Goal: Task Accomplishment & Management: Complete application form

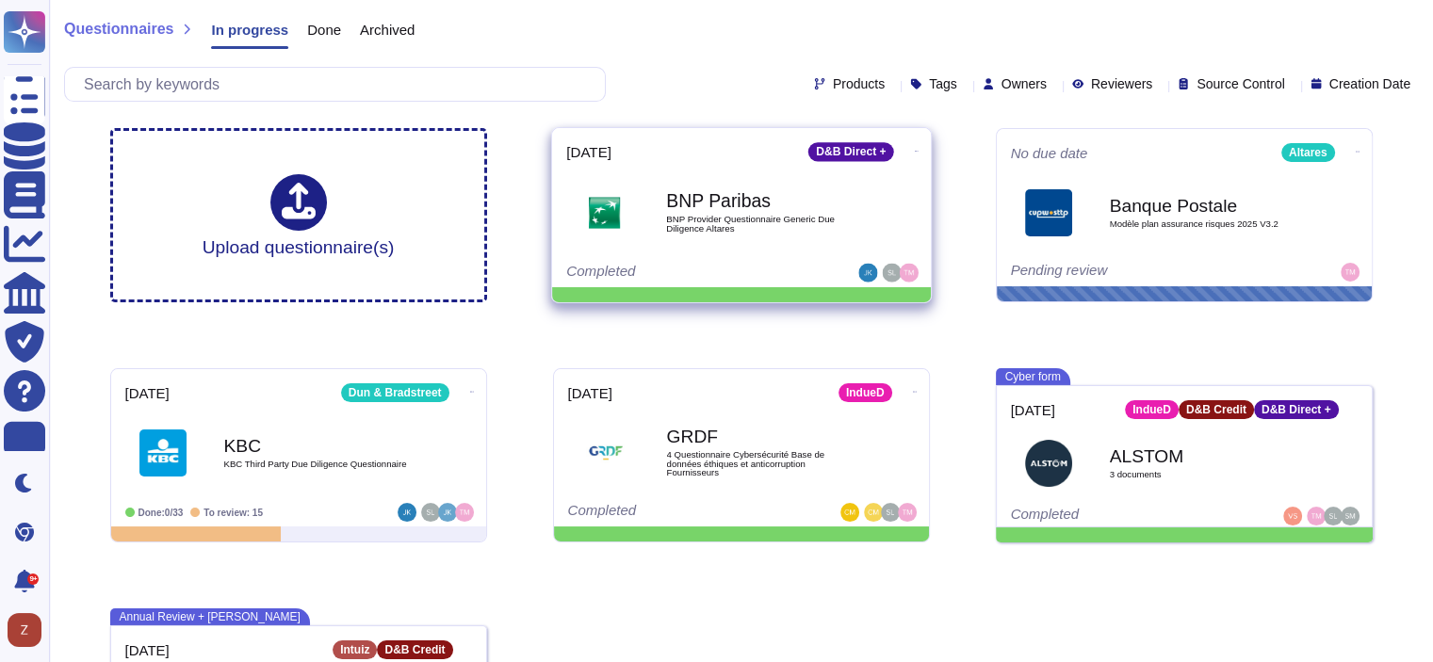
click at [723, 205] on b "BNP Paribas" at bounding box center [761, 201] width 190 height 18
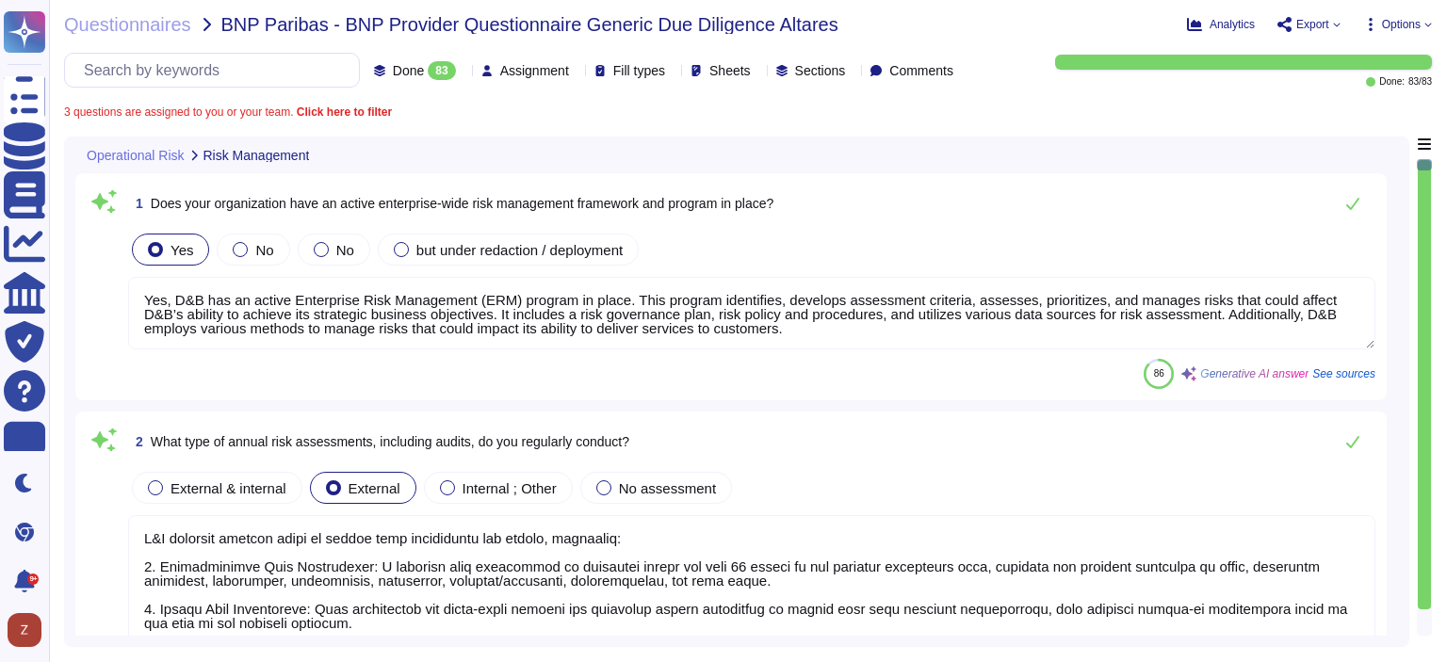
type textarea "Yes, D&B has an active Enterprise Risk Management (ERM) program in place. This …"
type textarea "D&B conducts several types of annual risk assessments and audits, including: 1.…"
type textarea "D&B executives have the ultimate responsibility for proactively managing custom…"
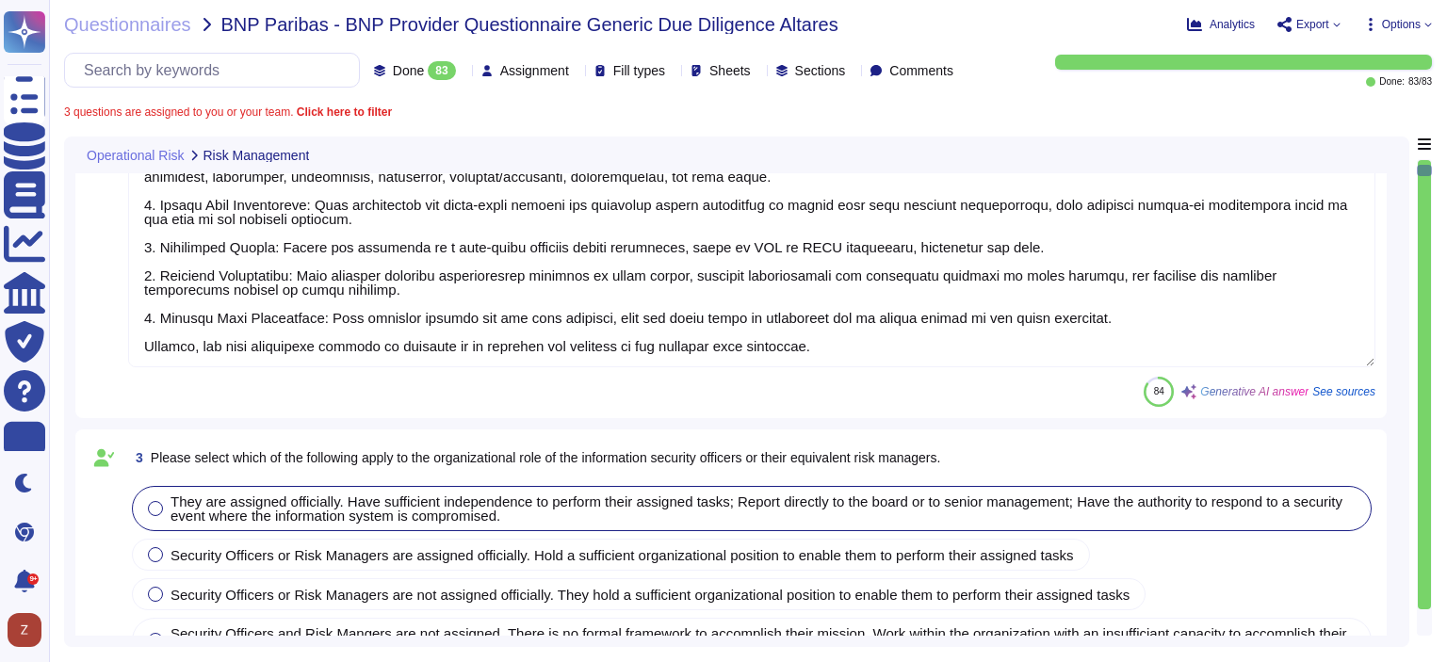
type textarea "The frequency of monitoring of the Service Level Agreements (SLA) is conducted …"
type textarea "Yes, Dun & [PERSON_NAME] has a complaint process that addresses customer compla…"
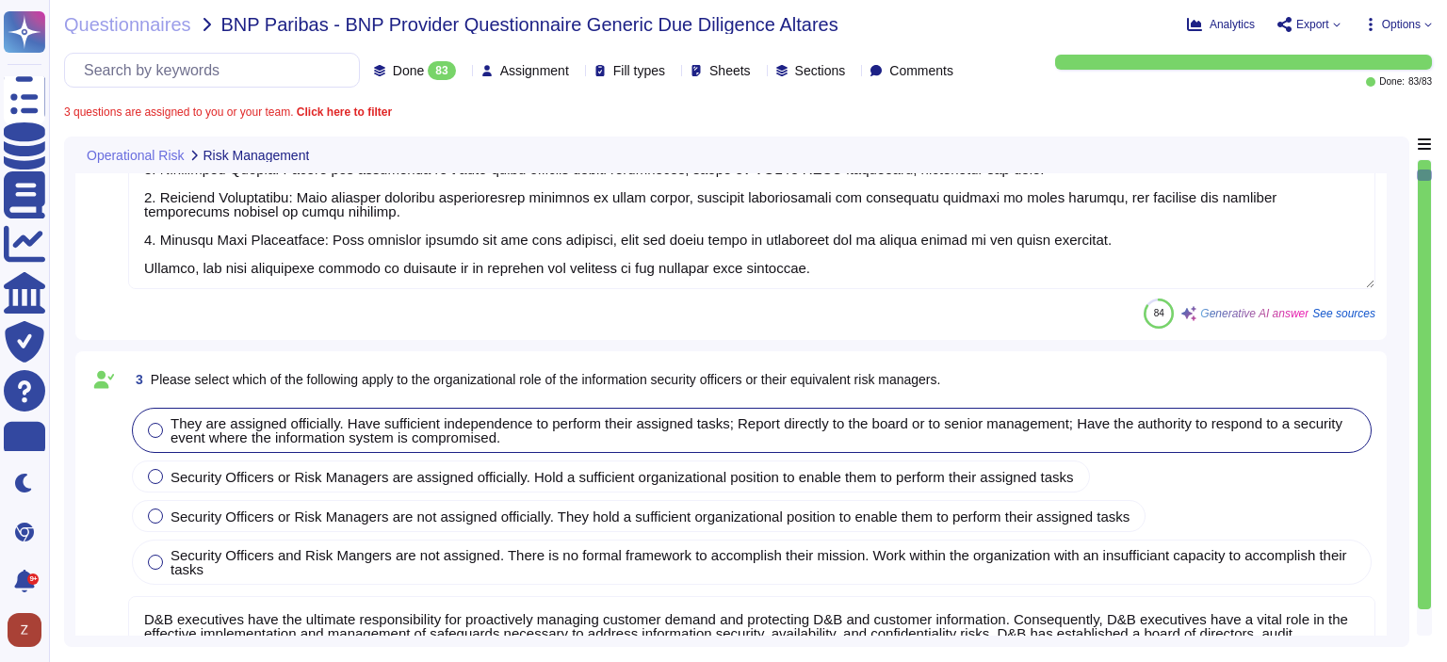
type textarea "Yes, Dun & [PERSON_NAME] outsources software development and enforces controls …"
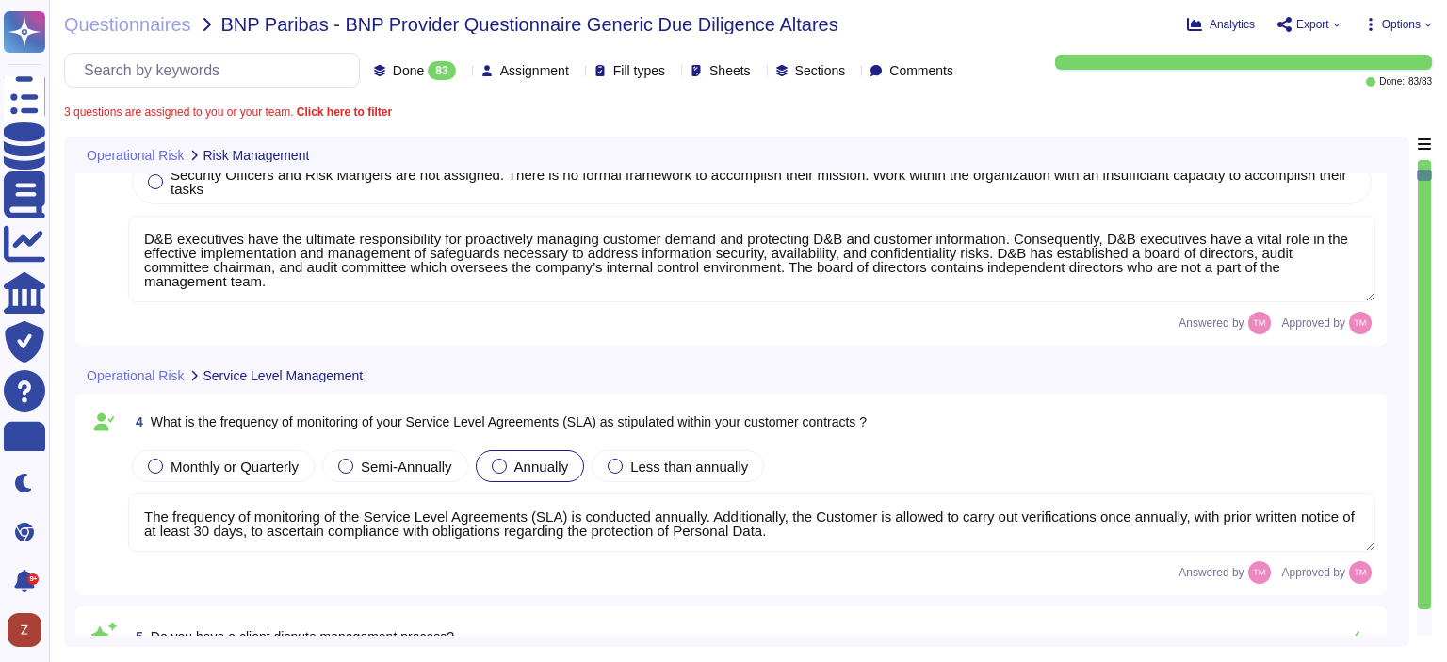
scroll to position [942, 0]
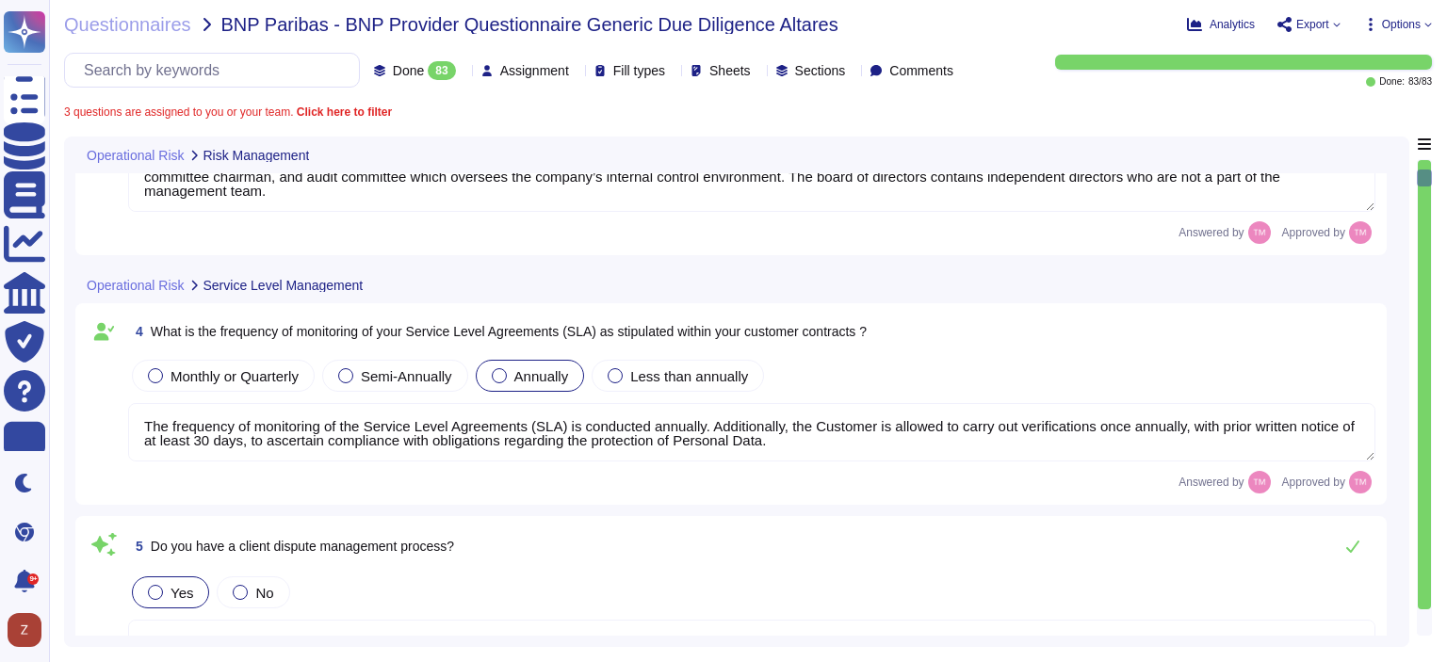
type textarea "D&B maintains a vendor management function reporting to leadership of the Finan…"
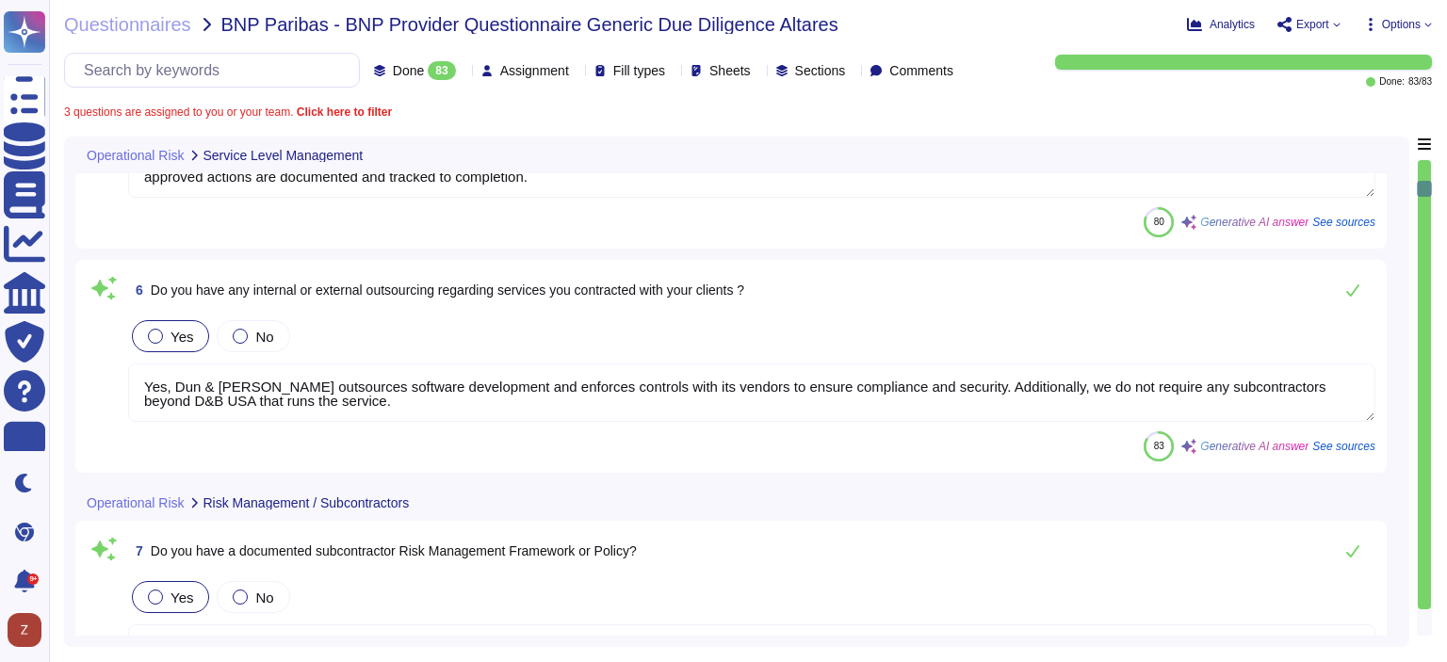
type textarea "No, we don't need any subcontractors beyond D&B USA that runs the service. Our …"
type textarea "Yes, we have an inventory of subcontractors, and the list of subcontractors can…"
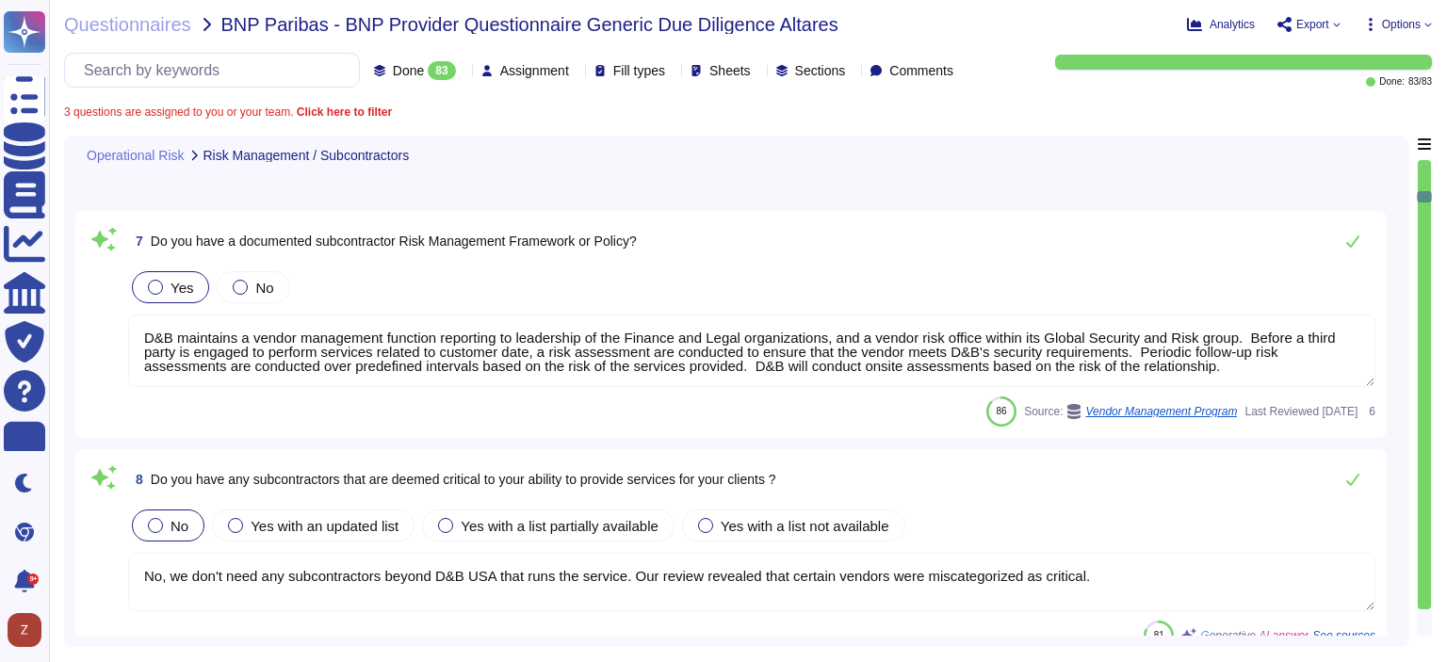
type textarea "D&B maintains a vendor management function reporting to leadership of the Finan…"
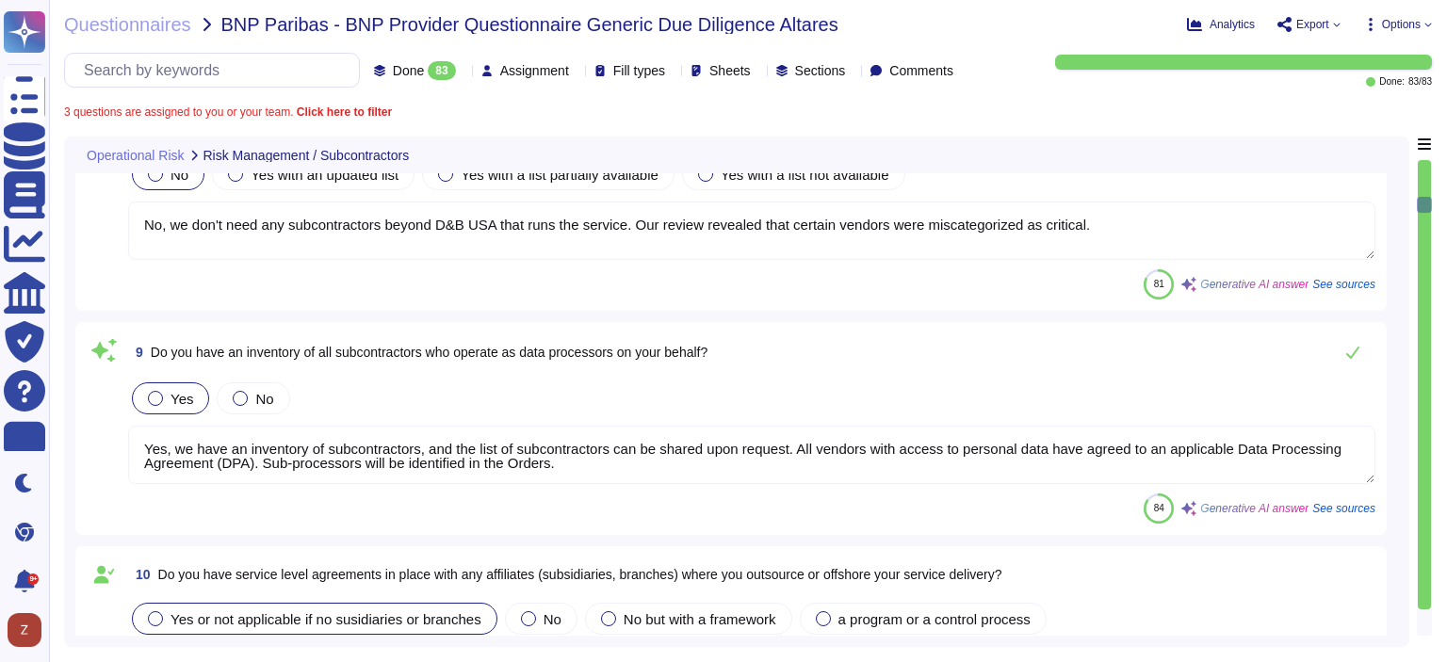
type textarea "Information security controls that are defined contractually, including D&B's r…"
type textarea "Yes, we regularly monitor our subcontractors to ensure compliance with our orga…"
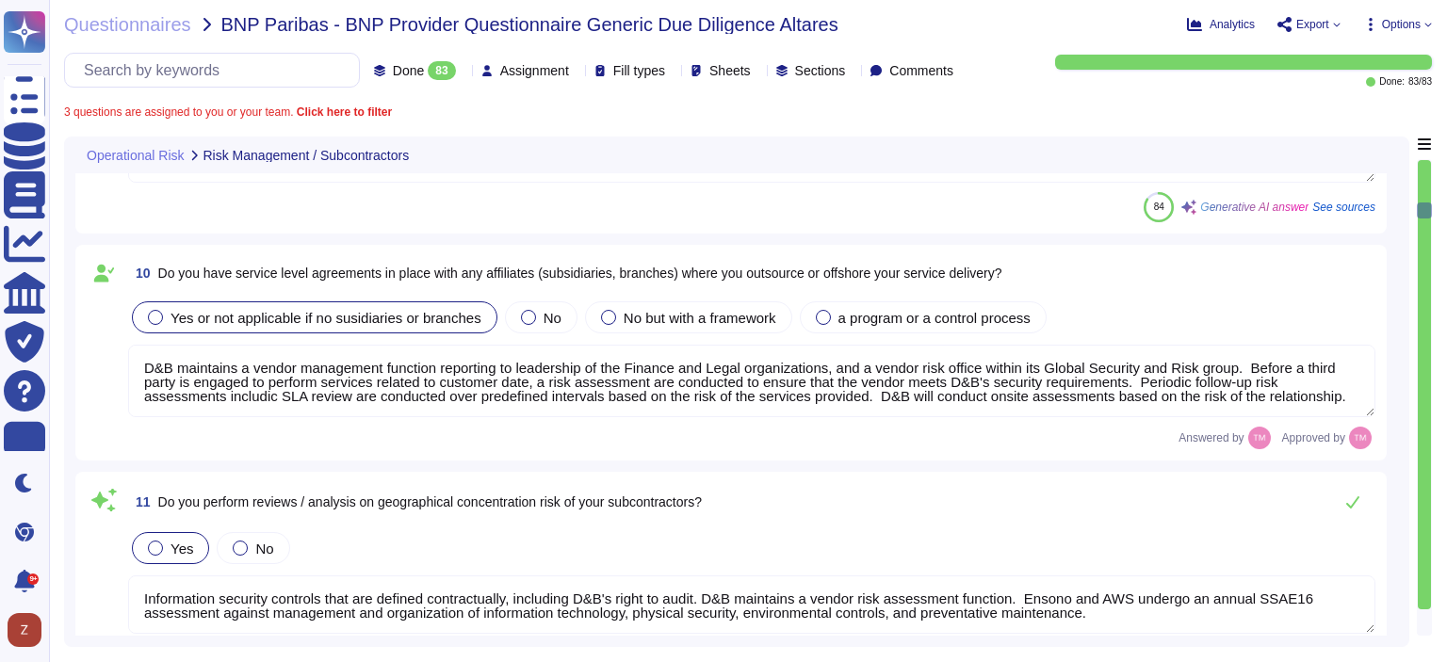
type textarea "For this purpose, it has been developed a Suppliers & Parners charter. Altares …"
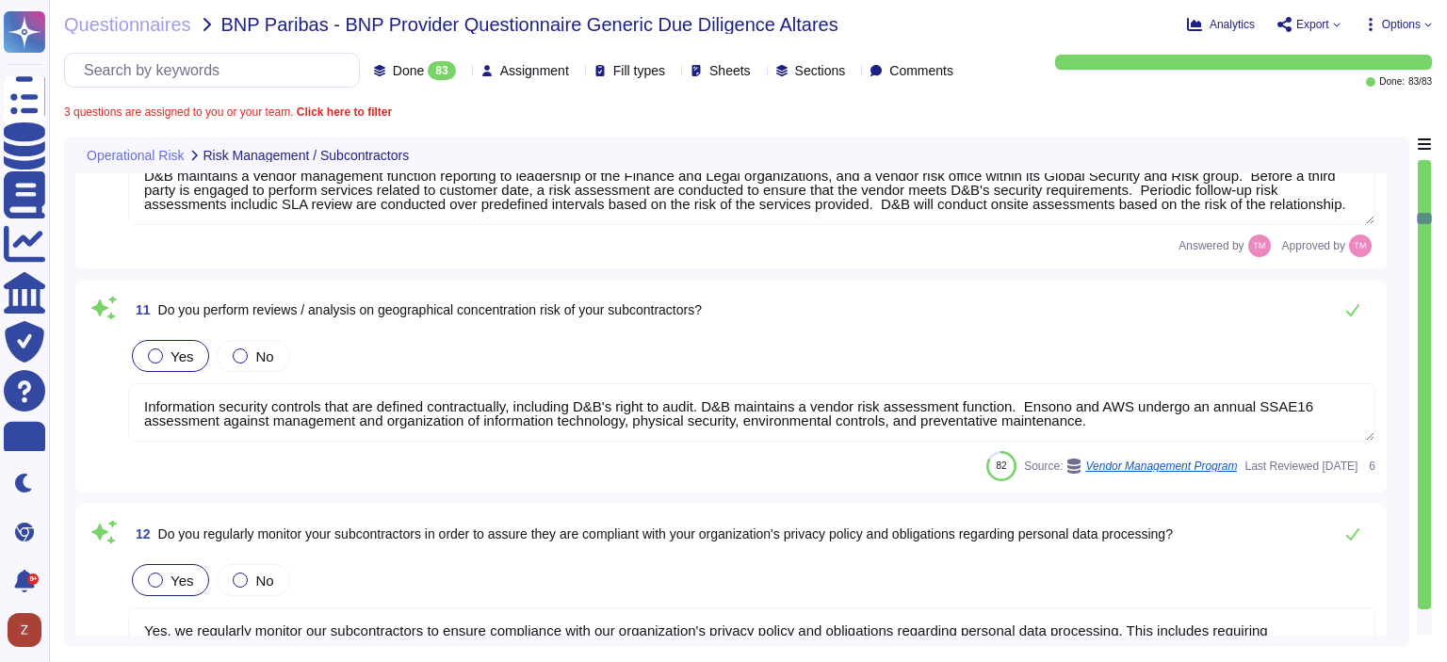
type textarea "Yes, Dun & [PERSON_NAME] has implemented a Corporate Social Responsibility (CSR…"
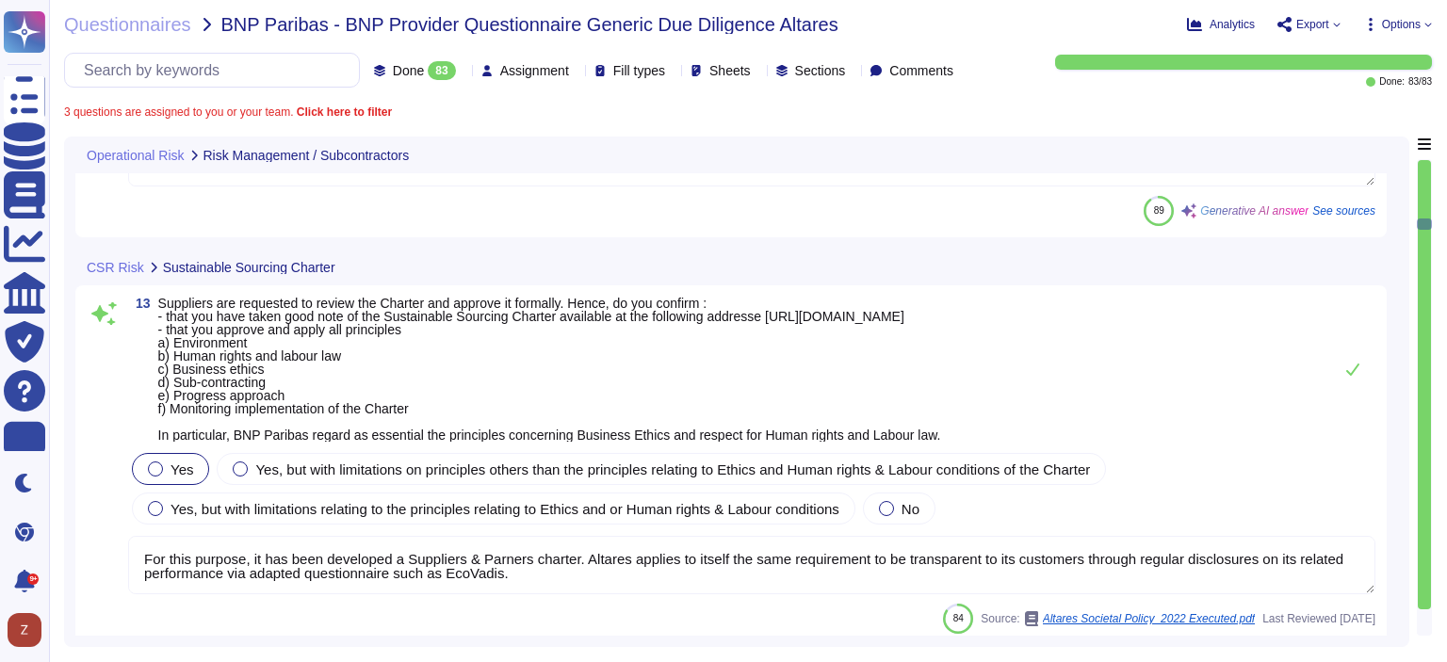
type textarea "Our company is committed to several environmental strategies, including: a) Str…"
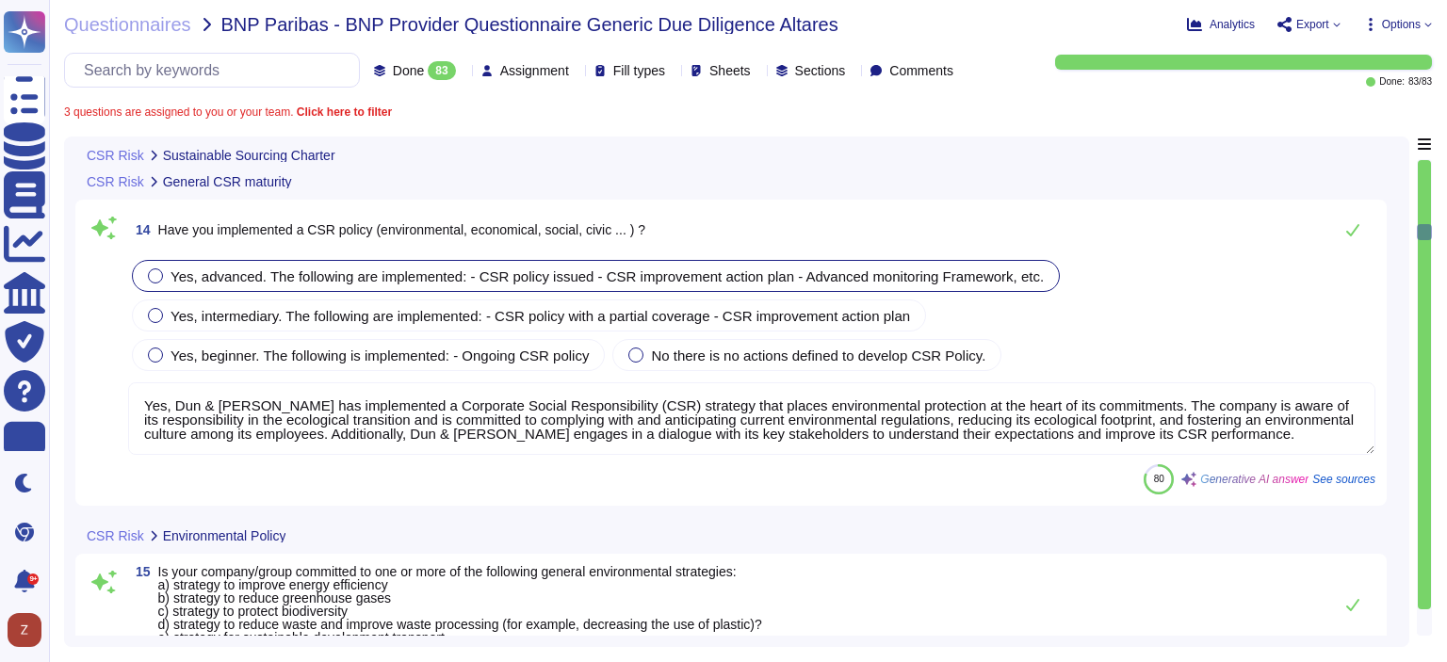
type textarea "a) Yes, our social policy includes principles regarding non-discrimination as s…"
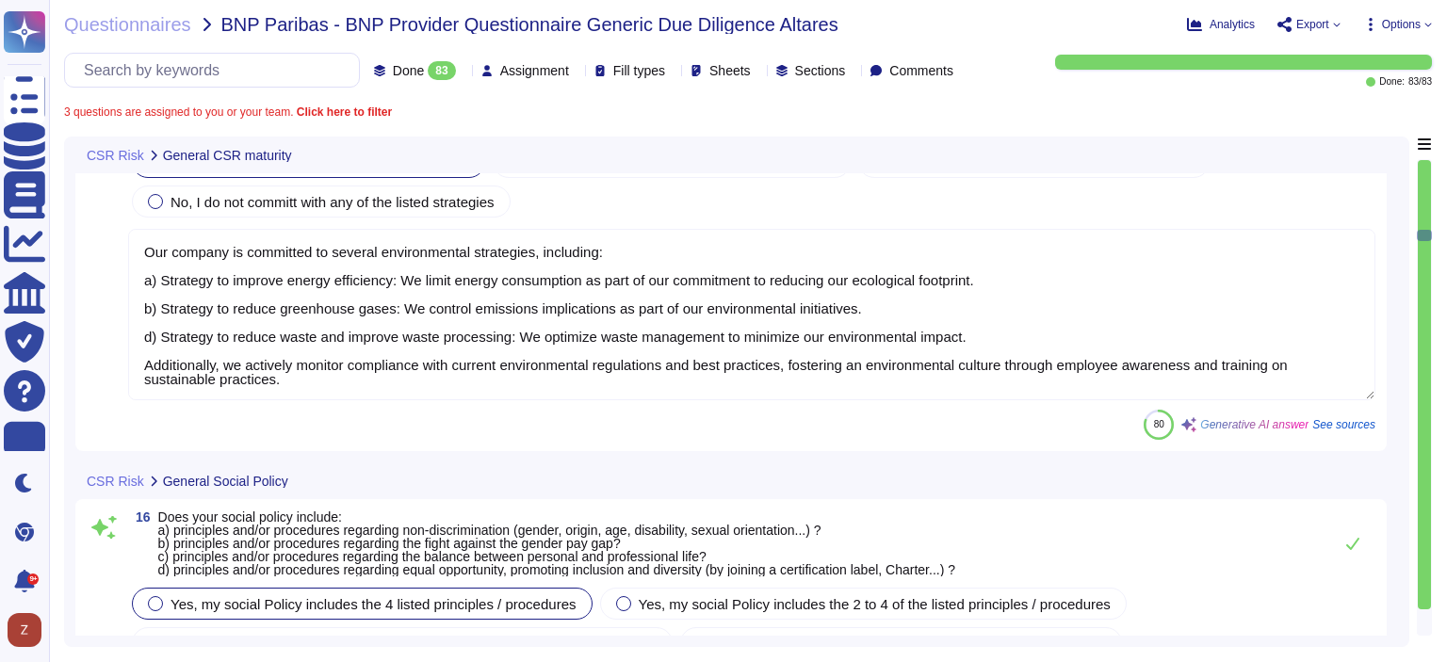
scroll to position [4239, 0]
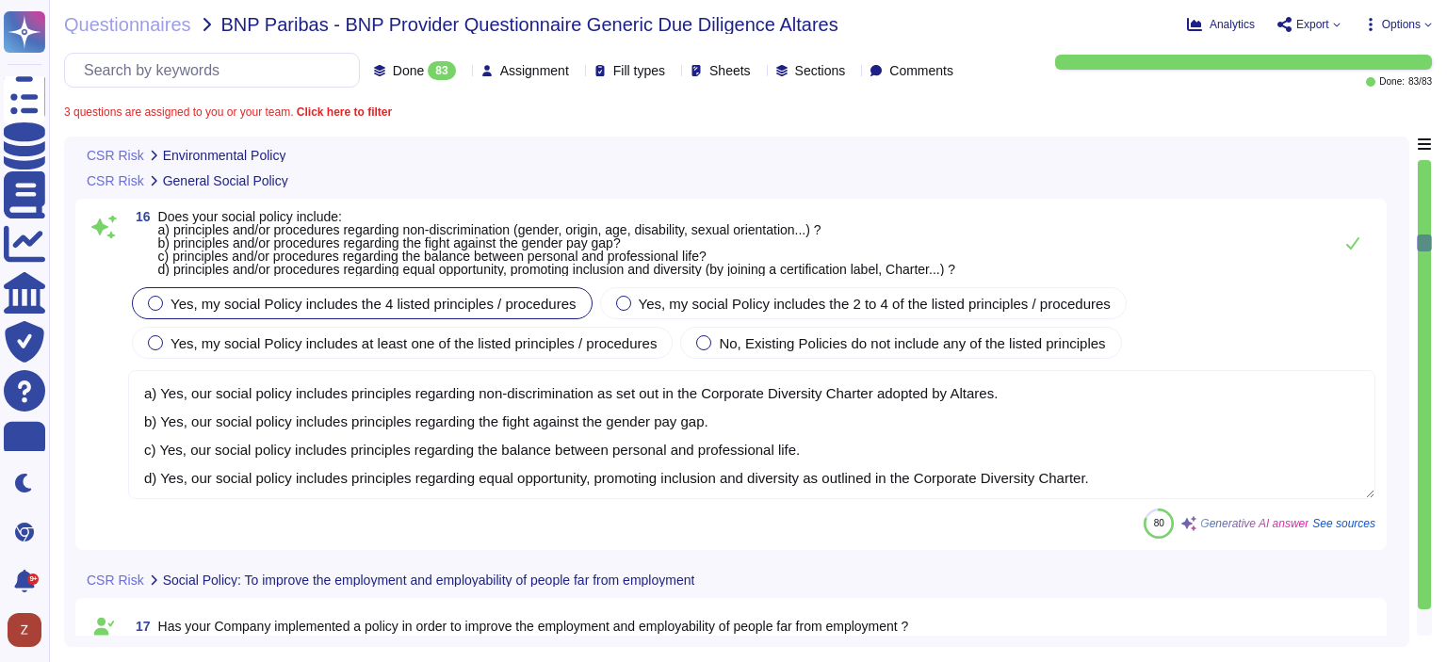
type textarea "N/A. D&B does not do business requiring access to medical records."
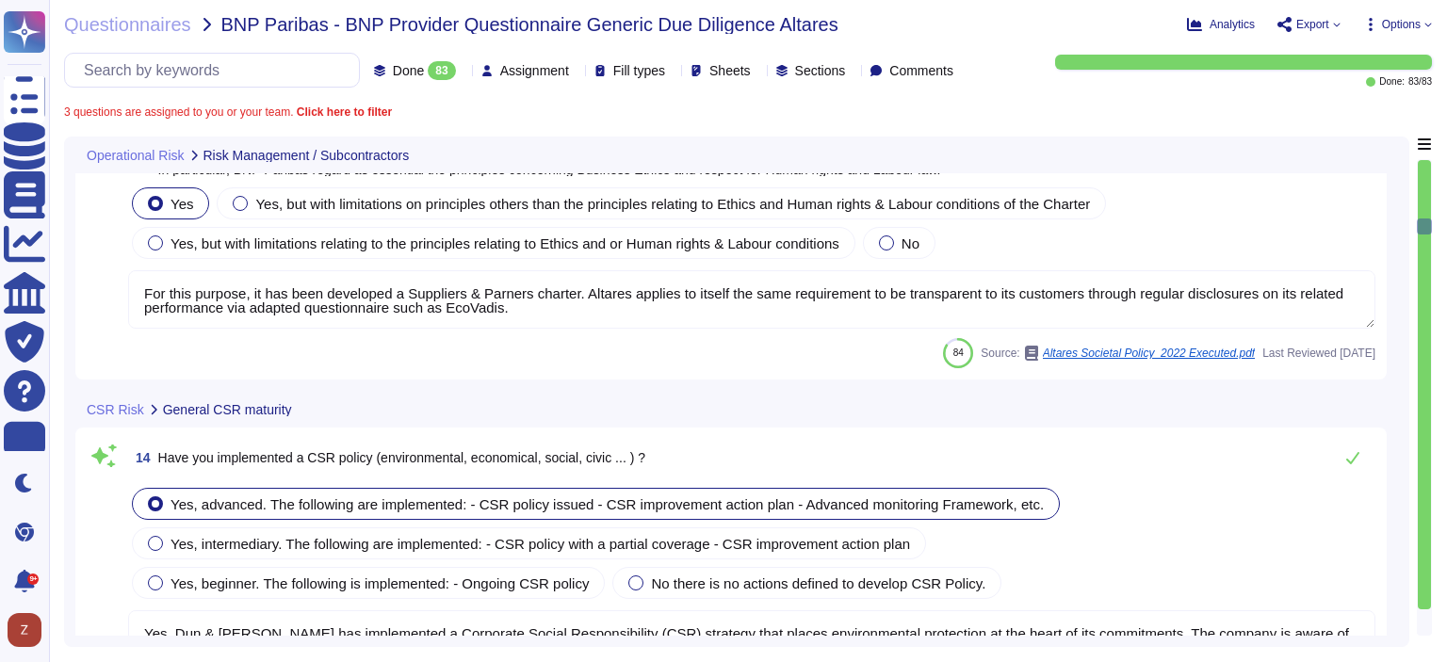
type textarea "Information security controls that are defined contractually, including D&B's r…"
type textarea "Yes, we regularly monitor our subcontractors to ensure compliance with our orga…"
type textarea "For this purpose, it has been developed a Suppliers & Parners charter. Altares …"
type textarea "Yes, Dun & [PERSON_NAME] has implemented a Corporate Social Responsibility (CSR…"
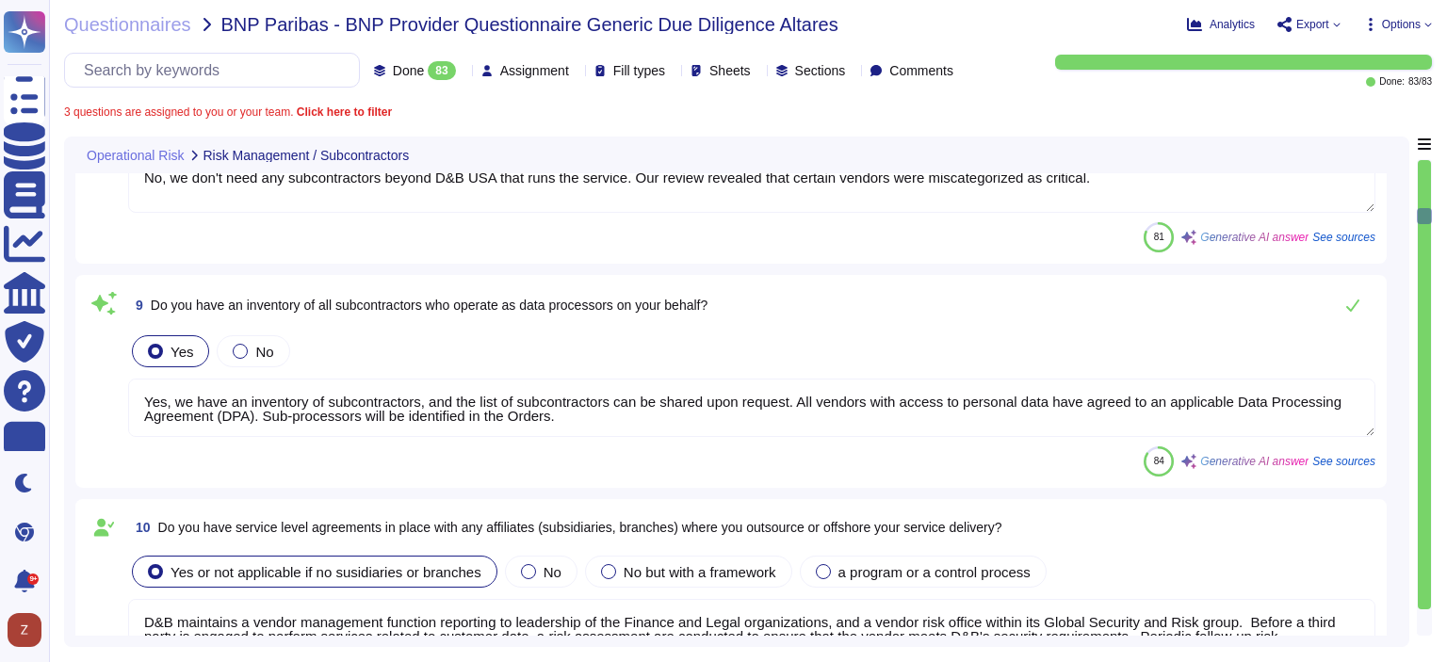
type textarea "D&B maintains a vendor management function reporting to leadership of the Finan…"
type textarea "No, we don't need any subcontractors beyond D&B USA that runs the service. Our …"
type textarea "Yes, we have an inventory of subcontractors, and the list of subcontractors can…"
type textarea "D&B maintains a vendor management function reporting to leadership of the Finan…"
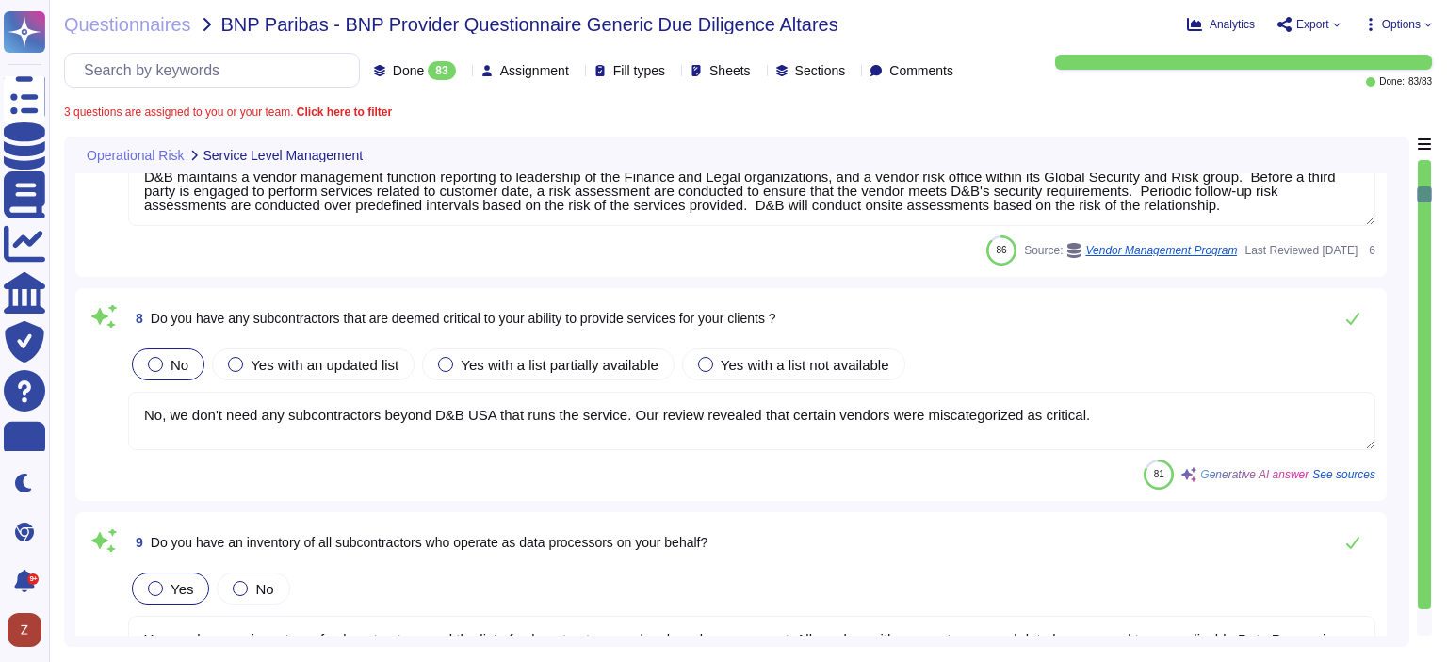
type textarea "The frequency of monitoring of the Service Level Agreements (SLA) is conducted …"
type textarea "Yes, Dun & [PERSON_NAME] has a complaint process that addresses customer compla…"
type textarea "Yes, Dun & [PERSON_NAME] outsources software development and enforces controls …"
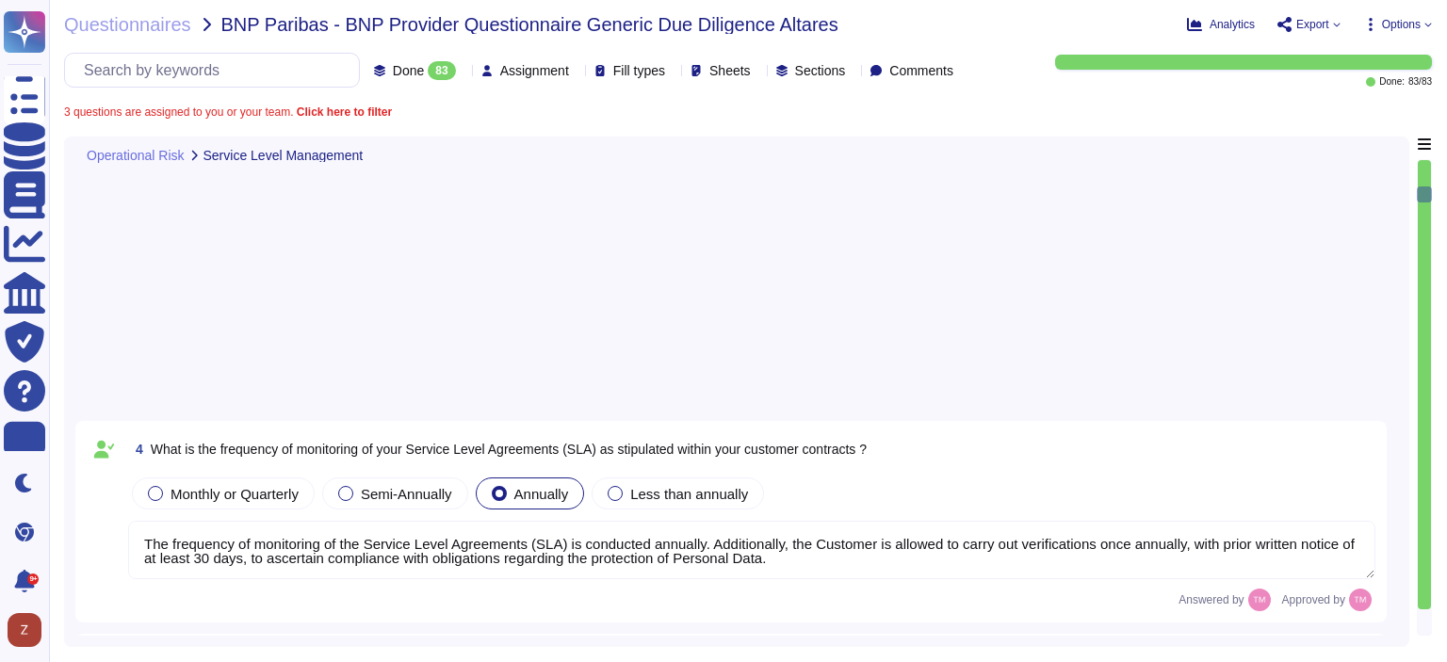
scroll to position [785, 0]
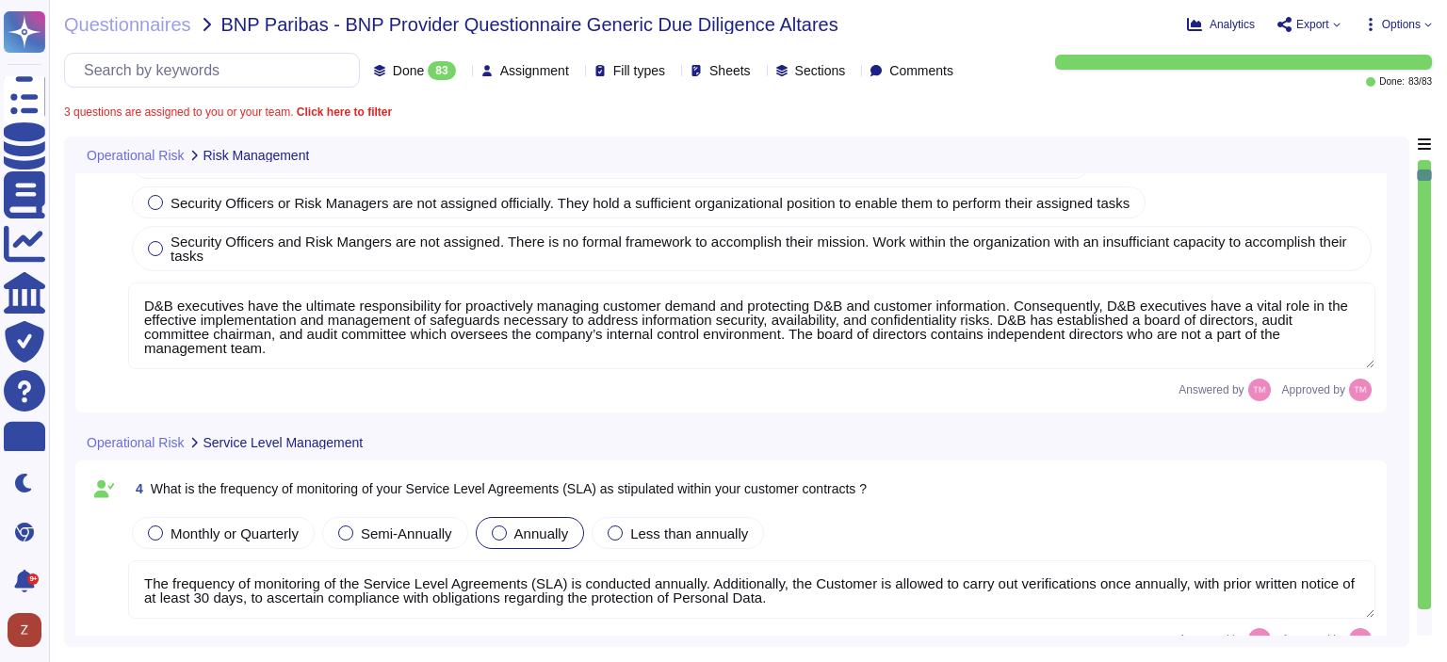
type textarea "D&B conducts several types of annual risk assessments and audits, including: 1.…"
type textarea "D&B executives have the ultimate responsibility for proactively managing custom…"
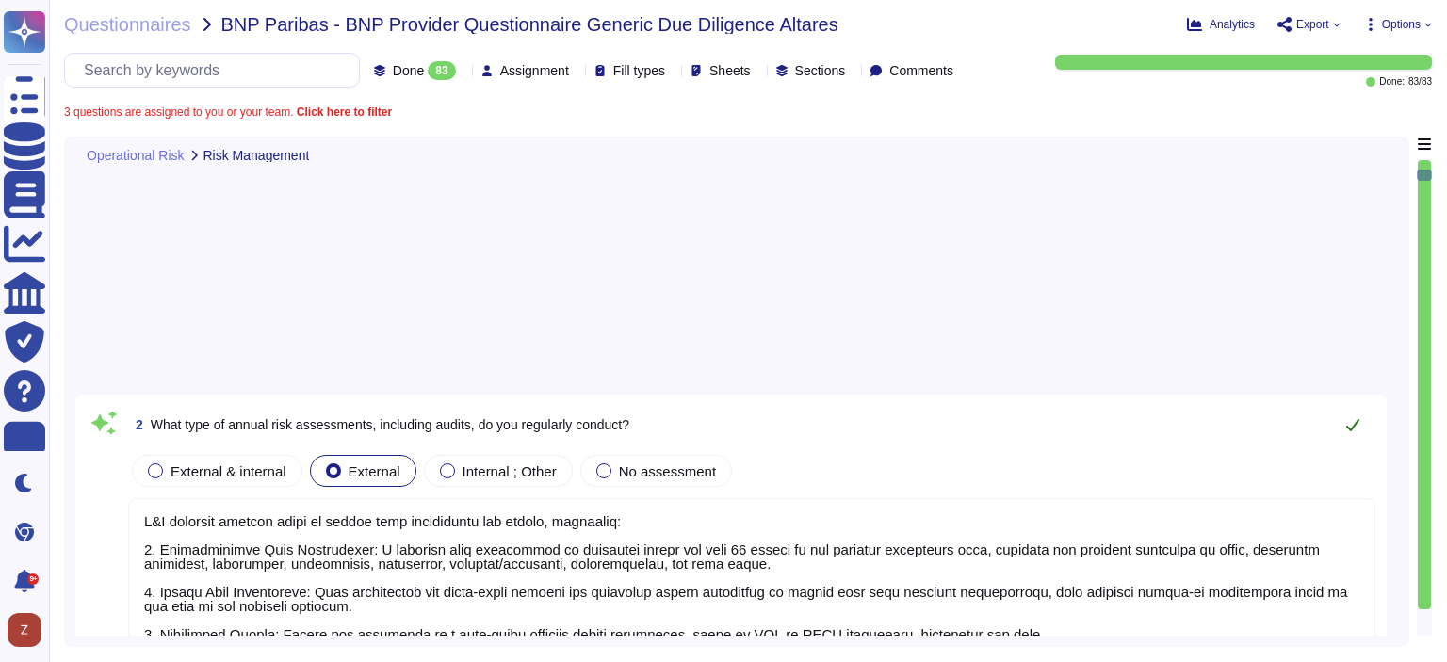
scroll to position [0, 0]
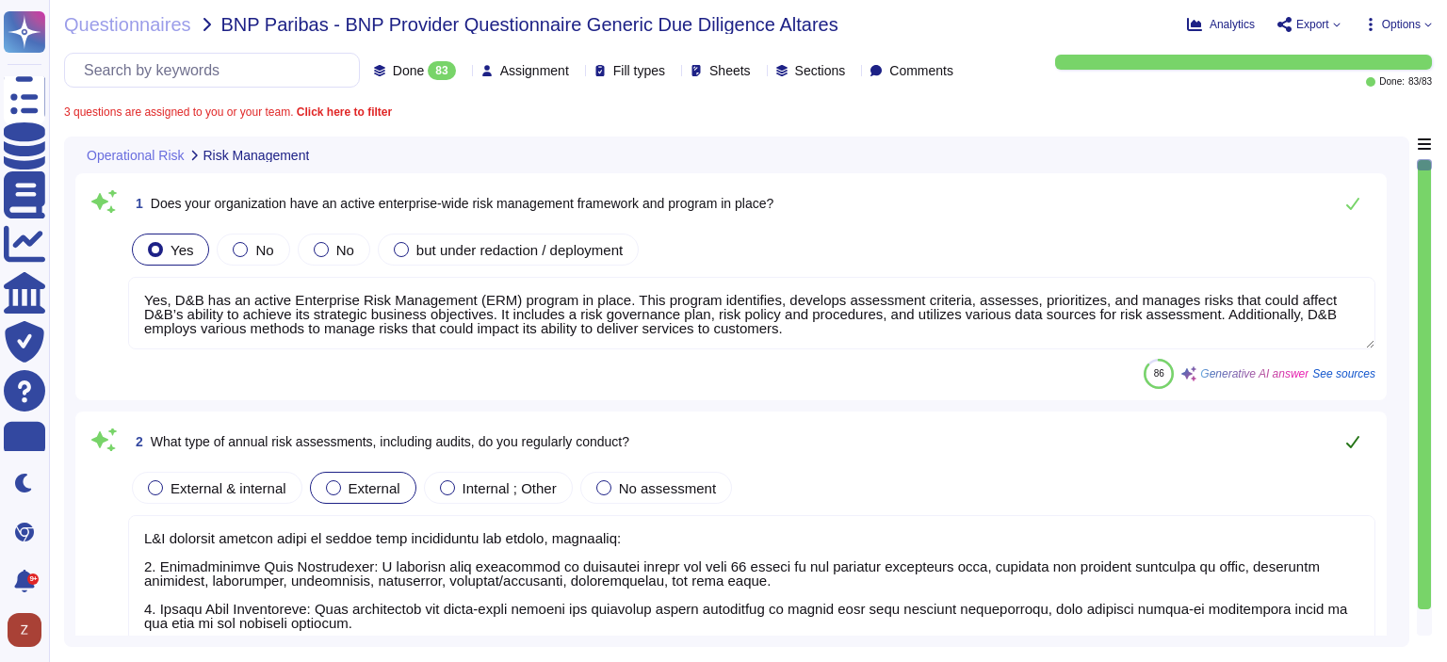
type textarea "Yes, D&B has an active Enterprise Risk Management (ERM) program in place. This …"
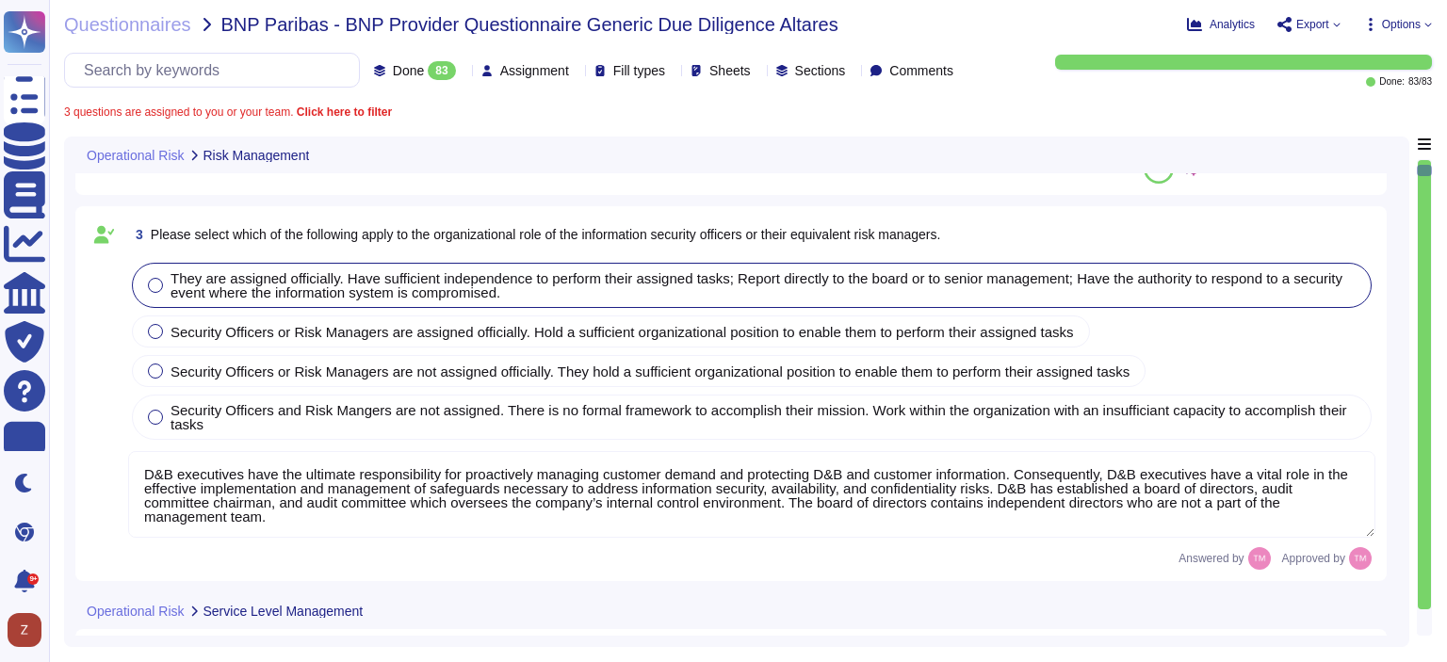
type textarea "The frequency of monitoring of the Service Level Agreements (SLA) is conducted …"
type textarea "Yes, Dun & [PERSON_NAME] has a complaint process that addresses customer compla…"
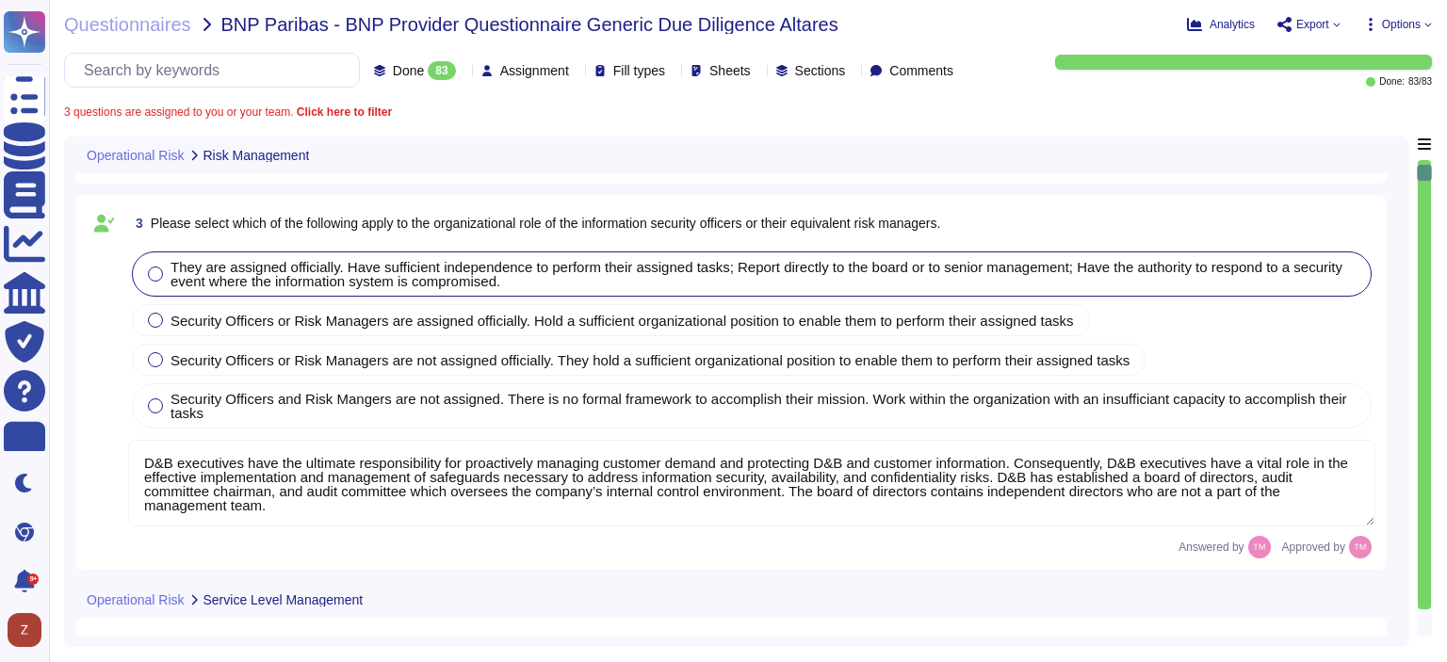
type textarea "Yes, Dun & [PERSON_NAME] outsources software development and enforces controls …"
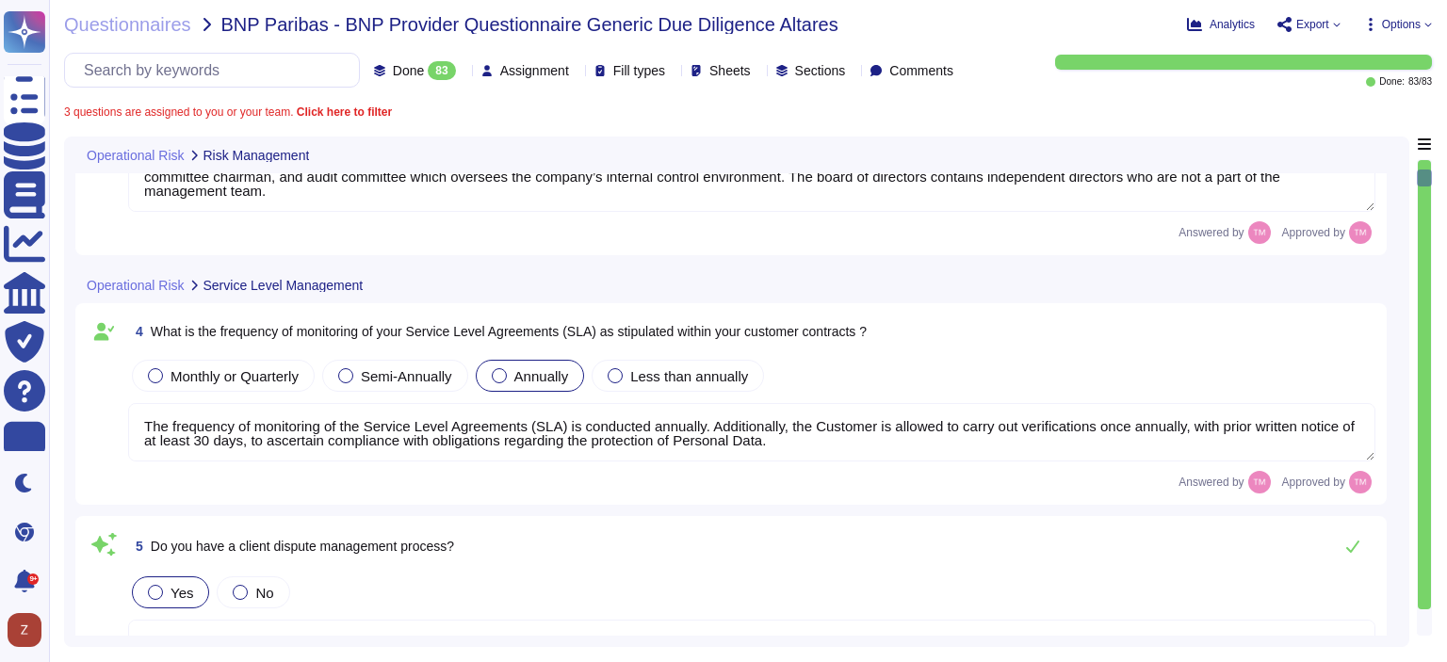
type textarea "D&B maintains a vendor management function reporting to leadership of the Finan…"
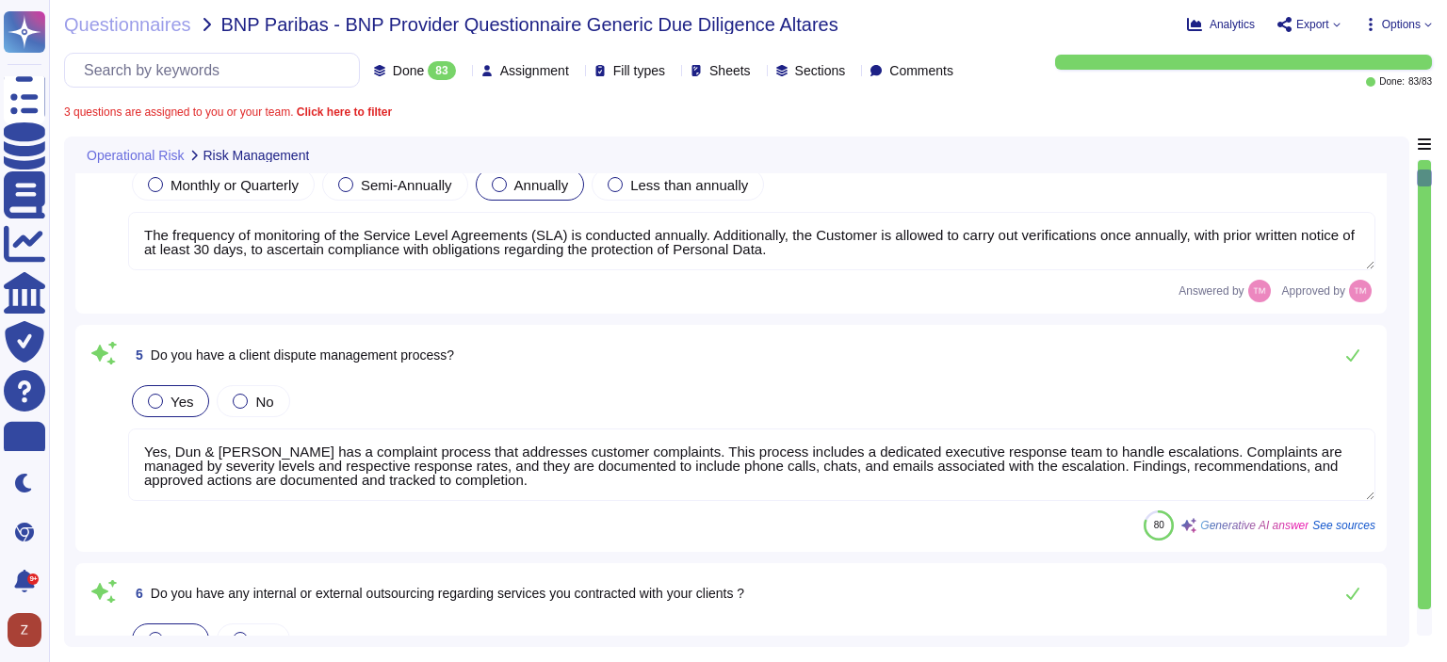
scroll to position [1413, 0]
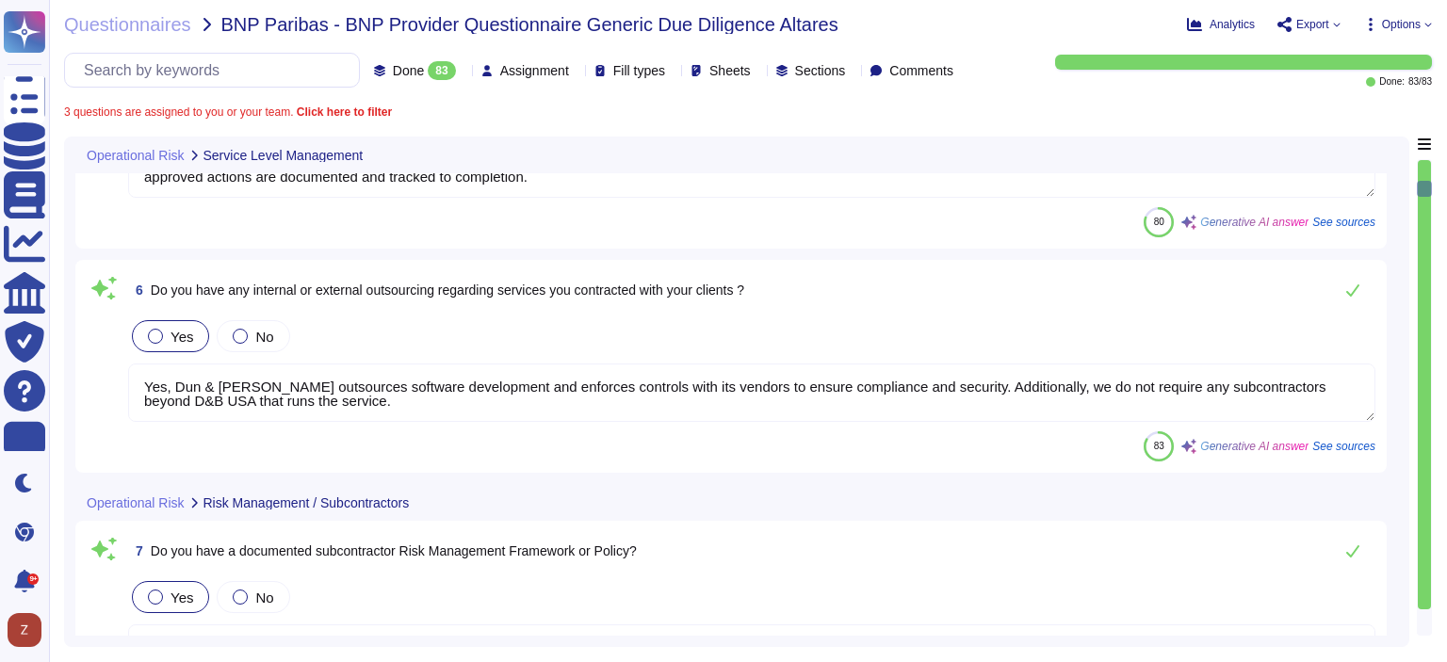
type textarea "No, we don't need any subcontractors beyond D&B USA that runs the service. Our …"
type textarea "Yes, we have an inventory of subcontractors, and the list of subcontractors can…"
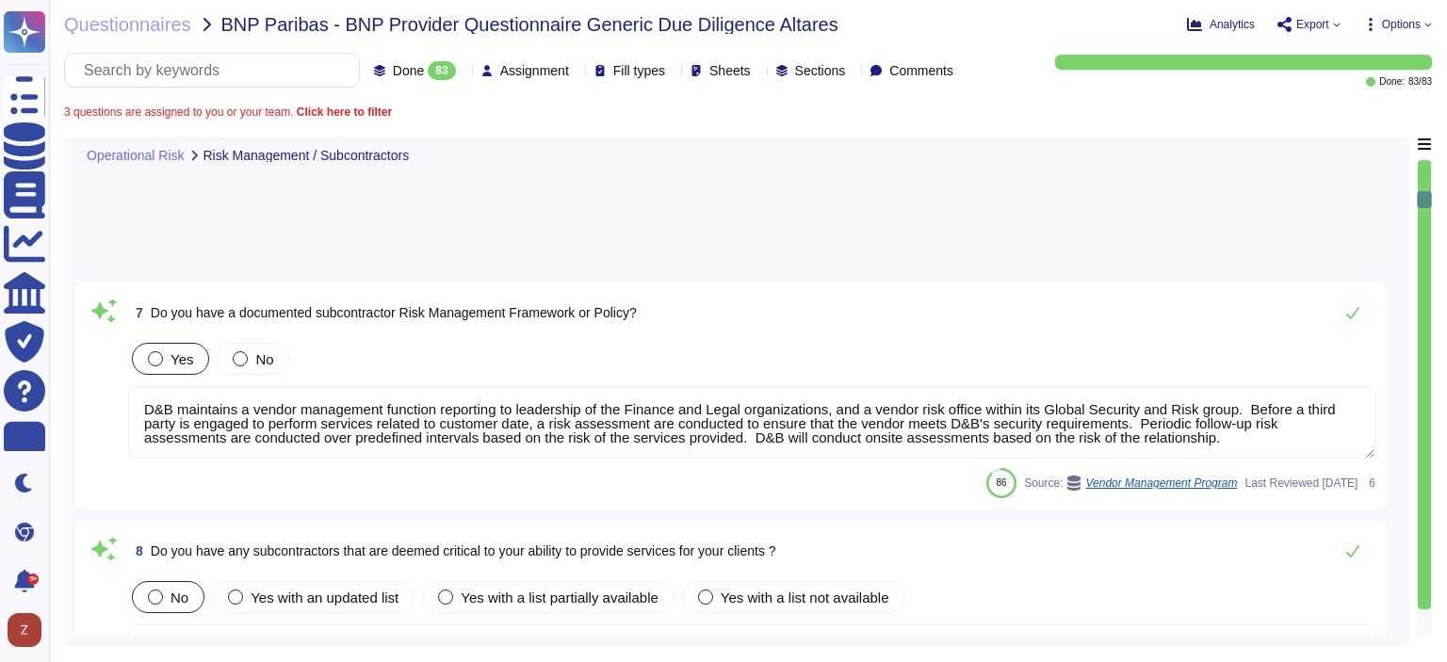
type textarea "D&B maintains a vendor management function reporting to leadership of the Finan…"
type textarea "Information security controls that are defined contractually, including D&B's r…"
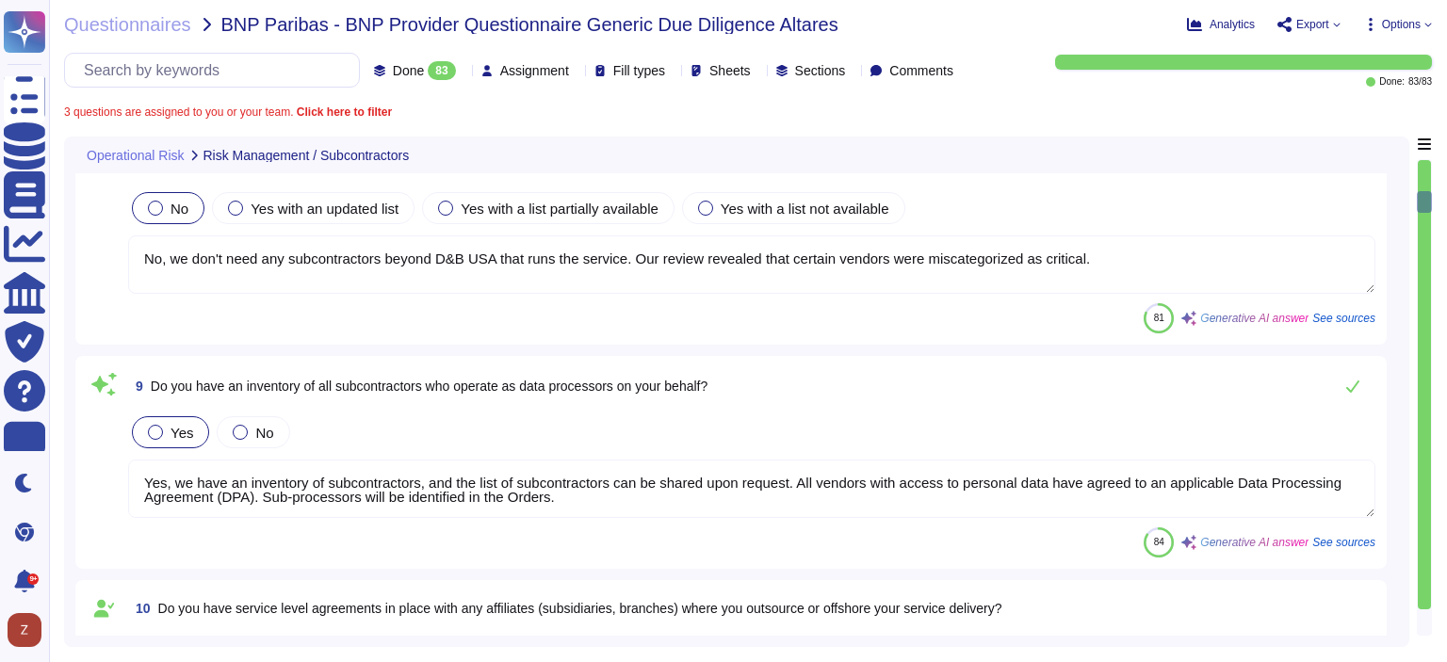
type textarea "Yes, we regularly monitor our subcontractors to ensure compliance with our orga…"
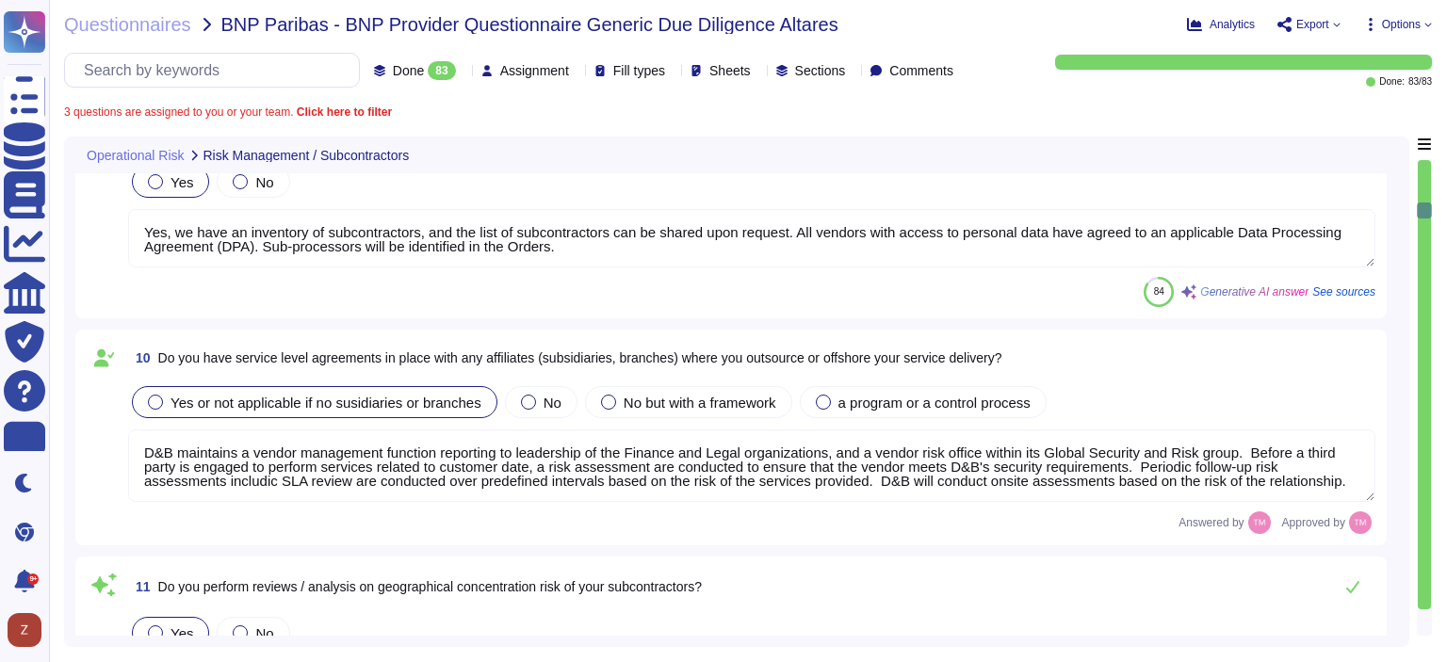
type textarea "For this purpose, it has been developed a Suppliers & Parners charter. Altares …"
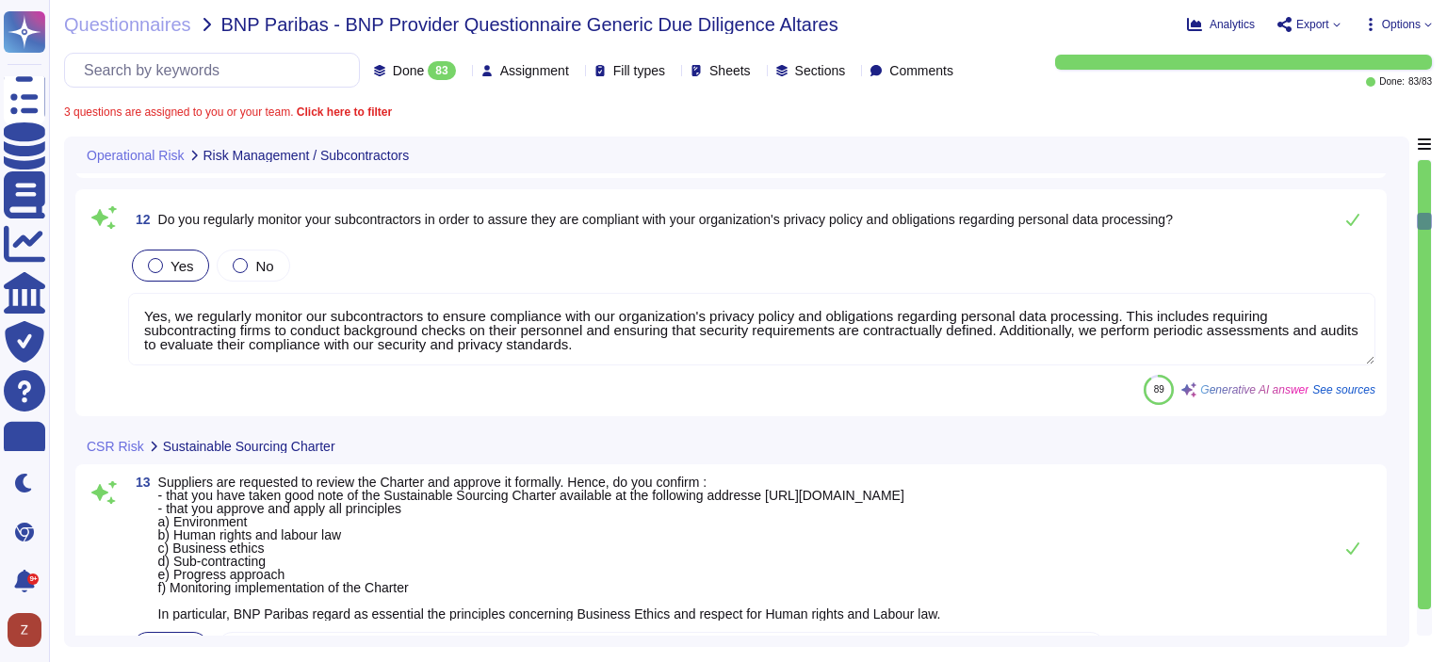
type textarea "Yes, Dun & [PERSON_NAME] has implemented a Corporate Social Responsibility (CSR…"
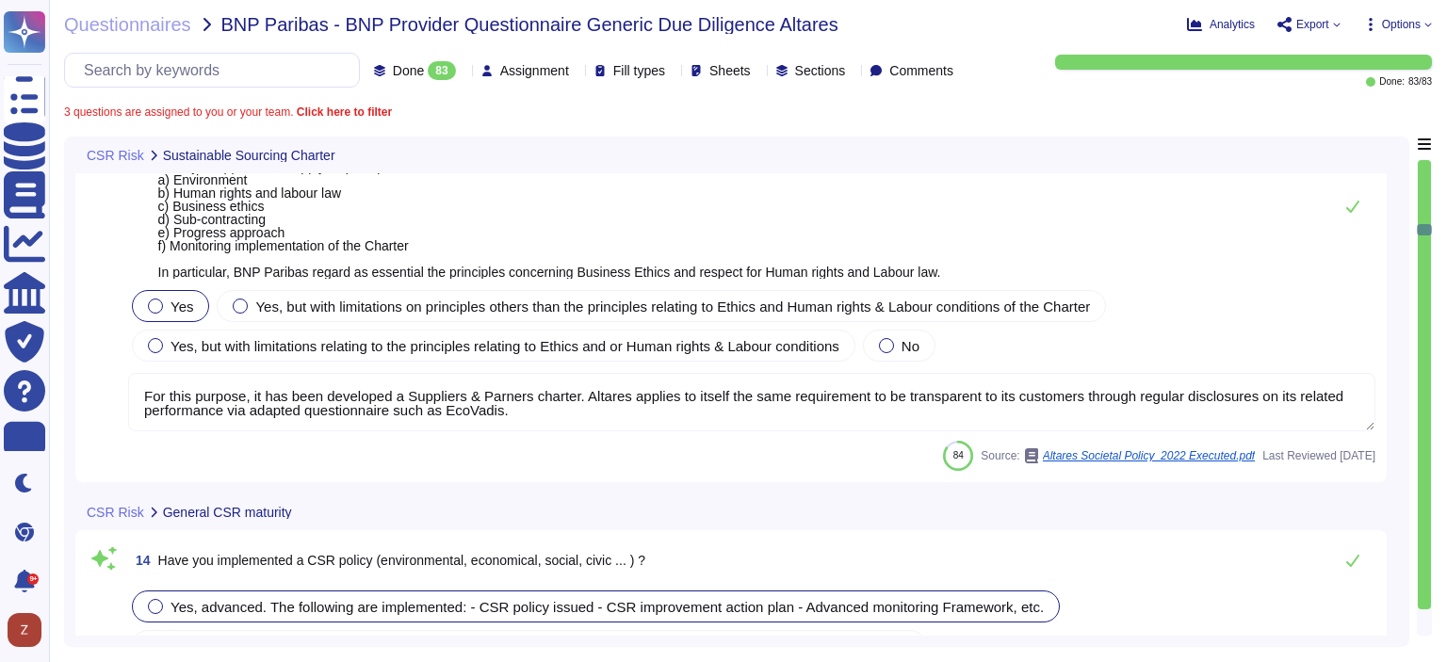
type textarea "Our company is committed to several environmental strategies, including: a) Str…"
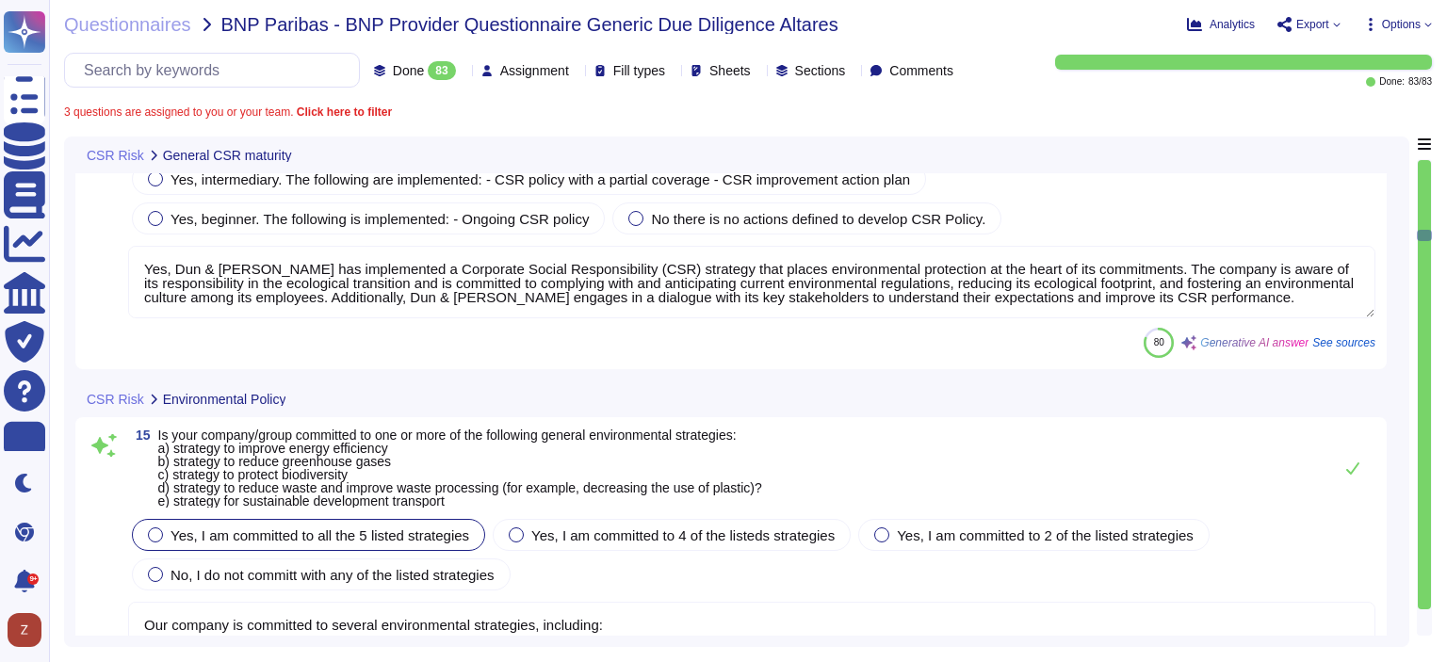
type textarea "a) Yes, our social policy includes principles regarding non-discrimination as s…"
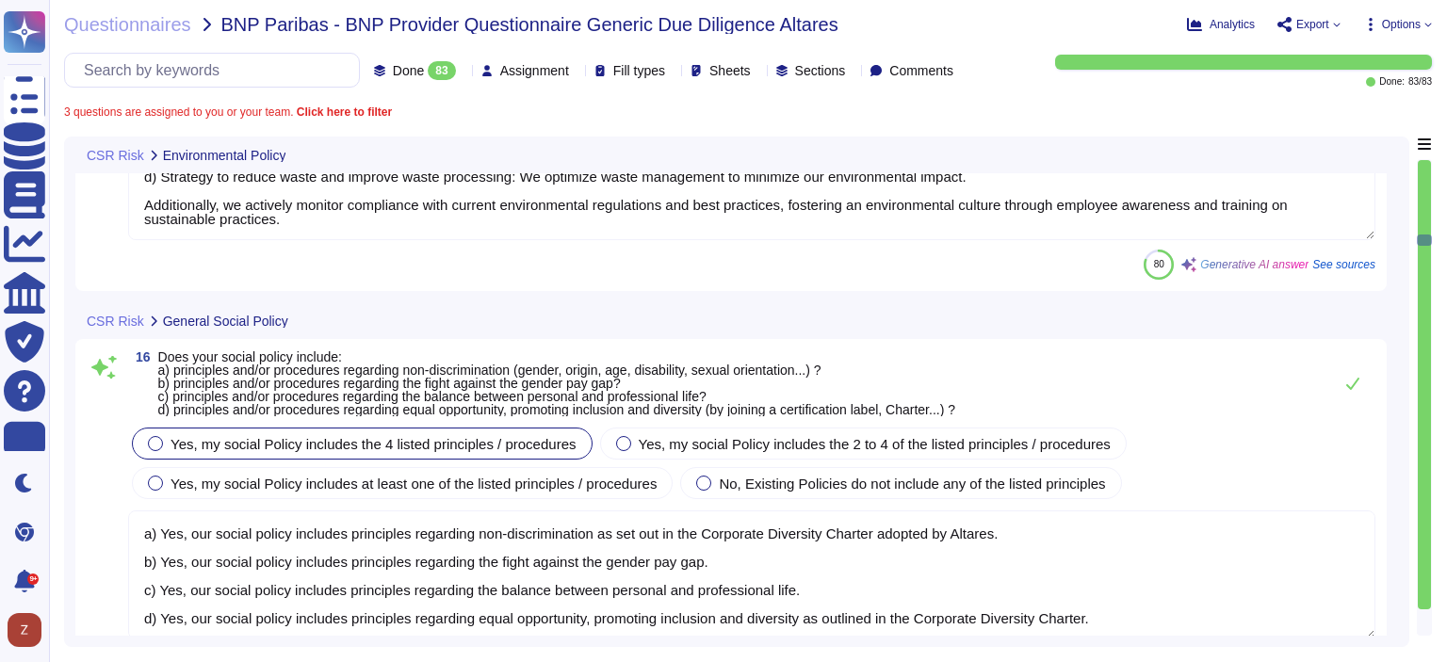
type textarea "N/A. D&B does not do business requiring access to medical records."
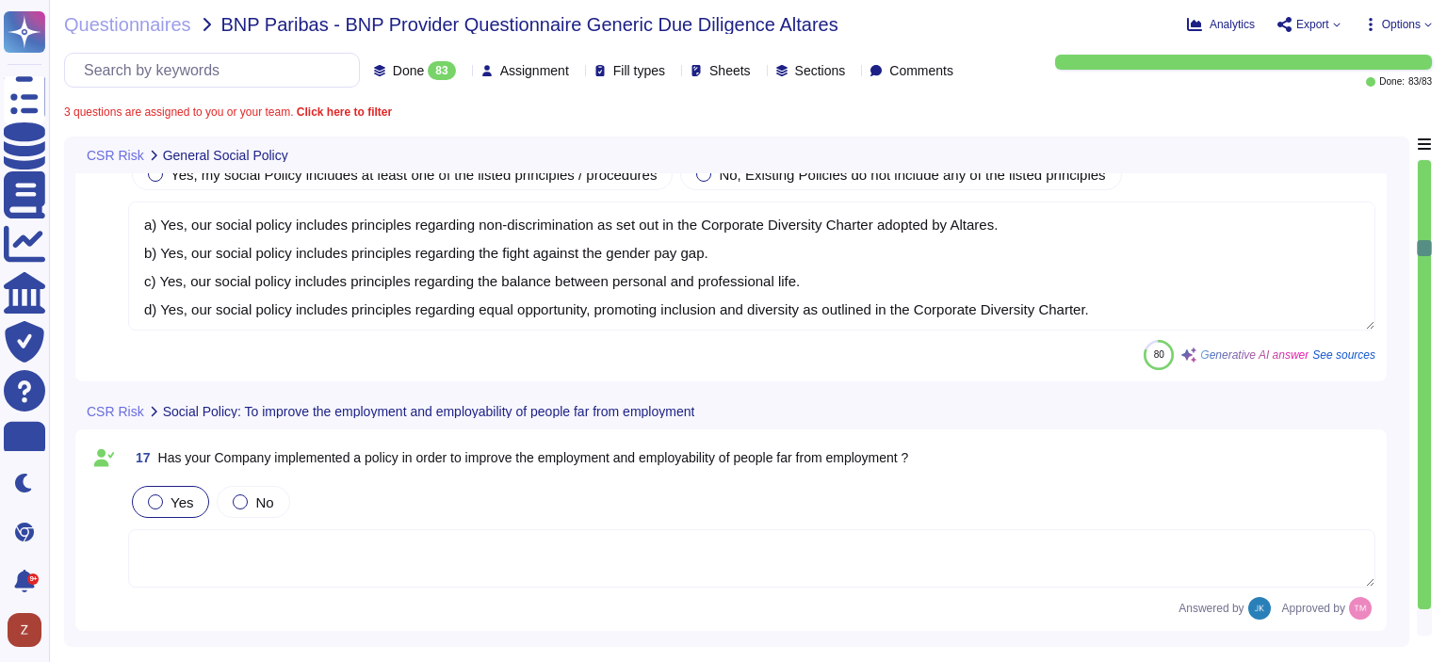
scroll to position [4710, 0]
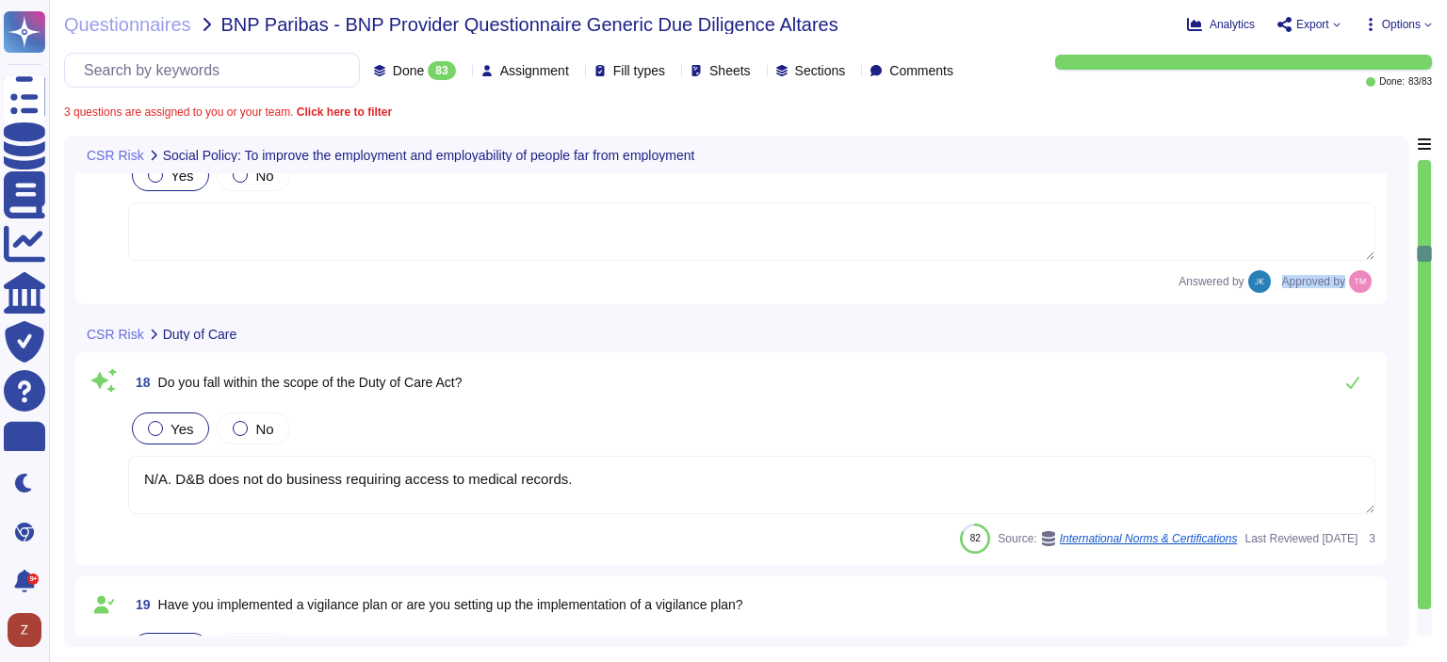
drag, startPoint x: 1278, startPoint y: 309, endPoint x: 1344, endPoint y: 317, distance: 66.4
click at [1344, 293] on div "Answered by Approved by" at bounding box center [1276, 281] width 197 height 23
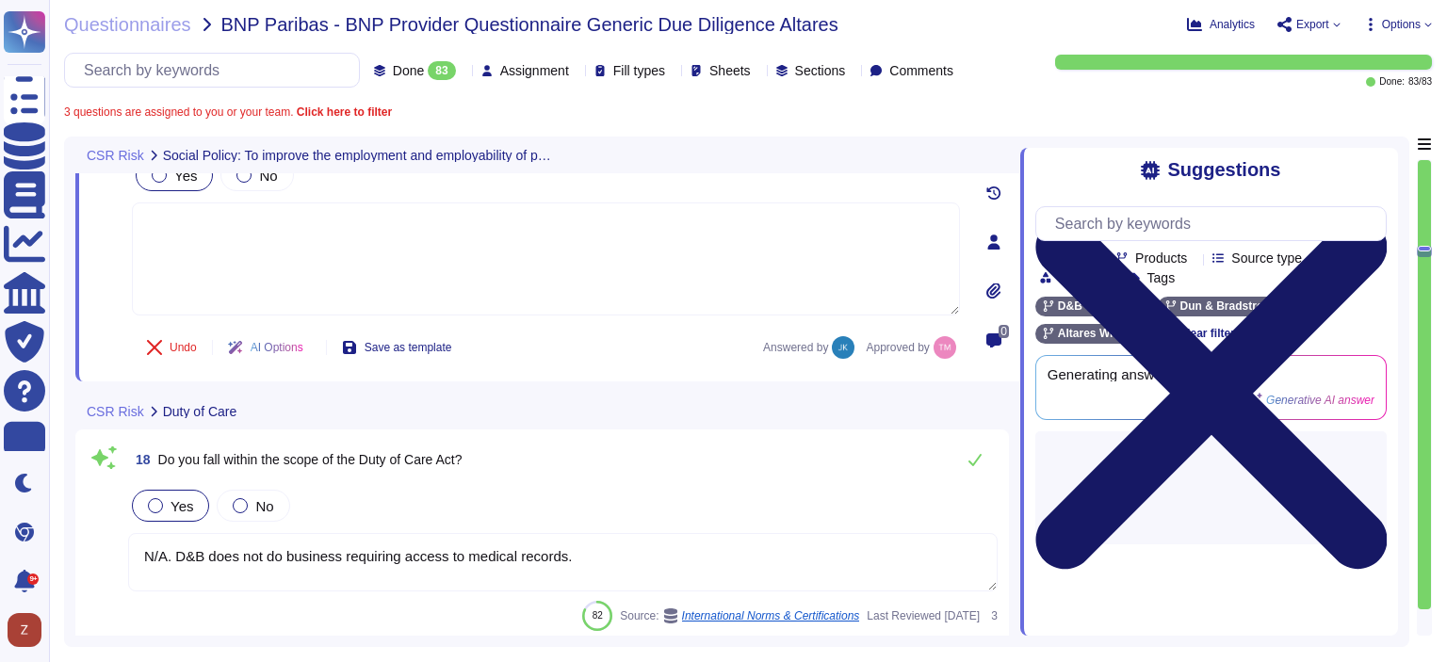
click at [1375, 203] on icon at bounding box center [1210, 393] width 351 height 469
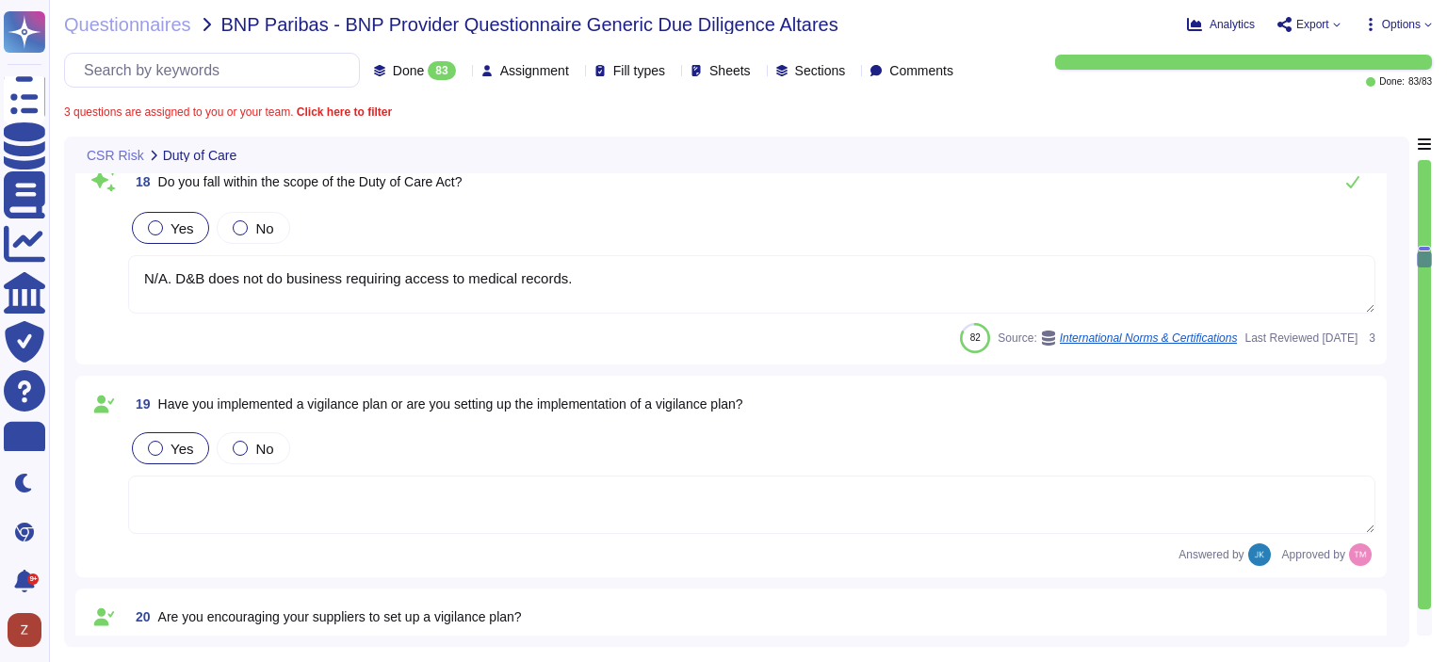
scroll to position [5024, 0]
type textarea "Yes, Dun & [PERSON_NAME] has been rated by EcoVadis, receiving a score of 67/10…"
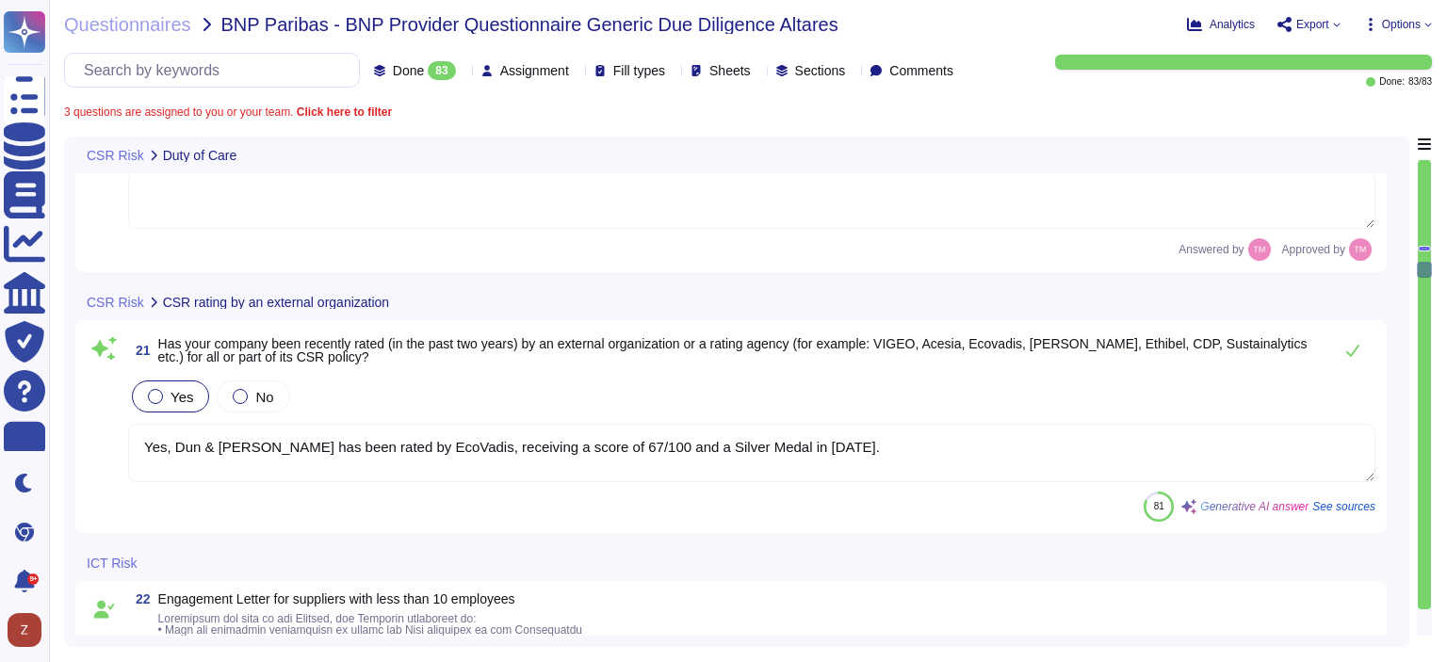
type textarea "N/A"
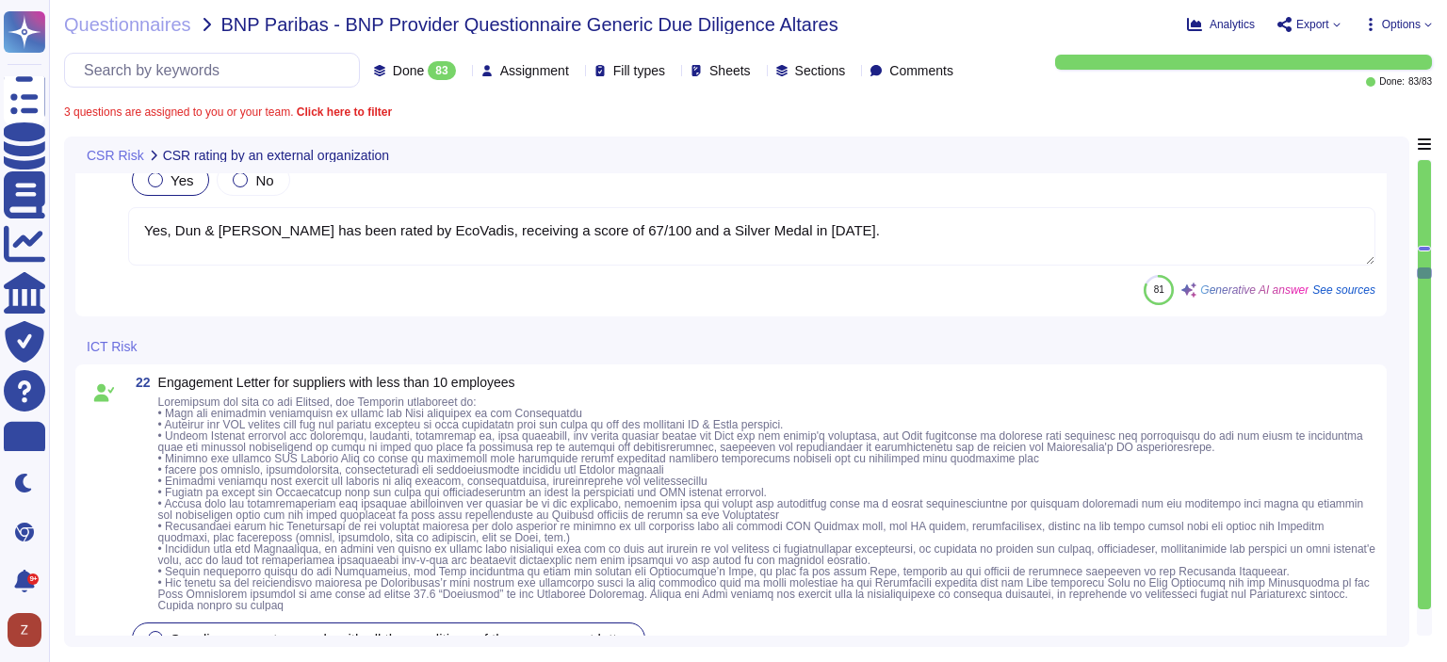
type textarea "Dun & [PERSON_NAME][GEOGRAPHIC_DATA], [GEOGRAPHIC_DATA], [GEOGRAPHIC_DATA], and…"
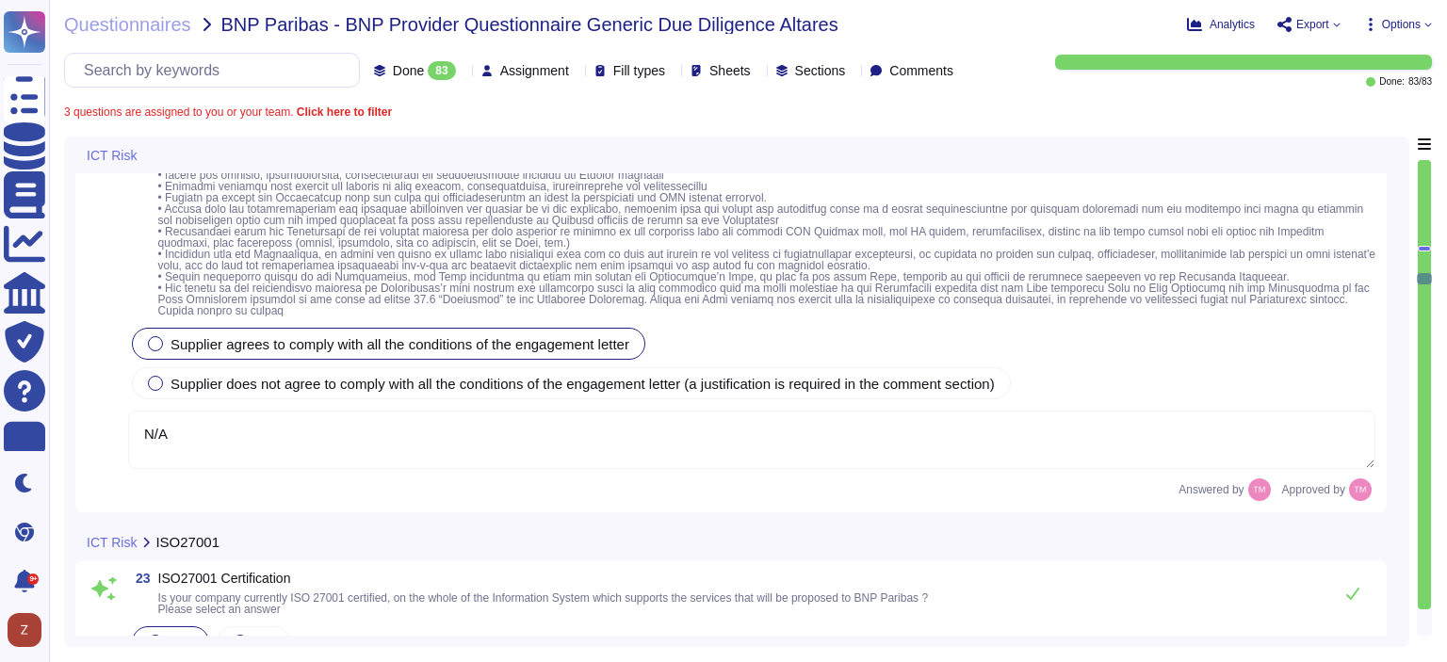
type textarea "N/A"
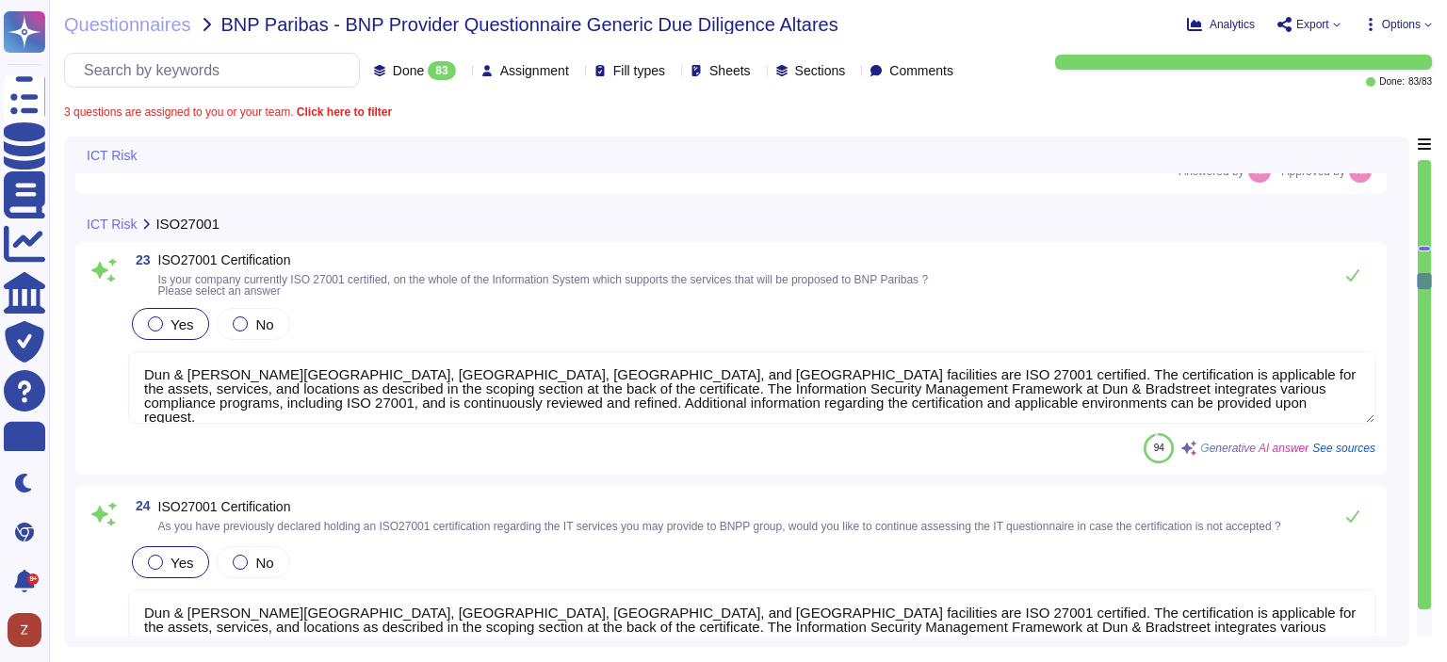
type textarea "na"
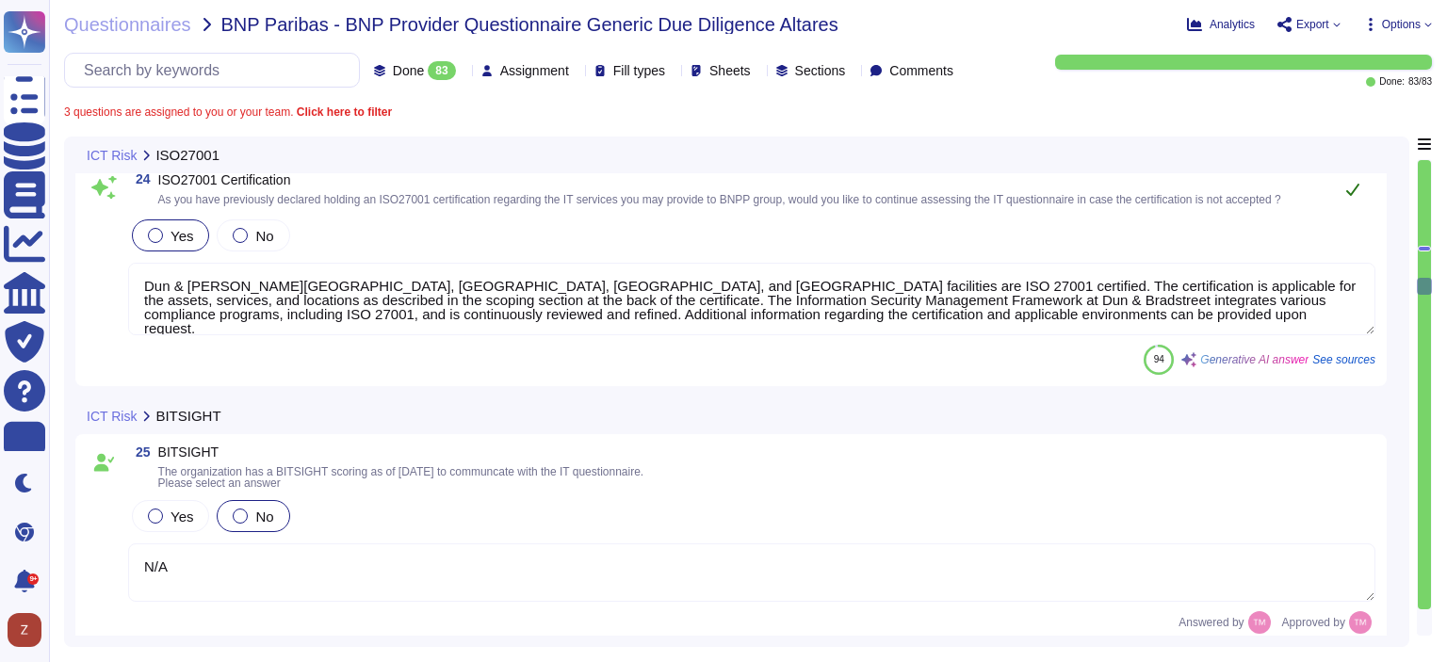
type textarea "The objectives of the D&B Information Security program are to provide guidance …"
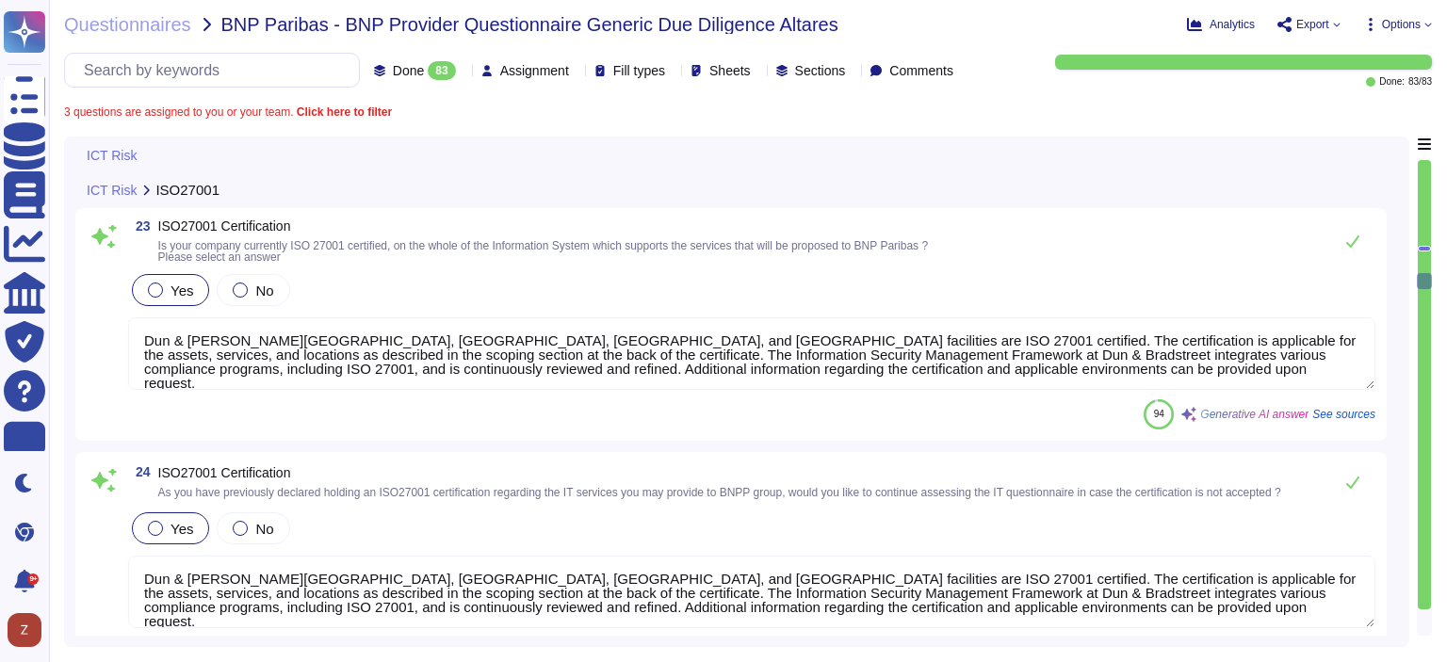
scroll to position [6279, 0]
type textarea "N/A"
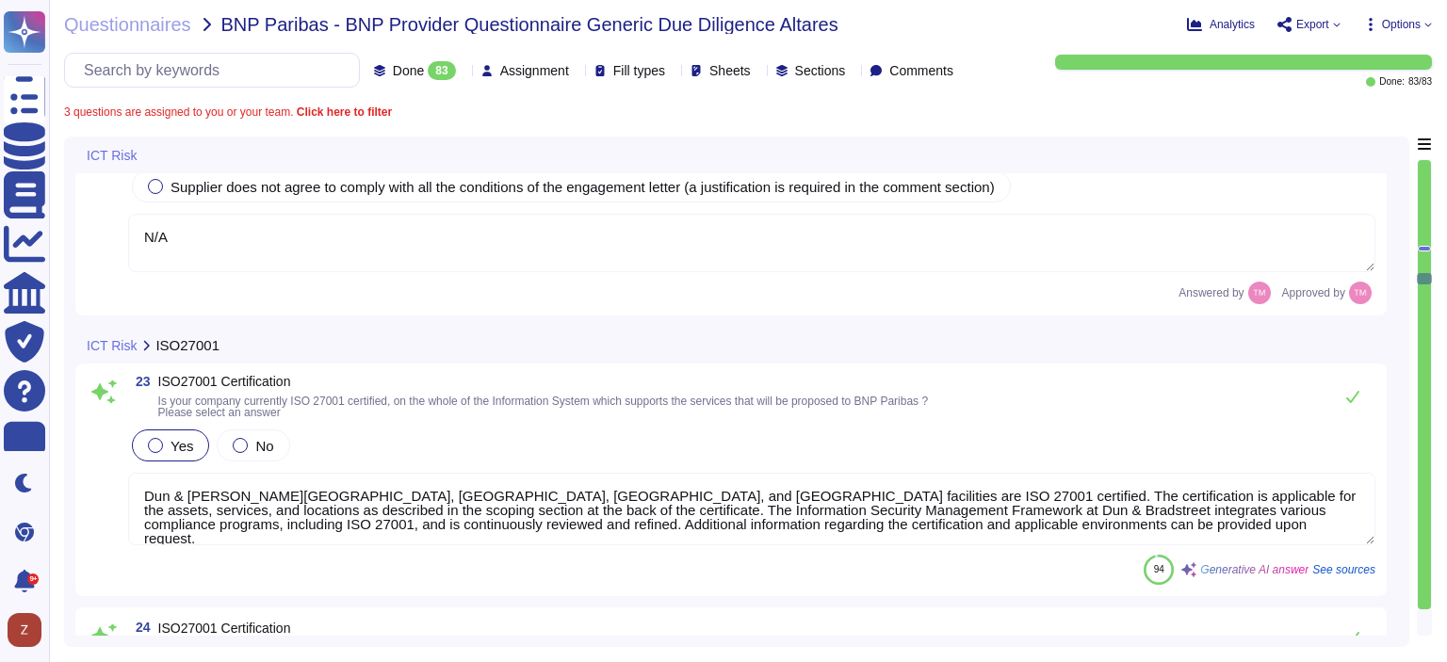
scroll to position [6123, 0]
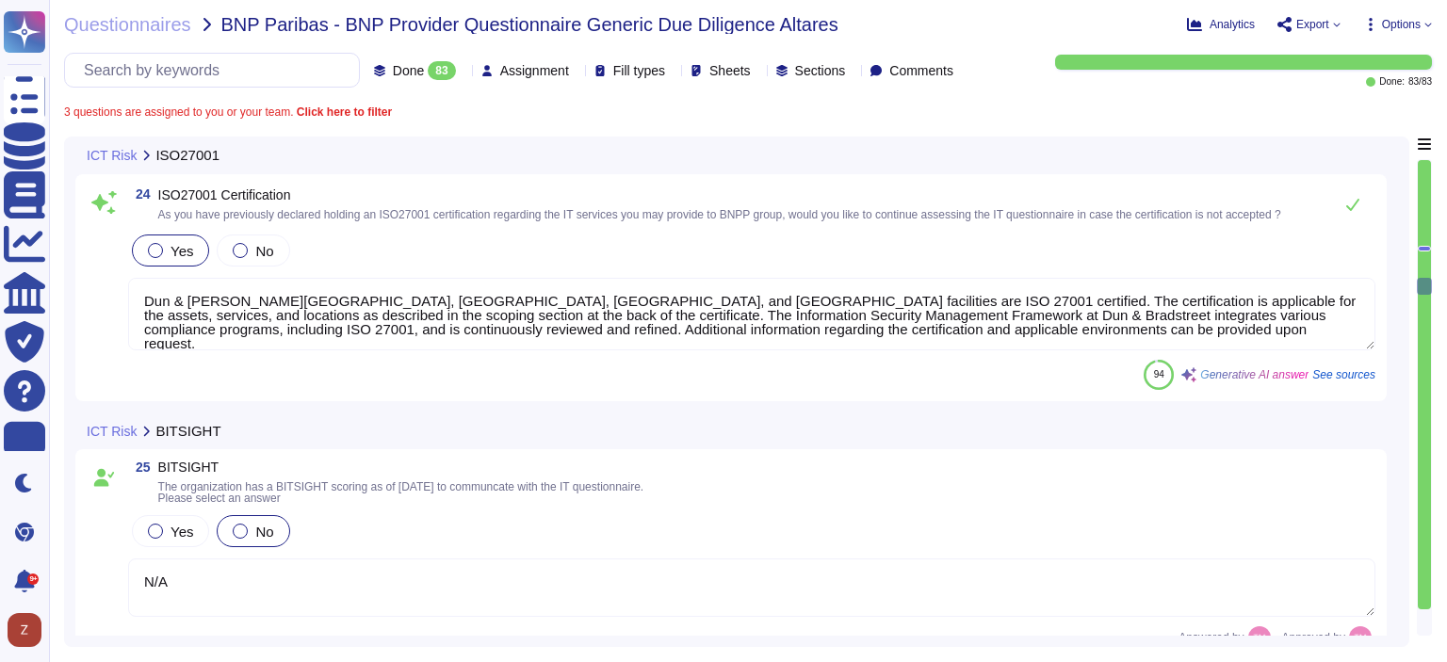
type textarea "na"
type textarea "The objectives of the D&B Information Security program are to provide guidance …"
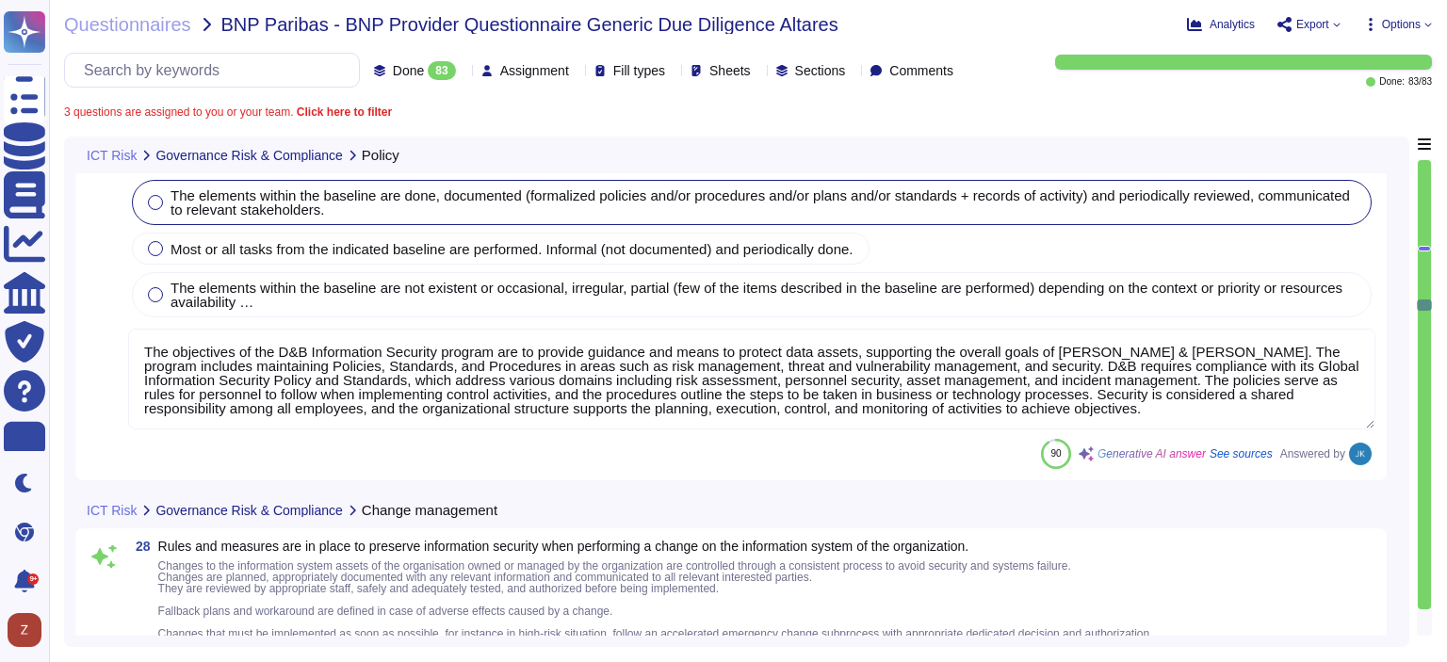
type textarea "Yes, there are rules and measures in place to preserve information security dur…"
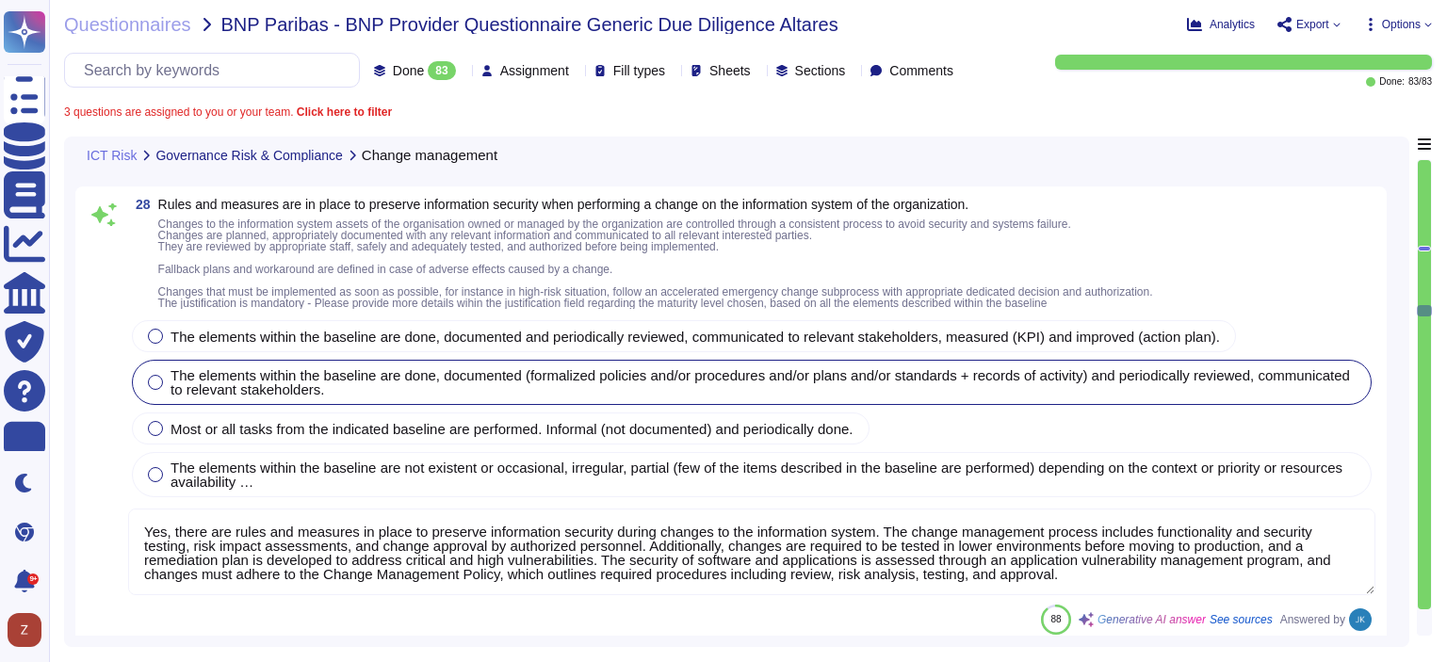
type textarea "Yes, [PERSON_NAME] & [PERSON_NAME] has a consistent method to manage security i…"
type textarea "Yes, information security roles and responsibilities at Dun & Bradstreet are cl…"
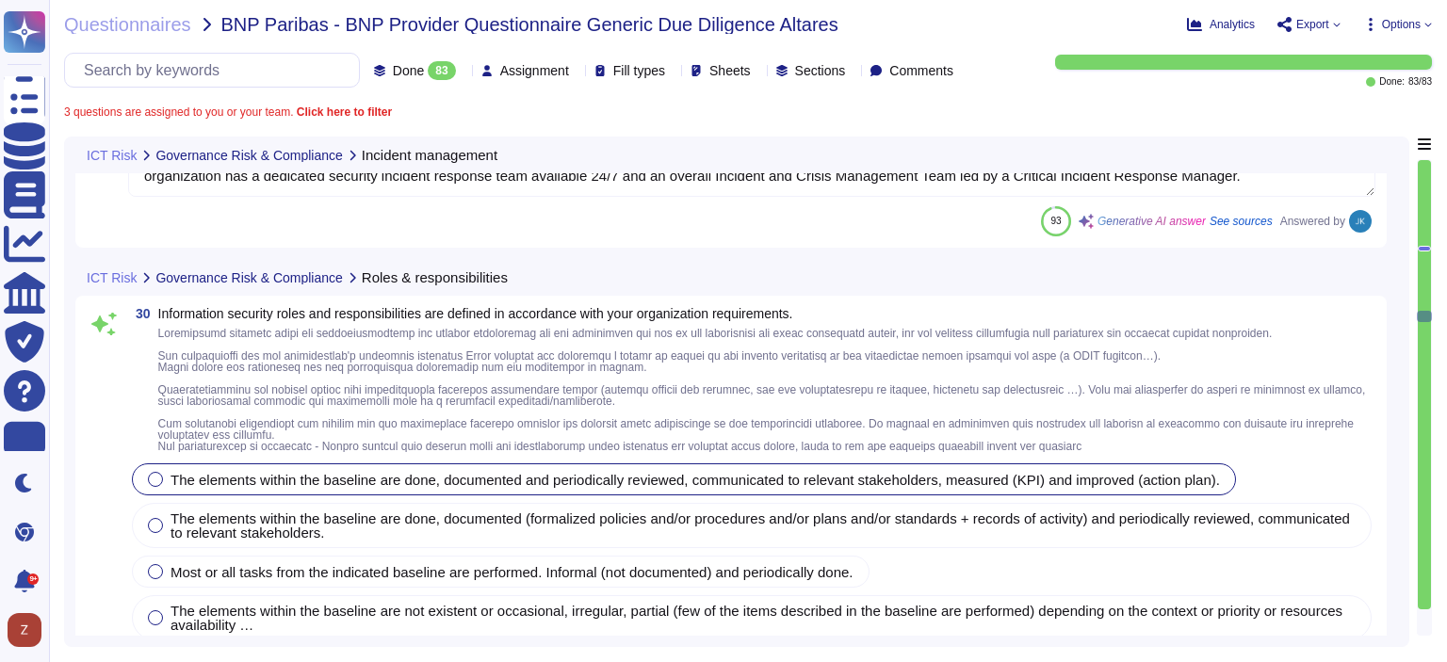
type textarea "D&B has applied a risk management approach to select and develop control activi…"
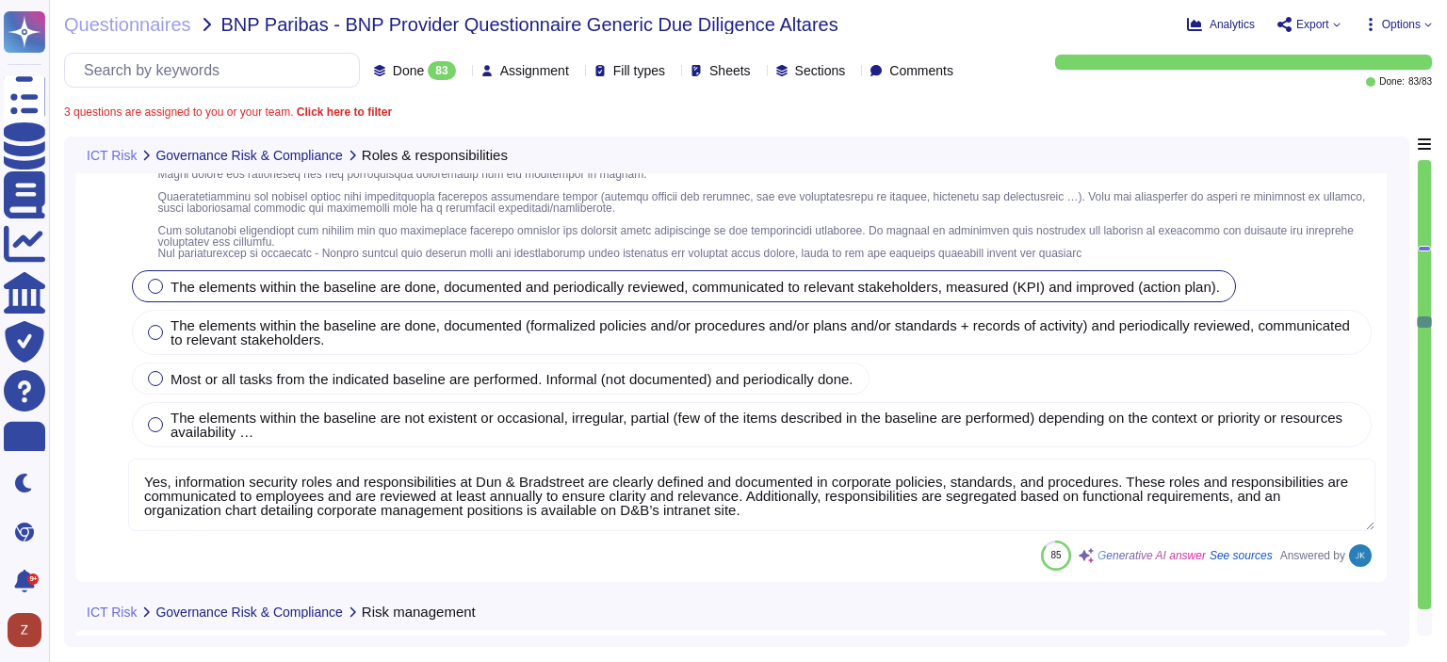
type textarea "Dun & [PERSON_NAME] has established a comprehensive vendor risk management fram…"
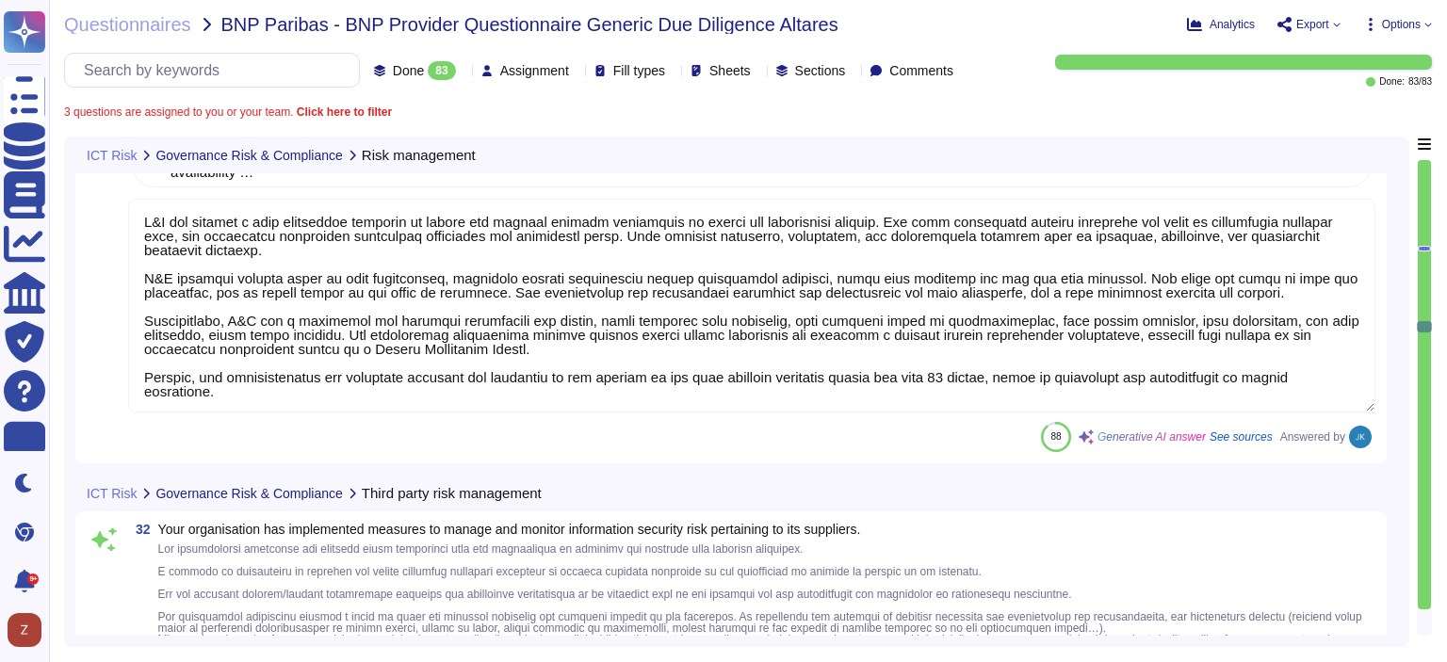
type textarea "Yes, our organization maintains an accurate and up-to-date inventory of informa…"
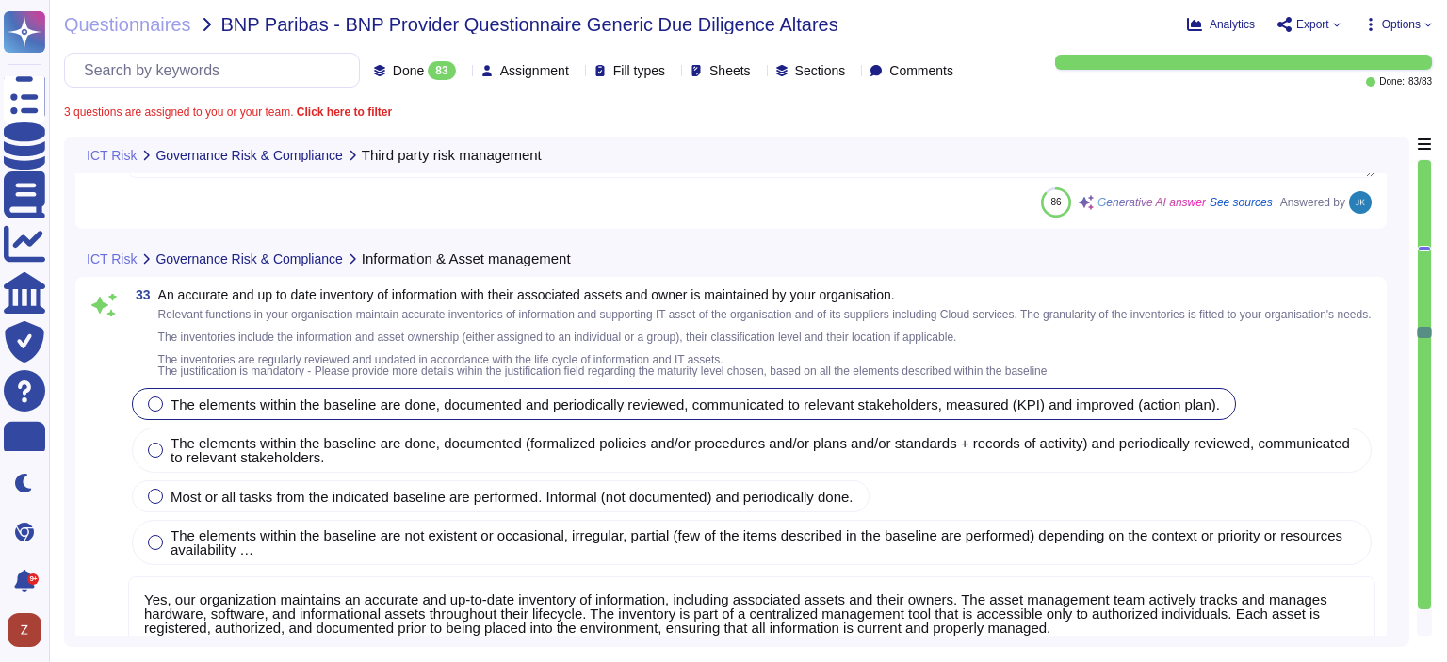
type textarea "Yes, our organization has defined rules for the acceptable use of information a…"
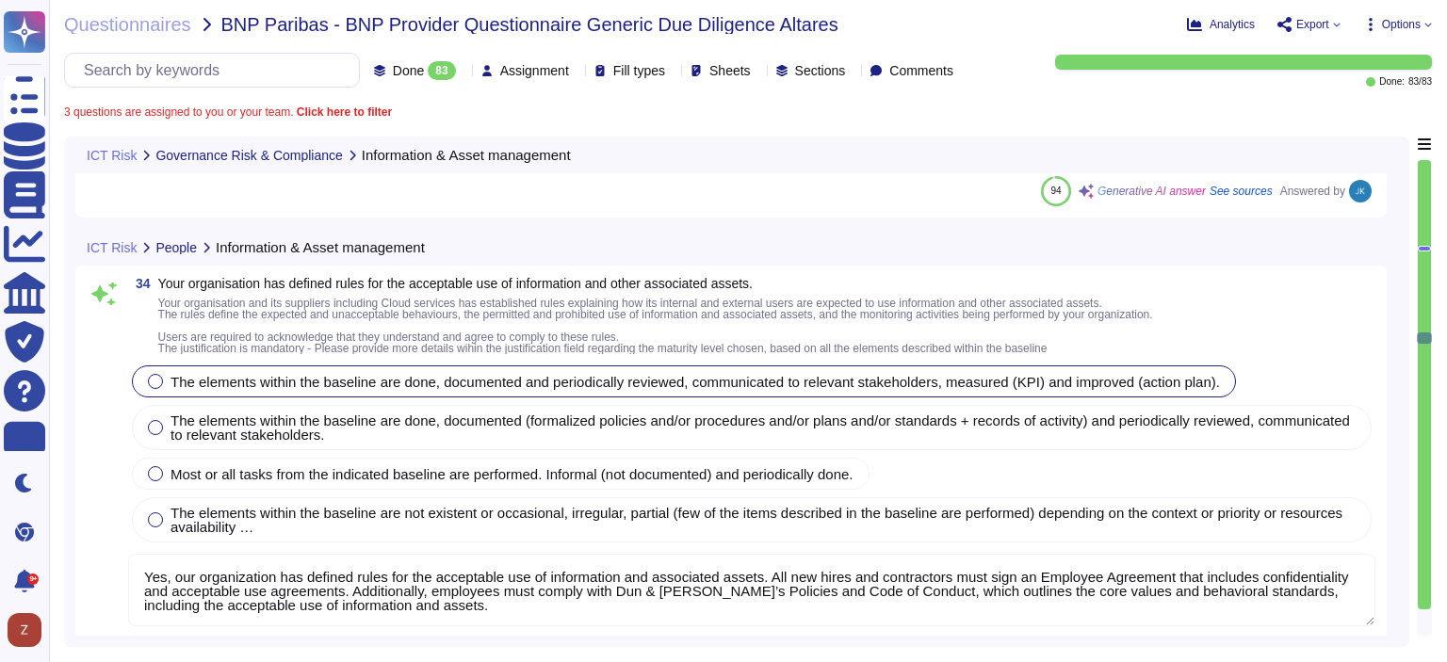
type textarea "Yes, our organization has developed and implemented a formal security awareness…"
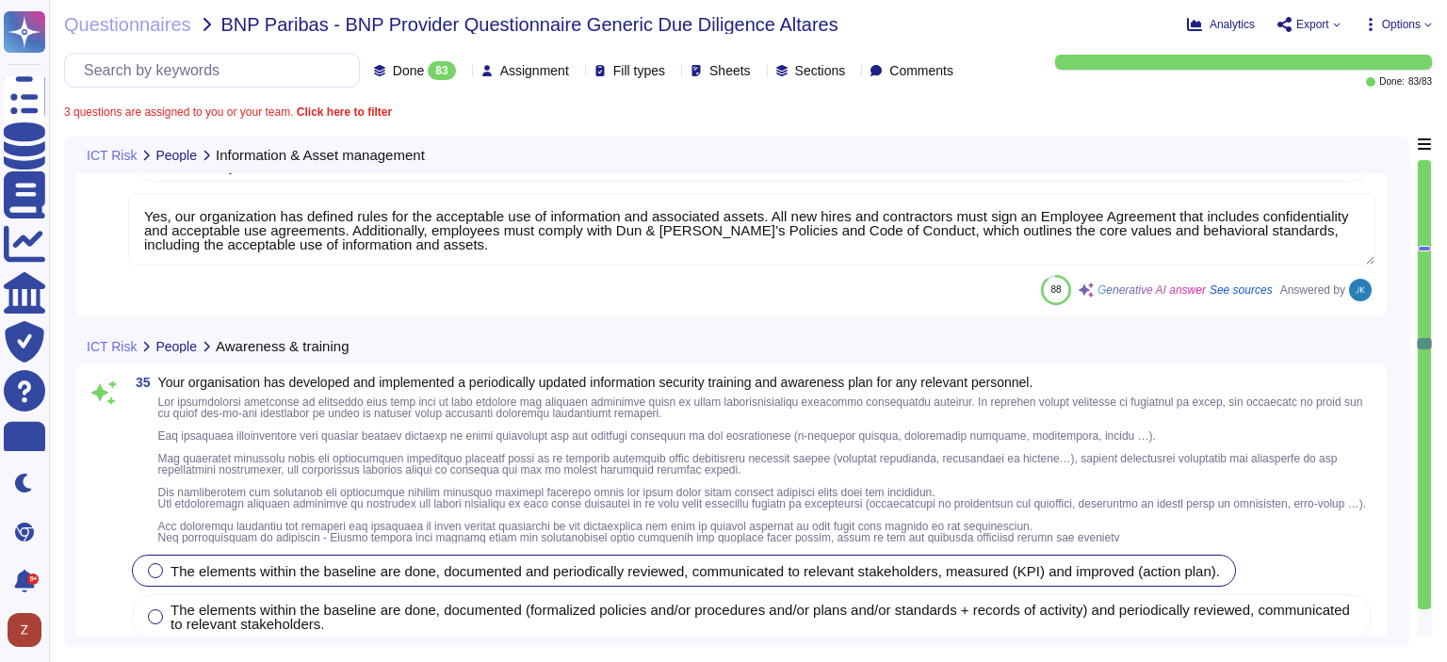
scroll to position [11304, 0]
type textarea "Yes, our organization has classified and labeled information and supporting ass…"
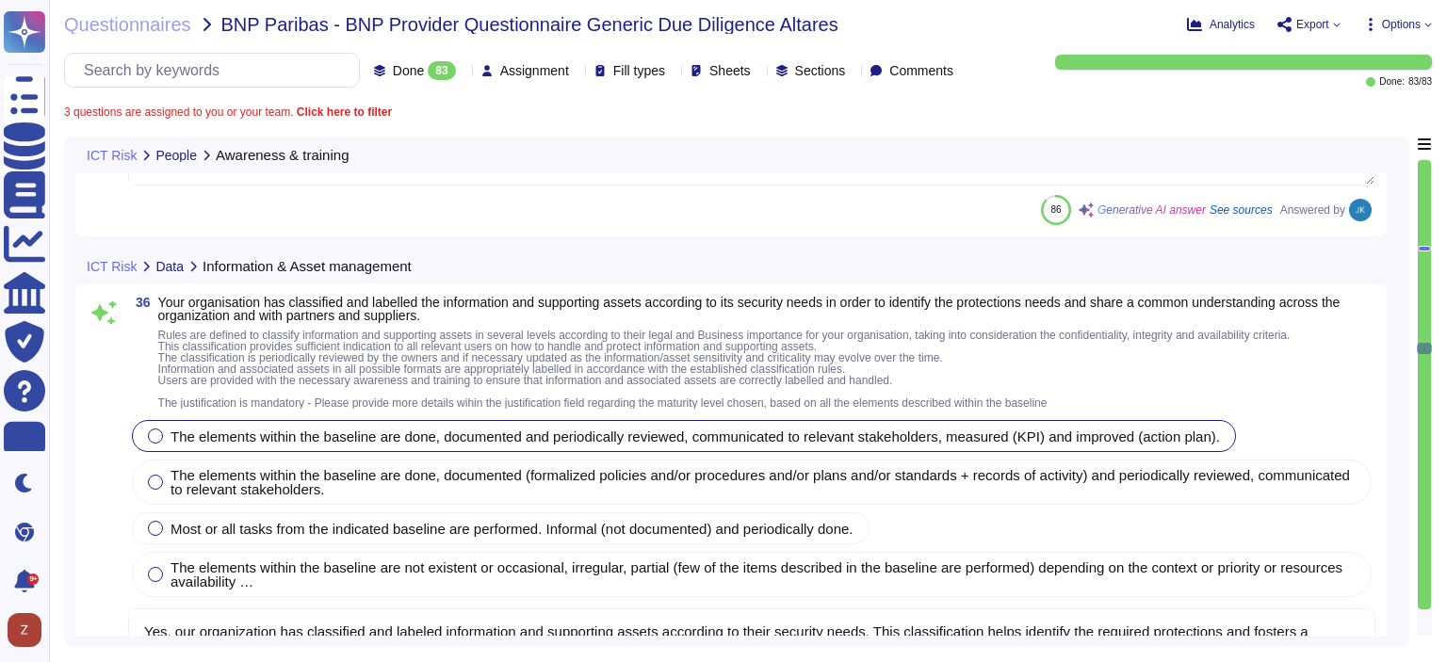
type textarea "Our organization has established comprehensive security measures to ensure that…"
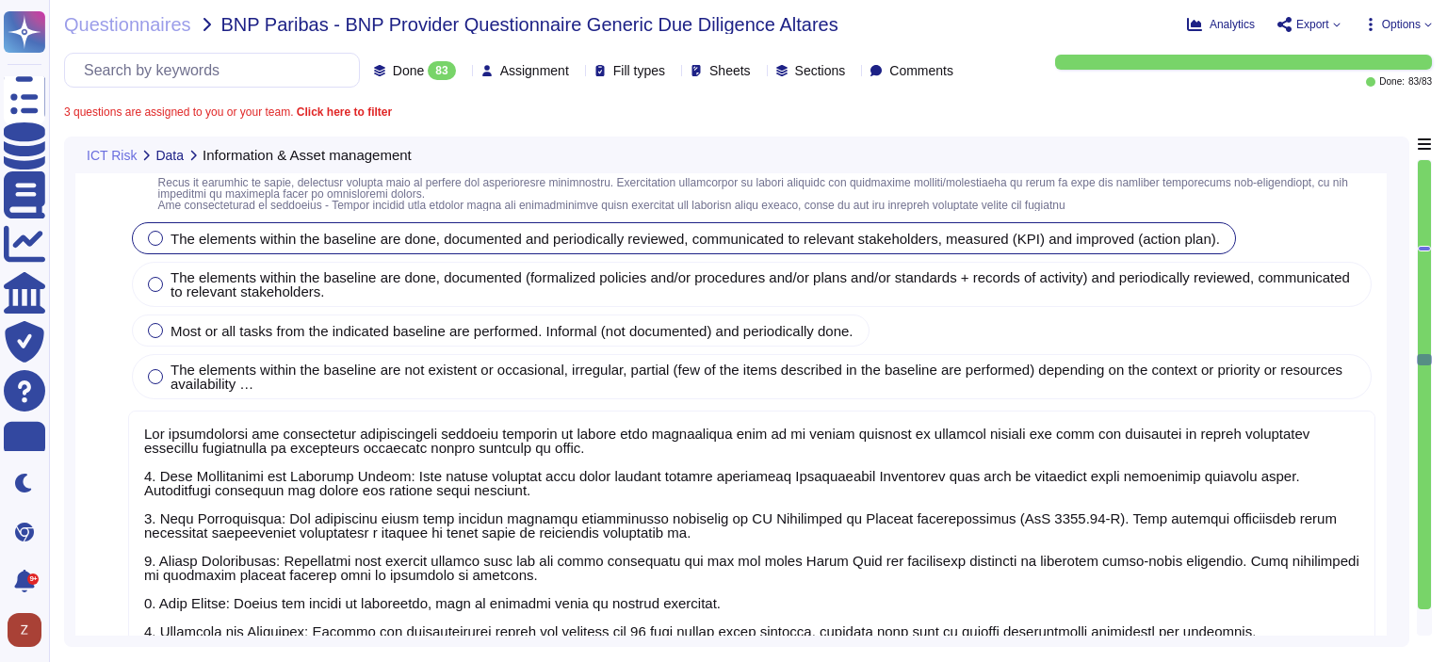
scroll to position [12717, 0]
type textarea "D&B has implemented several robust security measures to detect and prevent the …"
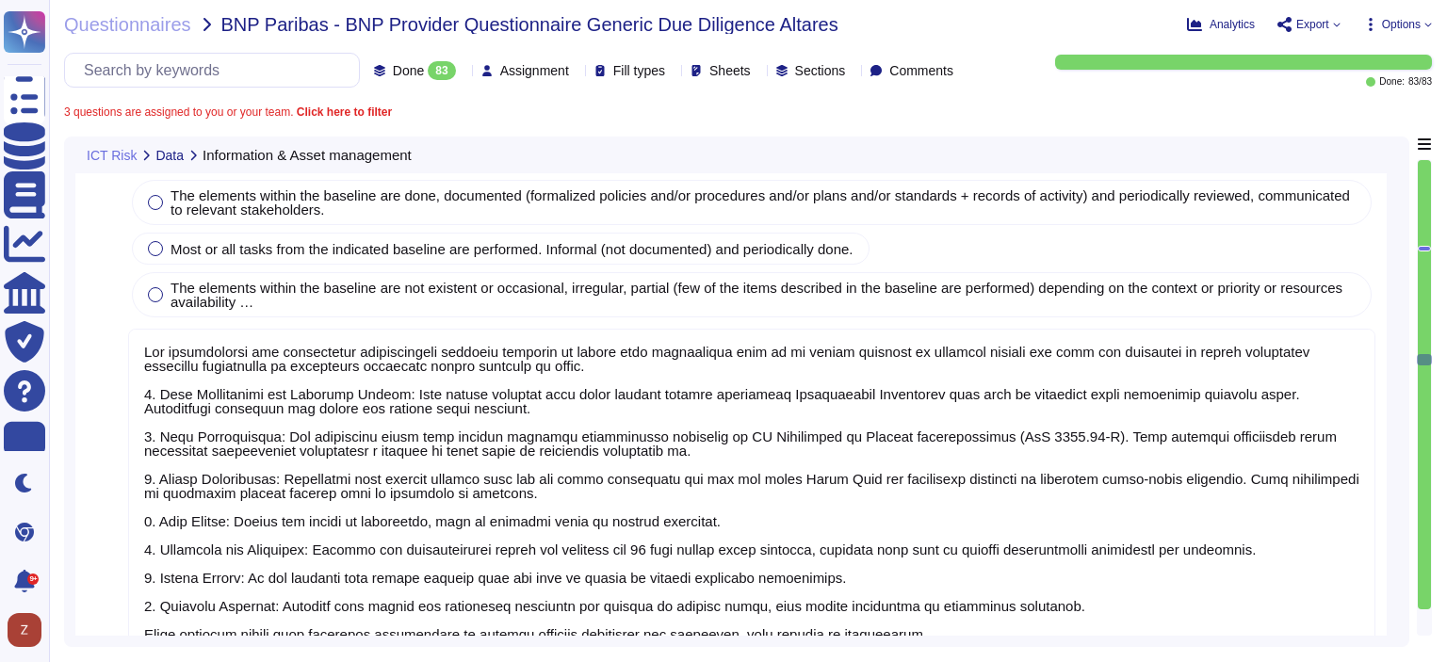
scroll to position [1, 0]
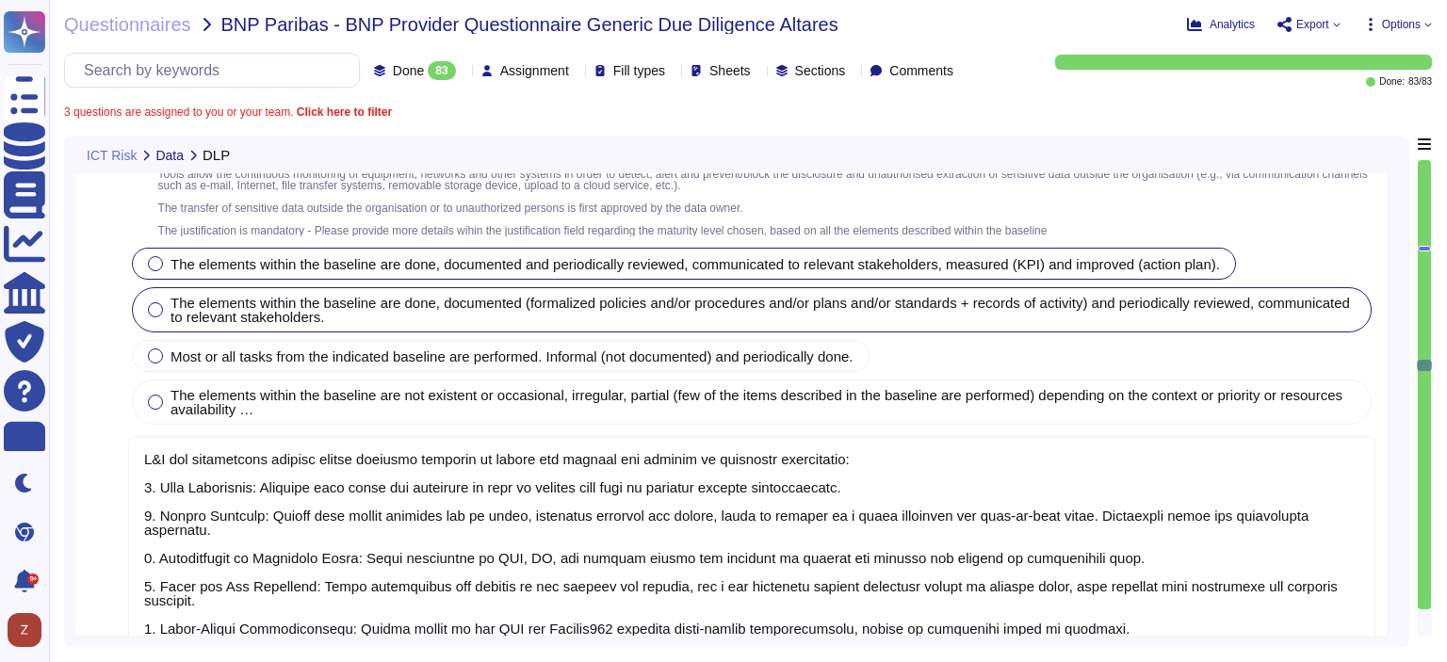
type textarea "Yes, measures are in place to control the security of services in the Cloud thr…"
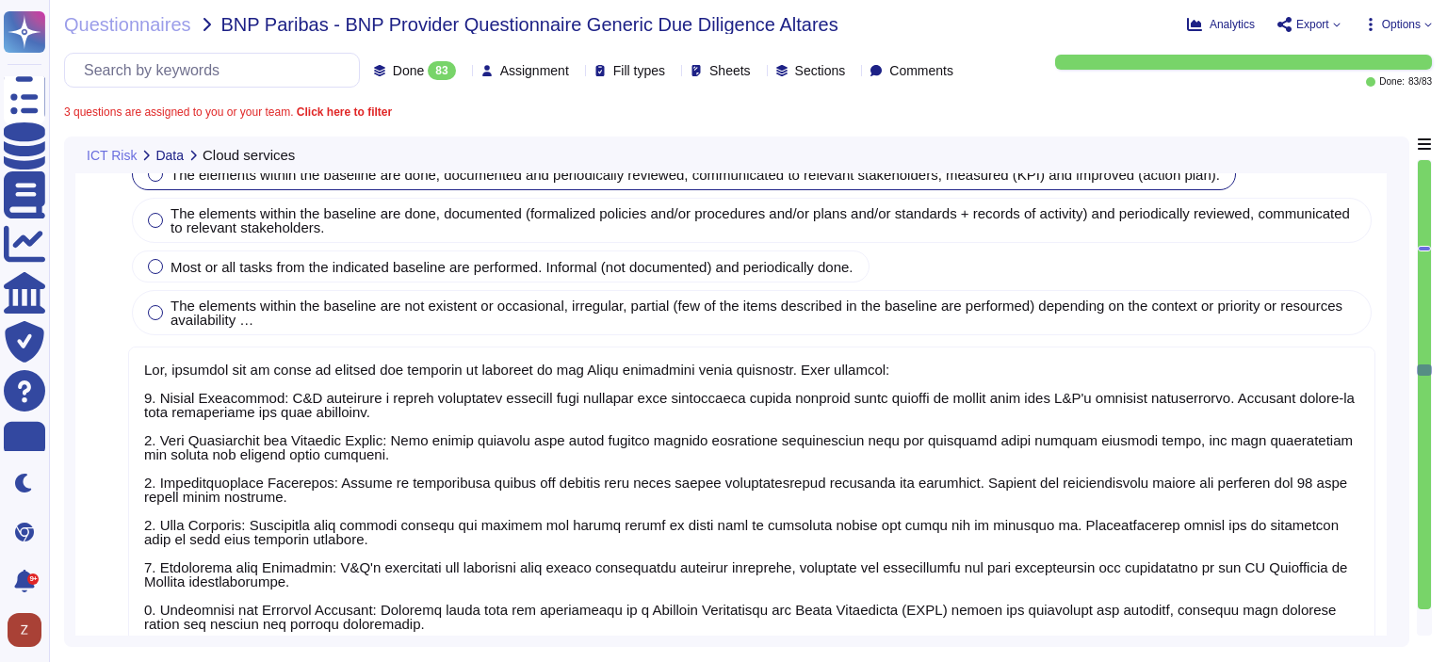
type textarea "Dun & [PERSON_NAME] has established various security measures to ensure the sec…"
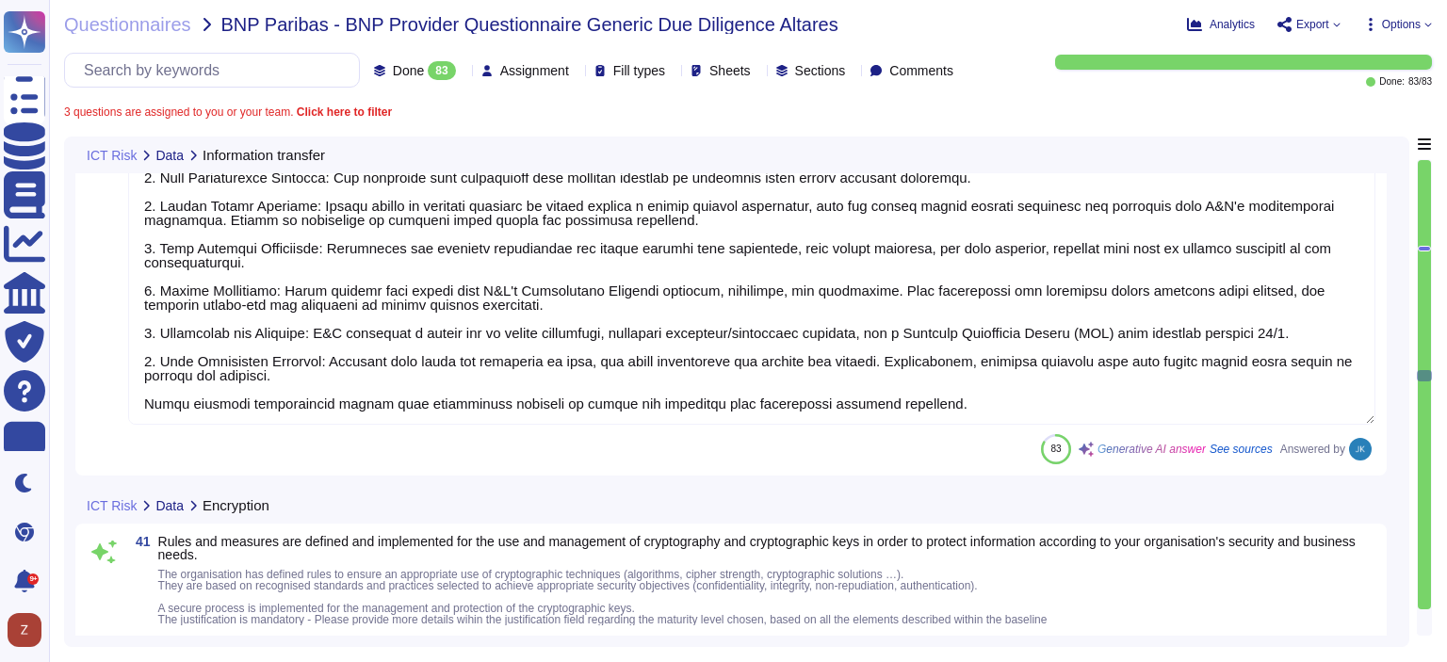
type textarea "Lor, ips dolorsitamet con adipiscinge seddo eiu temporin utl etd mag ali enimad…"
type textarea "We have deployed multiple layers of protection to safeguard our information sys…"
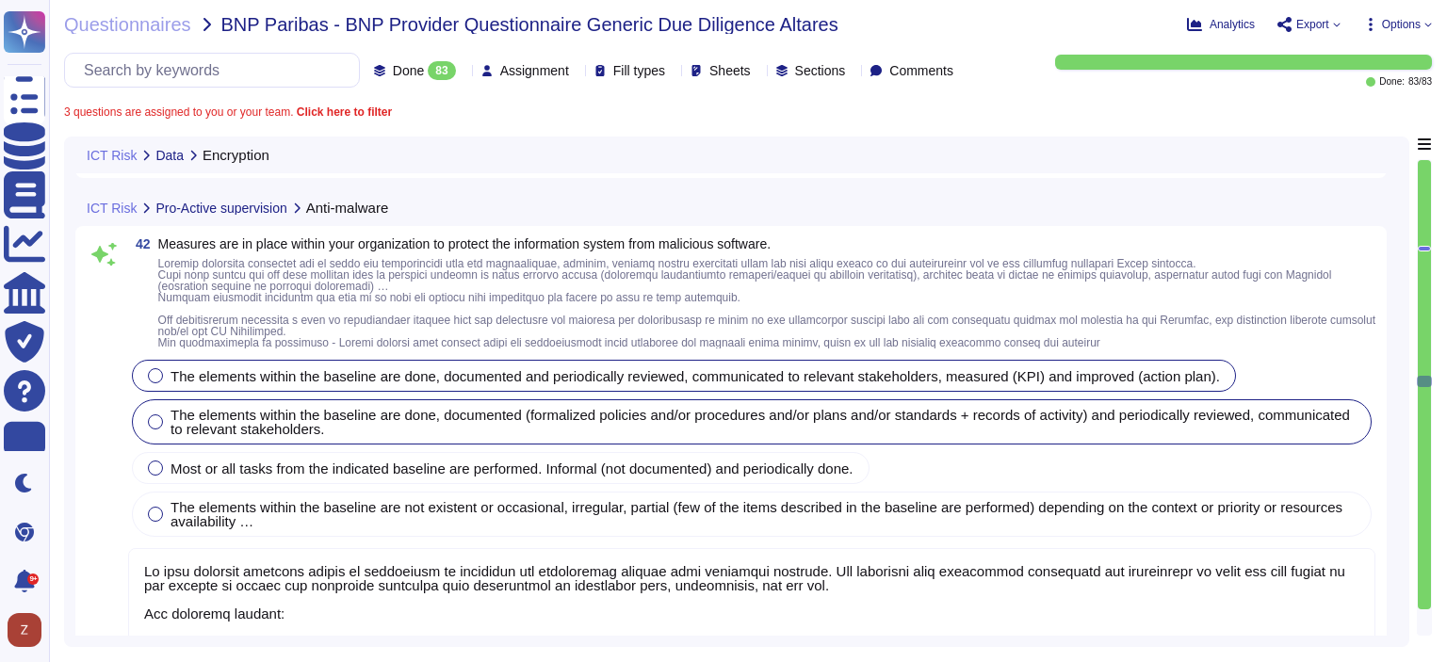
type textarea "D&B maintains a Security Operations Center (SOC) that operates 24x7 to monitor …"
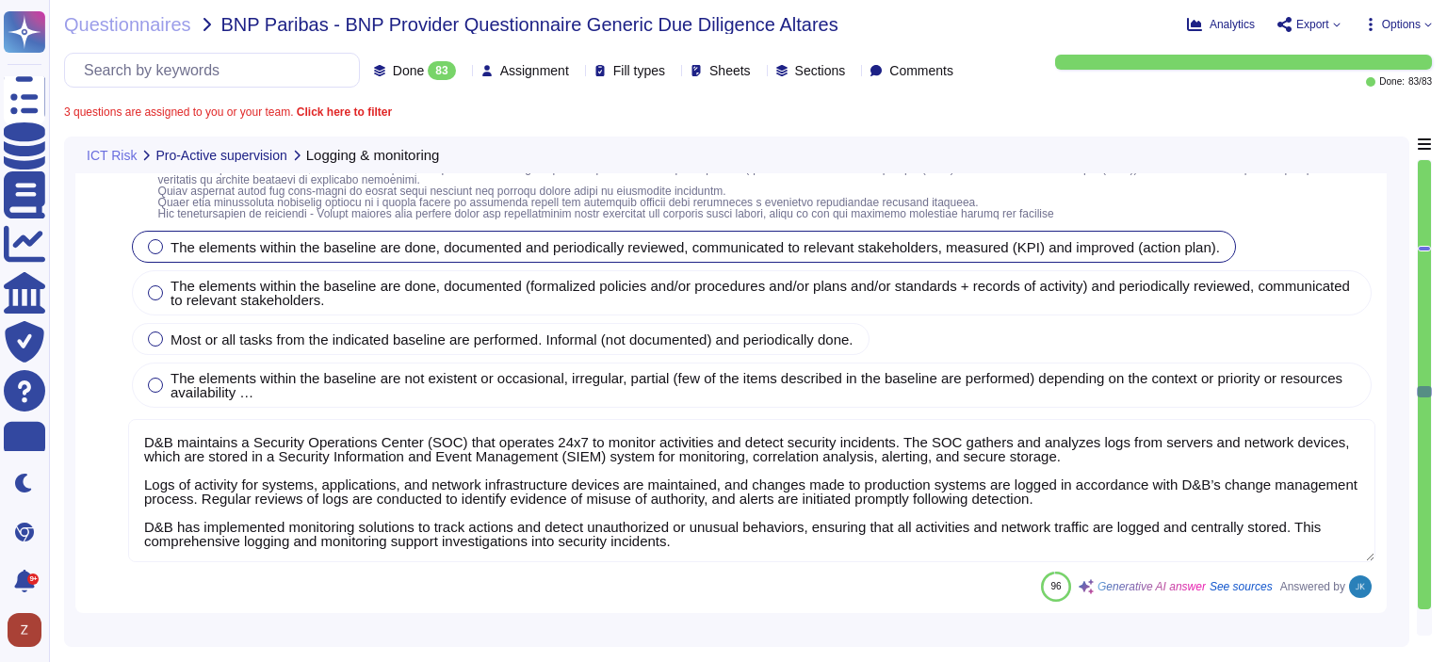
type textarea "Yes, Dun & [PERSON_NAME] has defined and implemented an IT continuity strategy …"
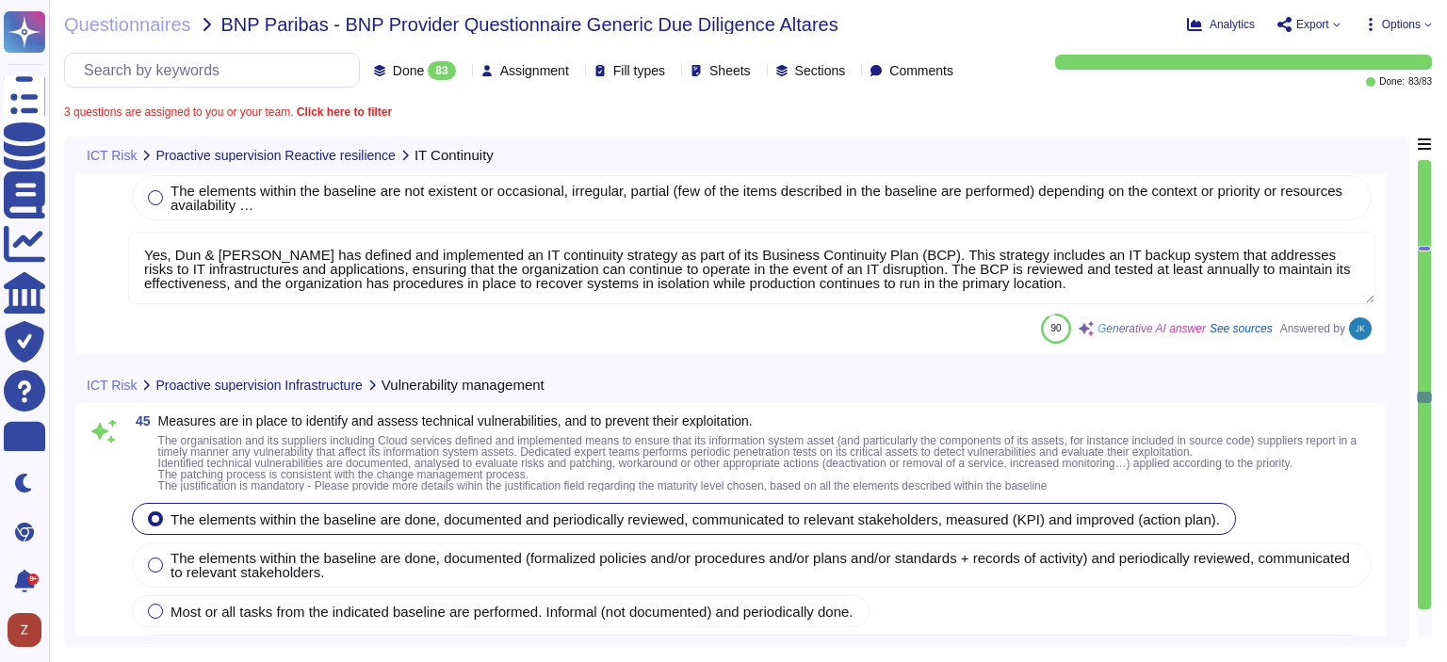
type textarea "D&B has established a comprehensive Vulnerability Management process that inclu…"
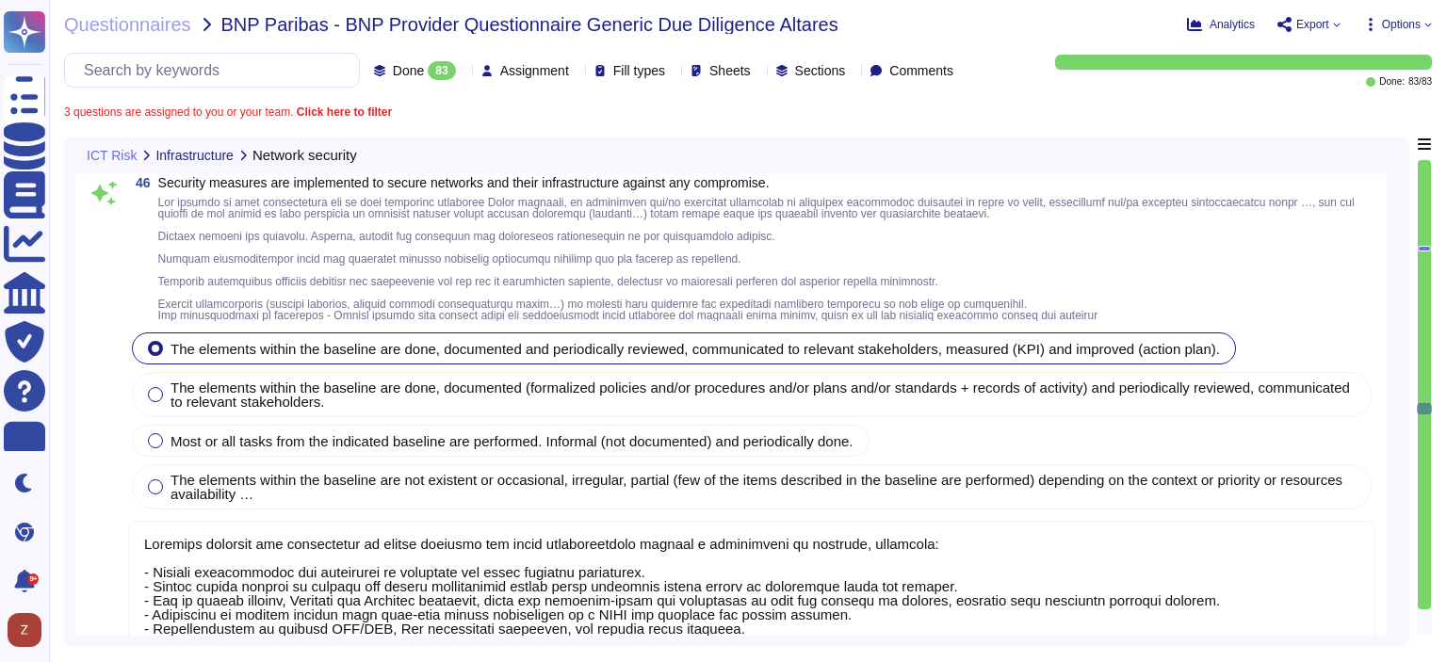
type textarea "Security measures are implemented to secure networks and their infrastructure t…"
type textarea "Access to external websites is controlled through the use of a Web Proxy that b…"
type textarea "Measures in place to manage removable storage device usage include: 1. Restrict…"
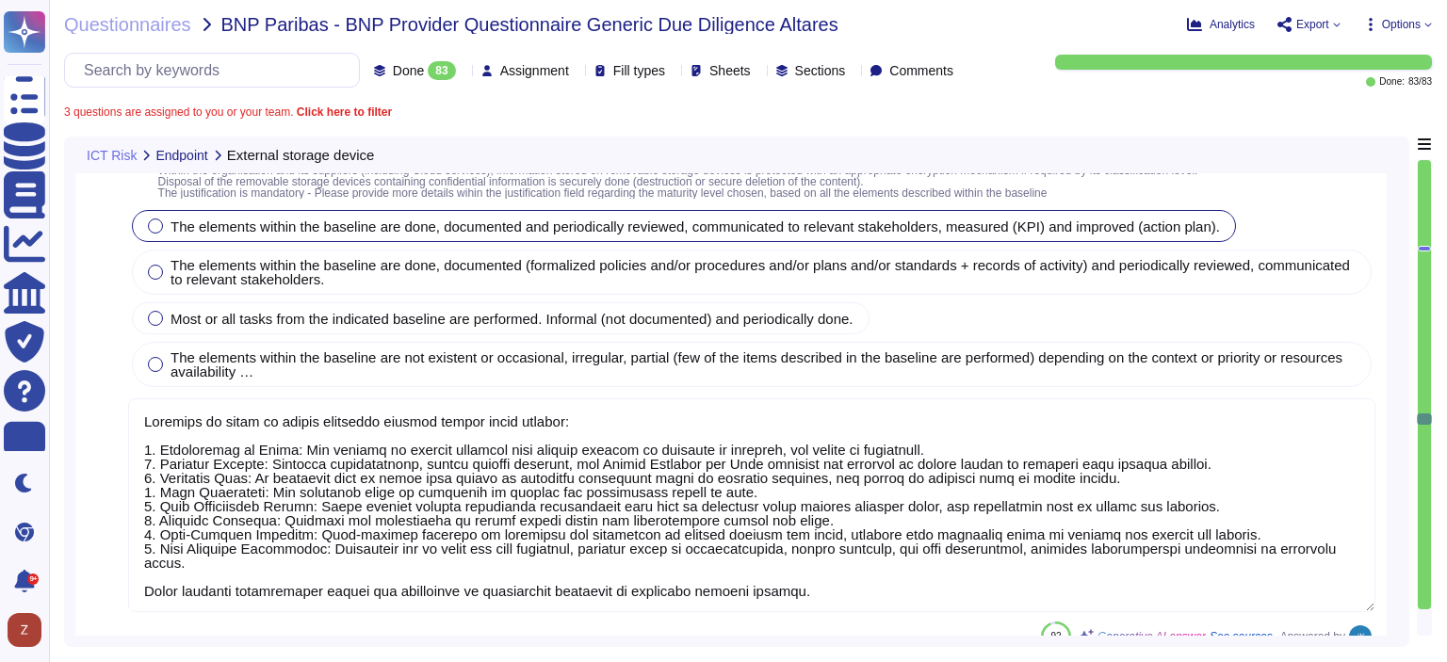
type textarea "Measures are in place to manage accounts and grant access to information and as…"
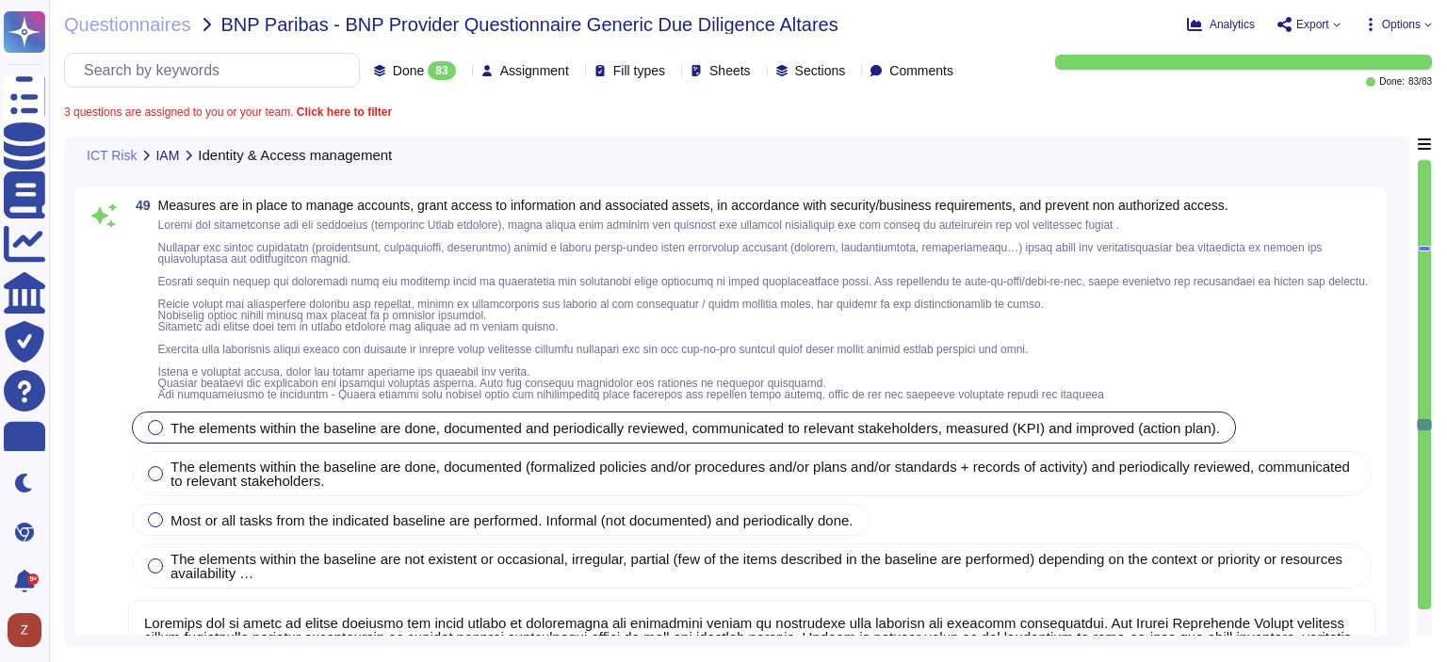
type textarea "The organization has implemented sound authentication measures, including: 1. M…"
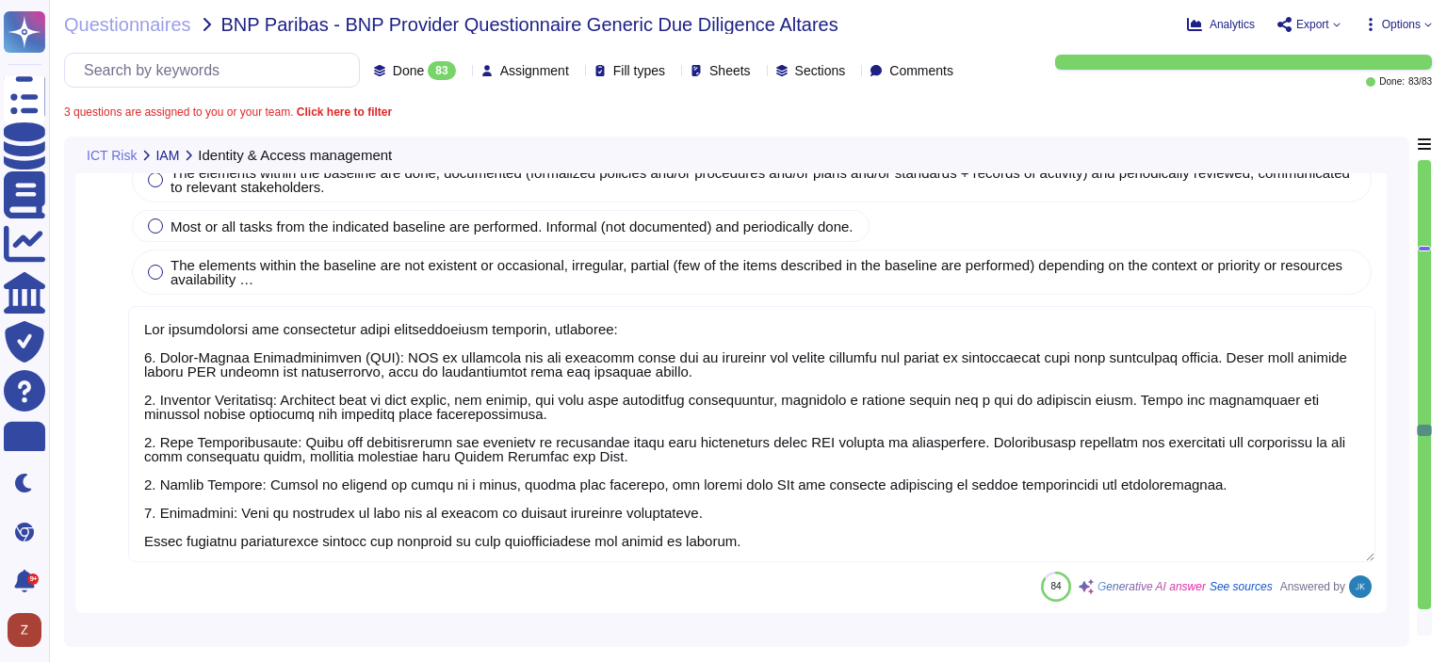
type textarea "Yes, D&B has a comprehensive inventory of information technology components rel…"
type textarea "Yes, backups are performed regularly using NetBackup software, with retention t…"
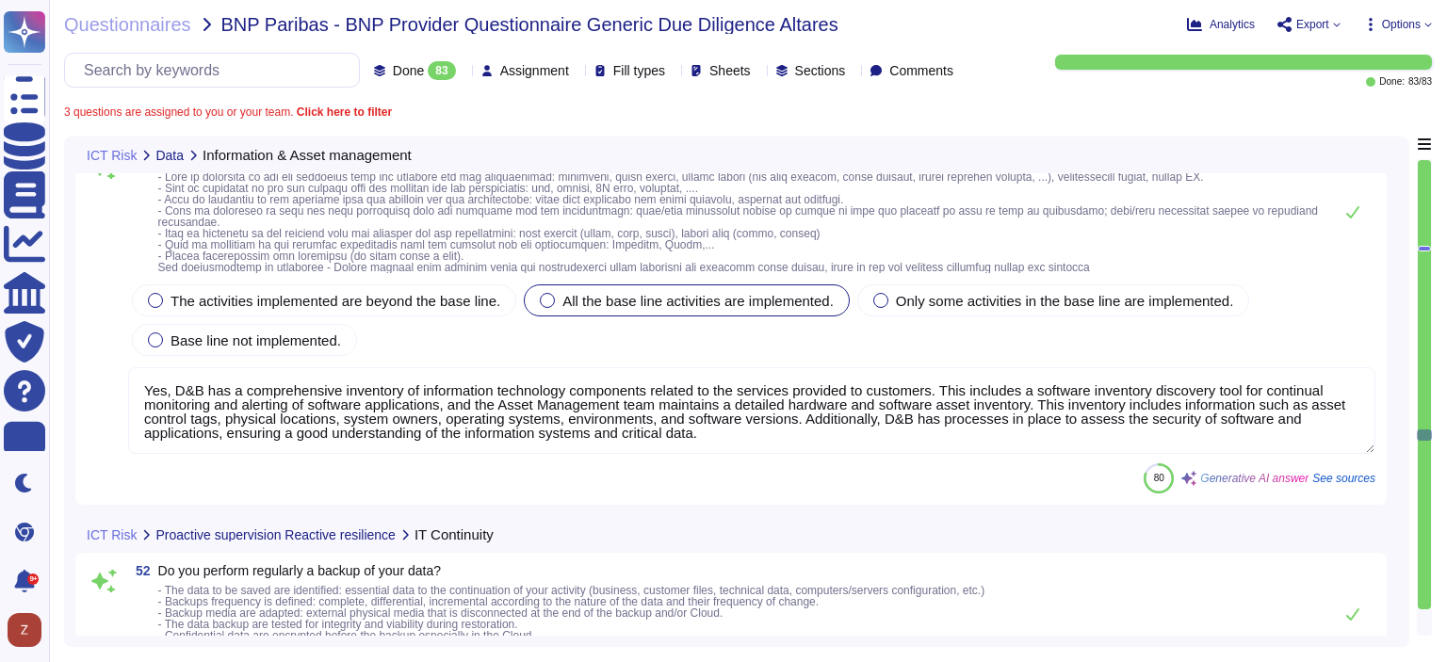
type textarea "Yes, we regularly apply the recommended updates, including OS patches, antiviru…"
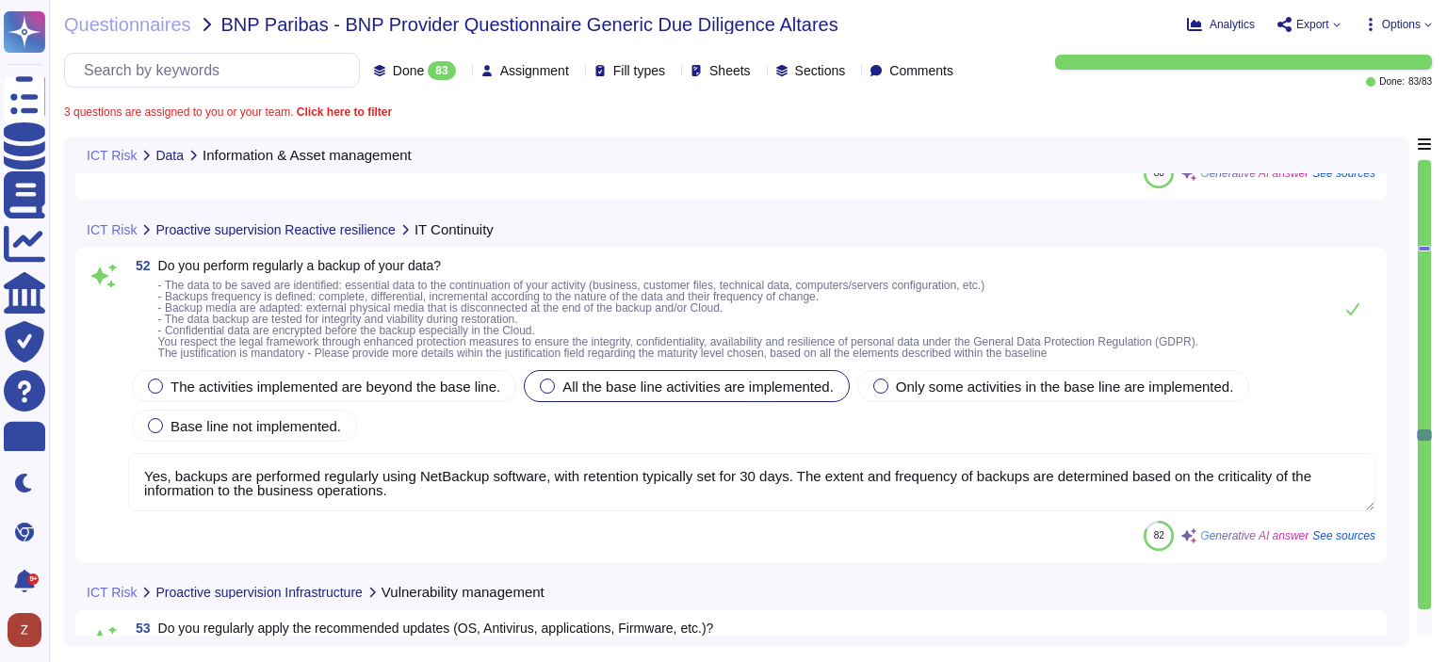
scroll to position [22293, 0]
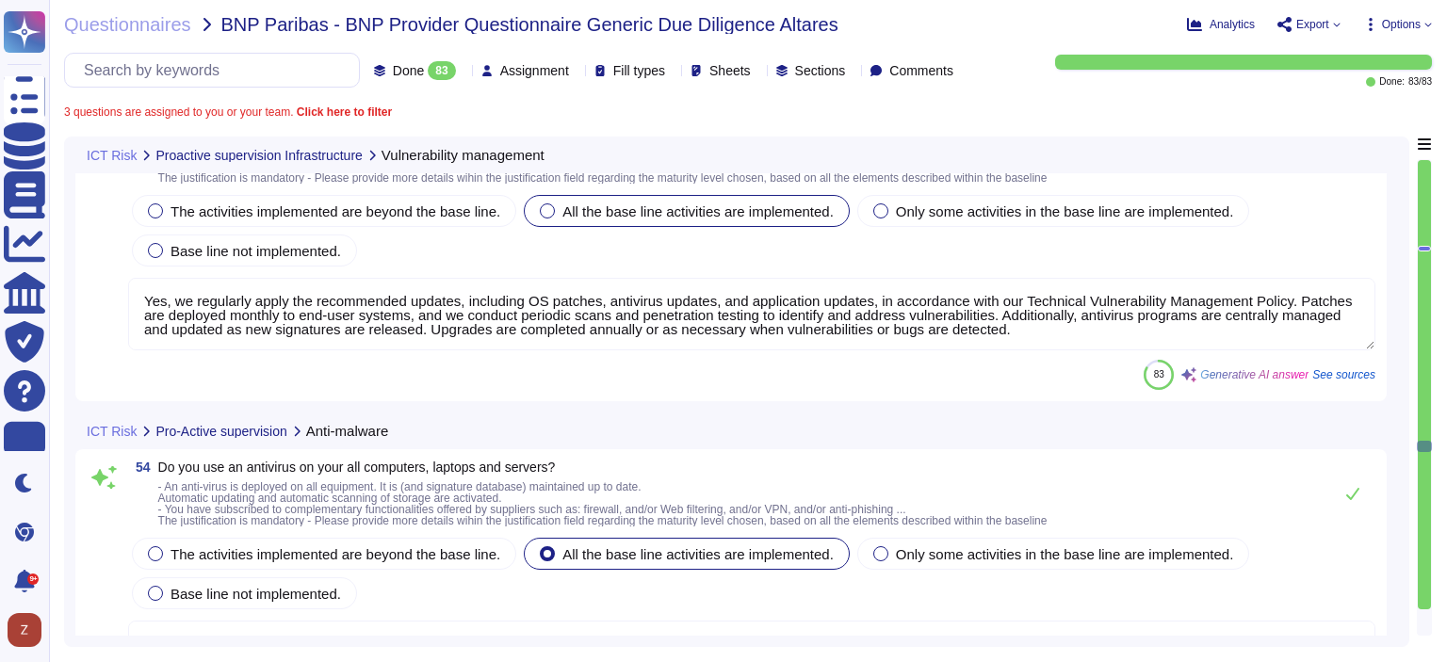
type textarea "Yes, we use antivirus software on all our workstations, laptops, and servers. O…"
type textarea "Yes, we have implemented a robust password management policy that includes the …"
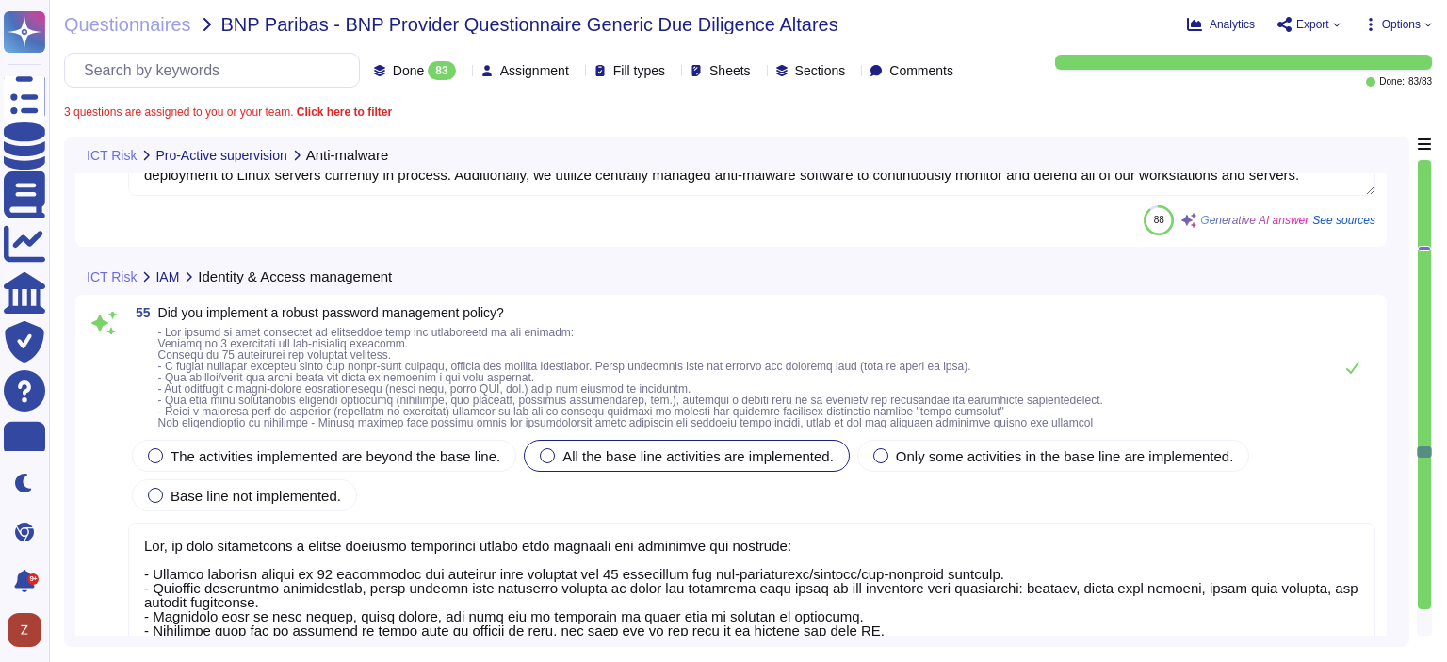
type textarea "Yes, our network is segregated and protected with firewalls. Firewalls are conf…"
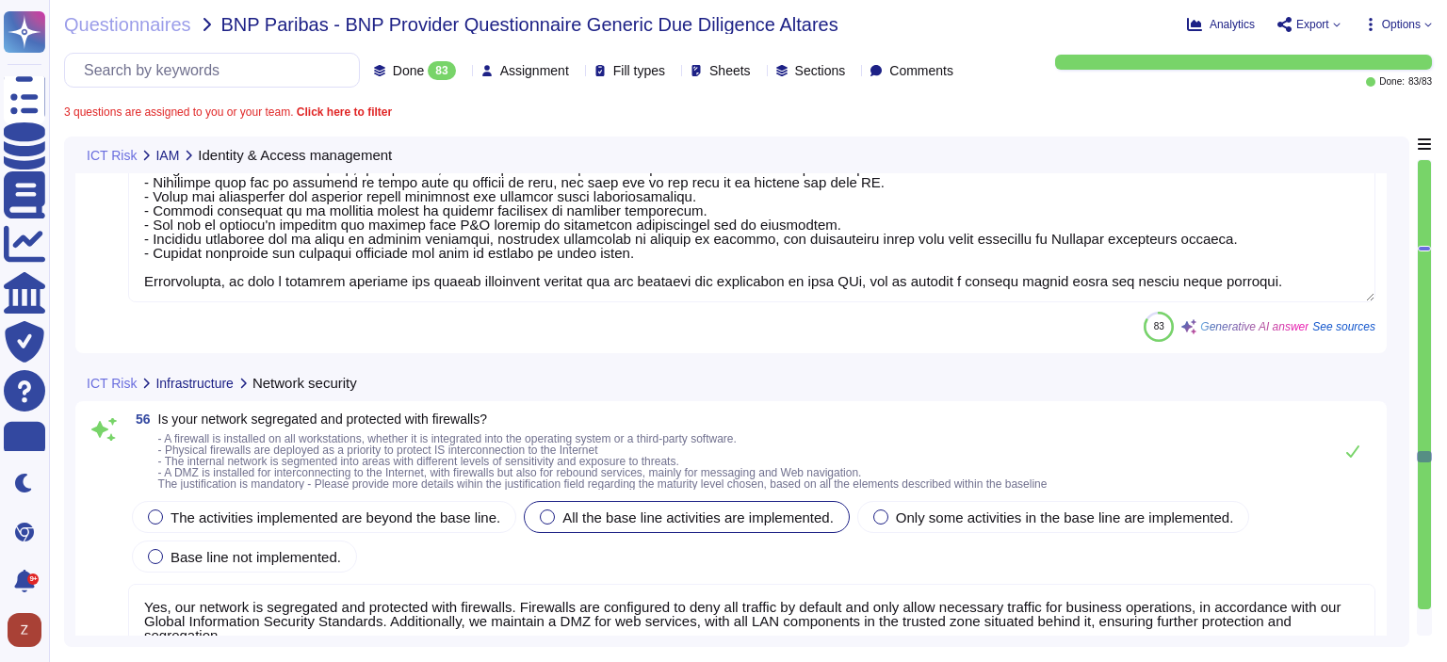
type textarea "Yes, our email systems are protected with adequate security measures. We have M…"
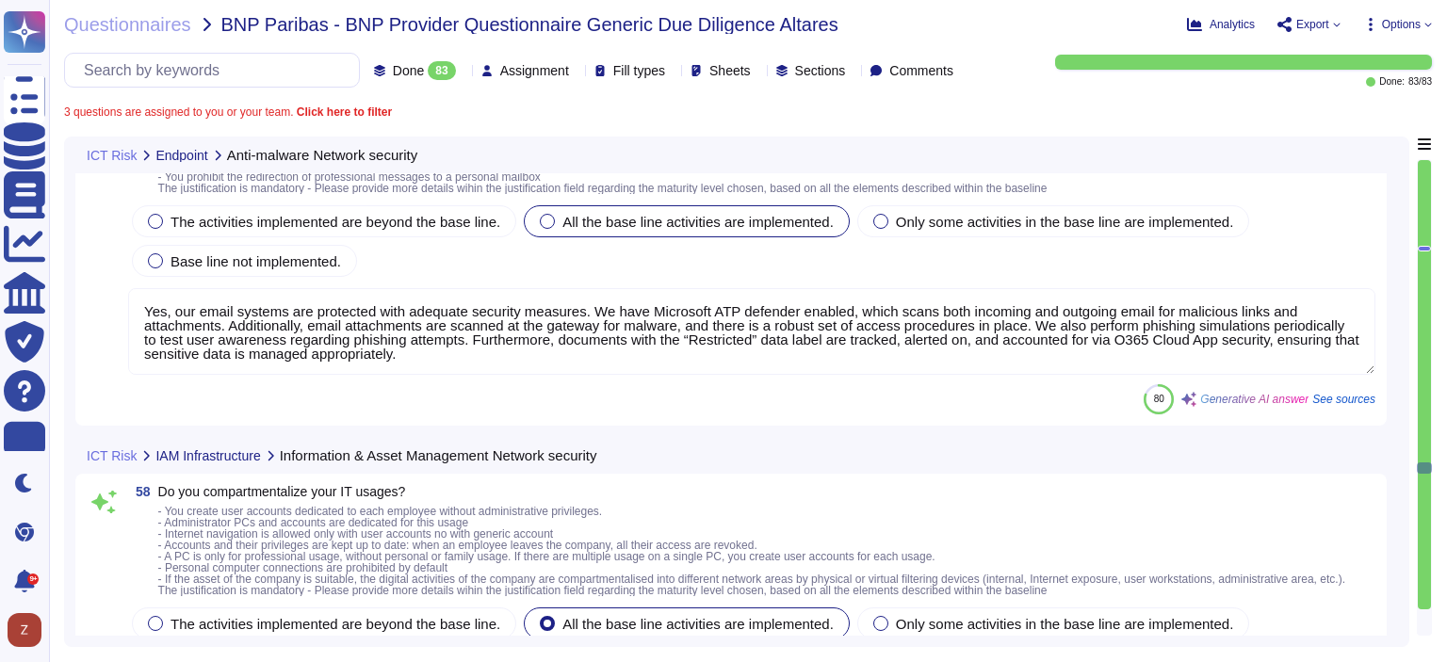
type textarea "Yes, we compartmentalize our IT usages by logically segmenting the development,…"
type textarea "Dun & [PERSON_NAME] employs several measures to control digital risk during mis…"
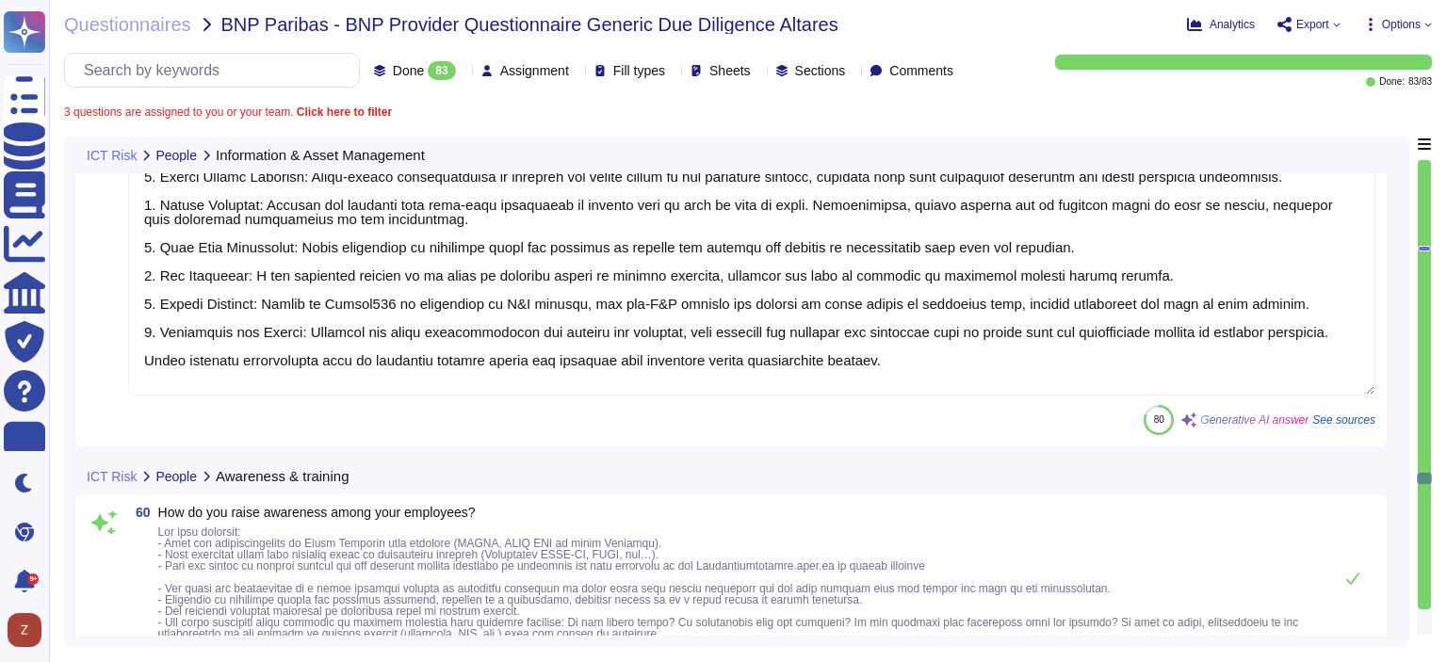
scroll to position [24805, 0]
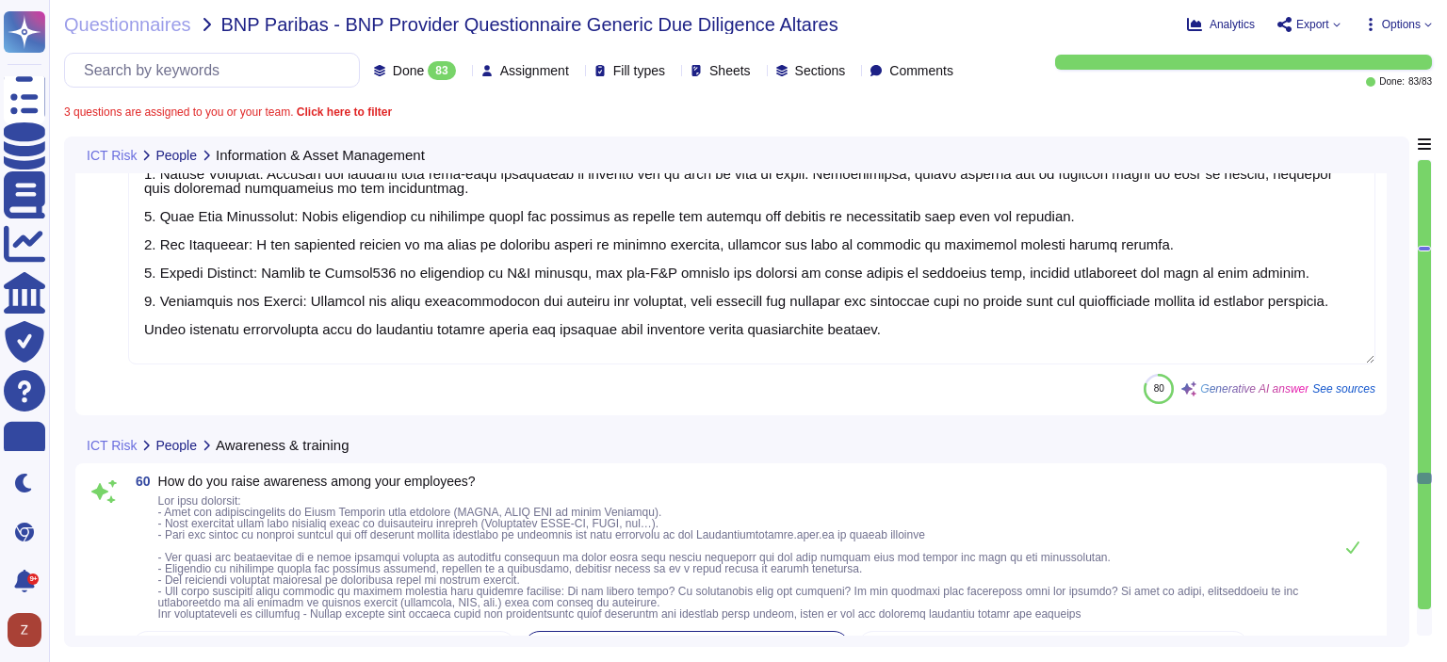
type textarea "We raise awareness among our employees through a comprehensive security awarene…"
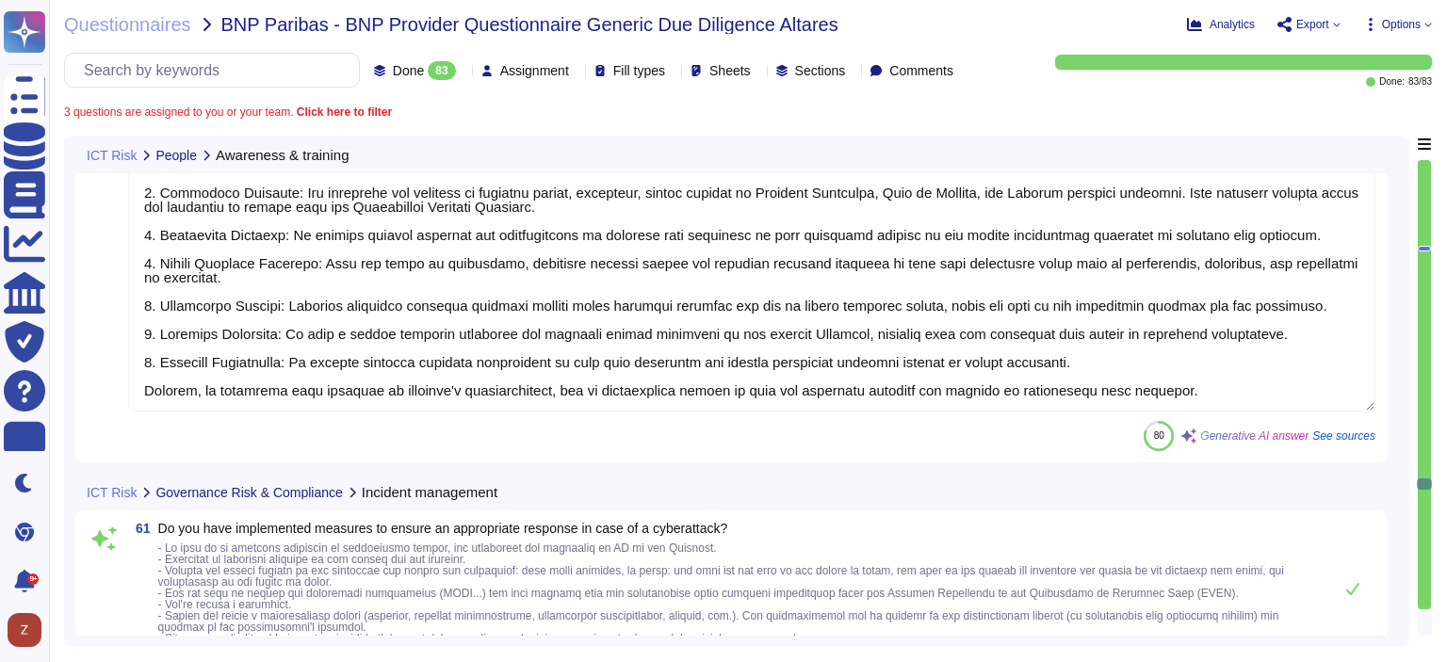
type textarea "Yes, we have implemented several measures to ensure an appropriate response in …"
type textarea "Yes, [PERSON_NAME] & [PERSON_NAME] conducts thorough risk assessments against i…"
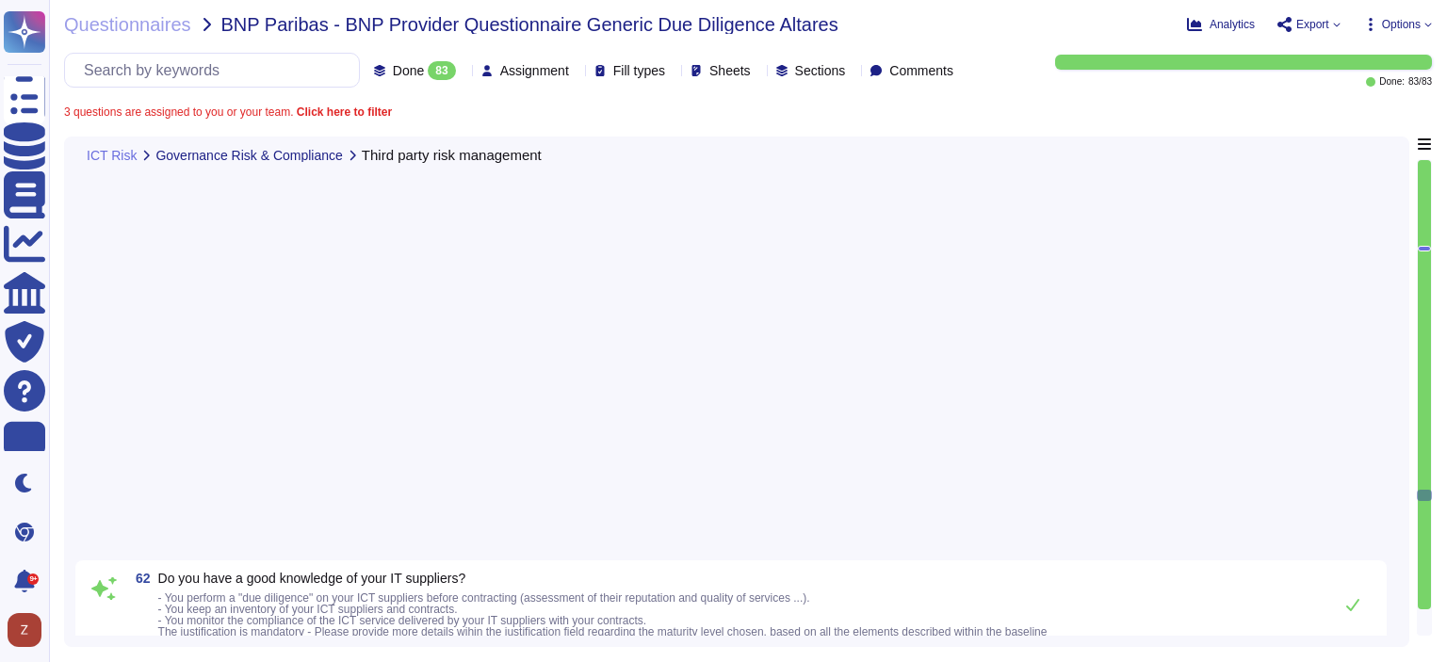
type textarea "We are committed to ensuring compliance with all applicable laws and regulation…"
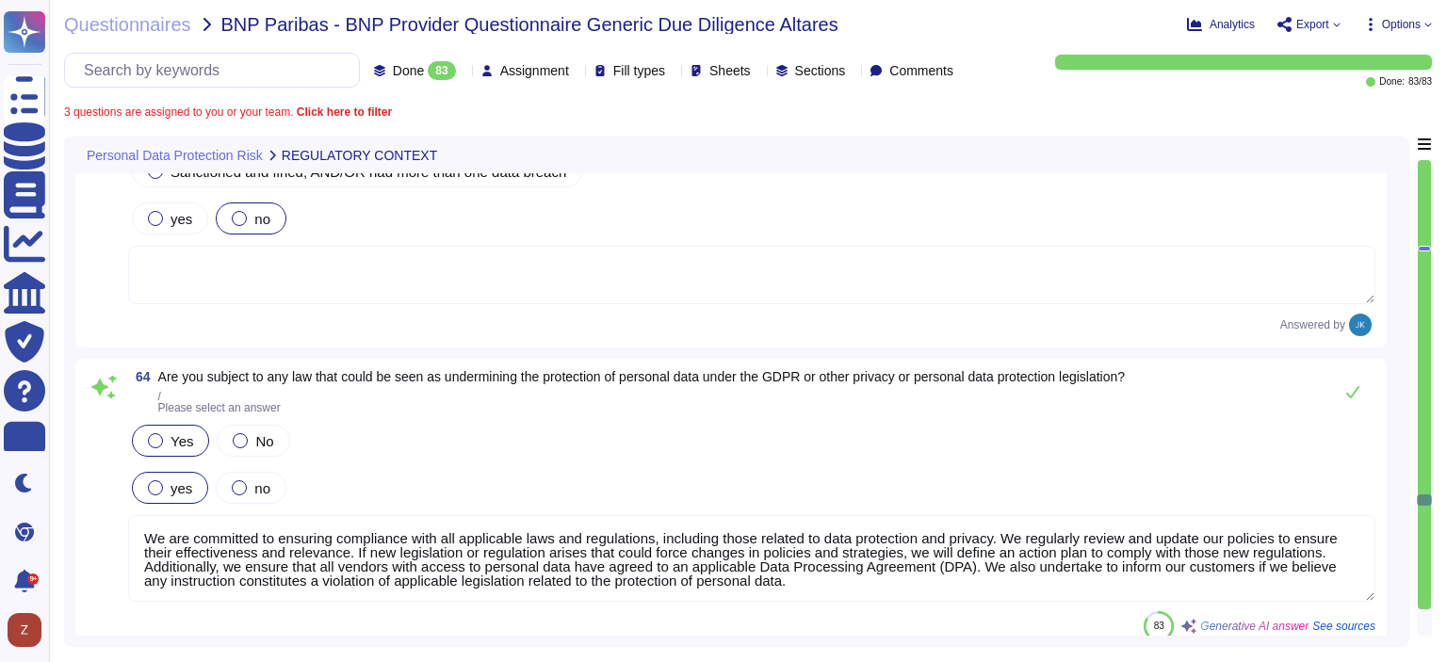
type textarea "The new D&B EU Data Processing Agreement (DPA) – Customer FAQ The introduction …"
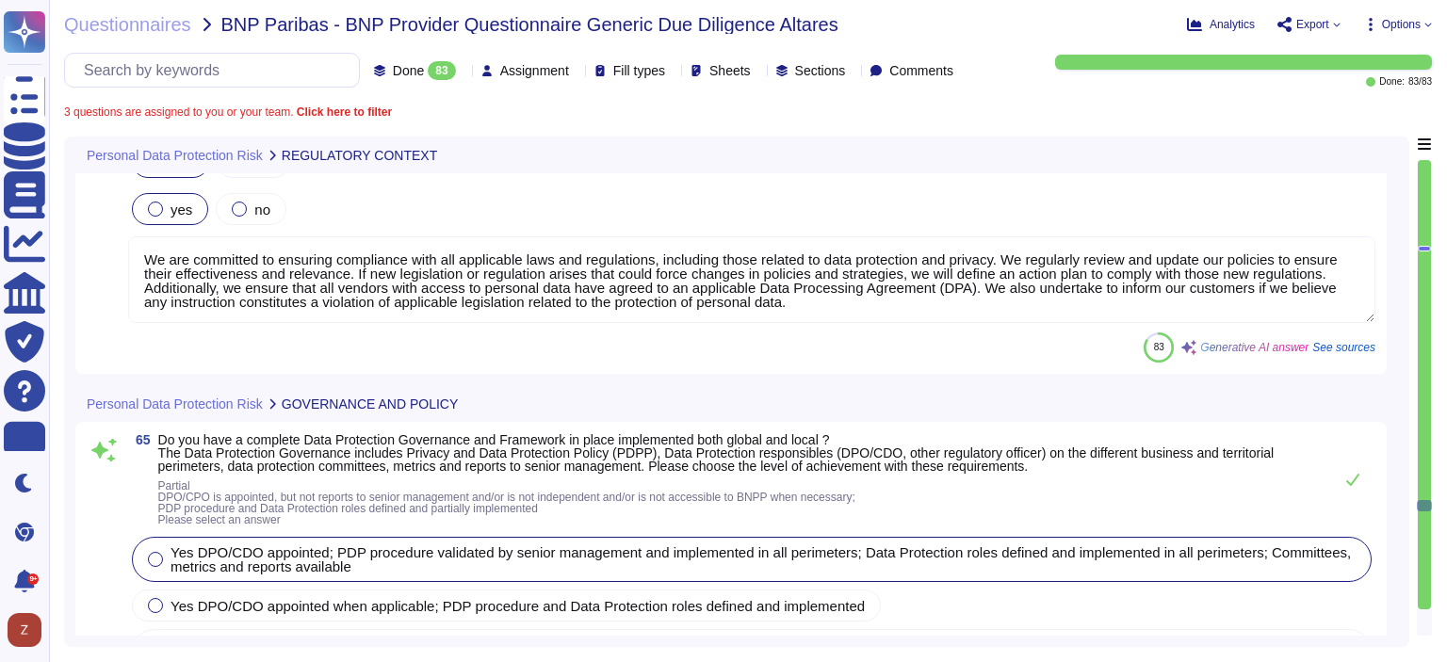
type textarea "We maintain a written record of the processing activities carried out on behalf…"
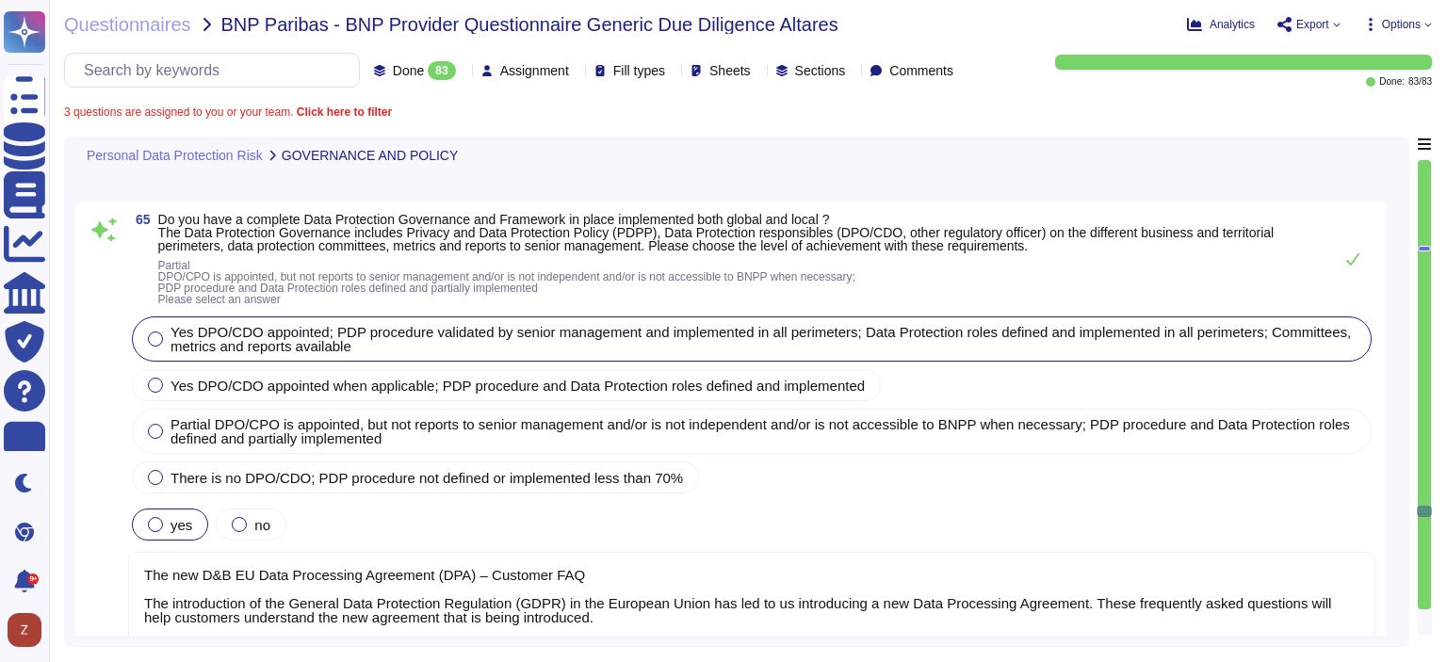
type textarea "Yes, we have implemented processes that align with "Privacy by Design" and "Pri…"
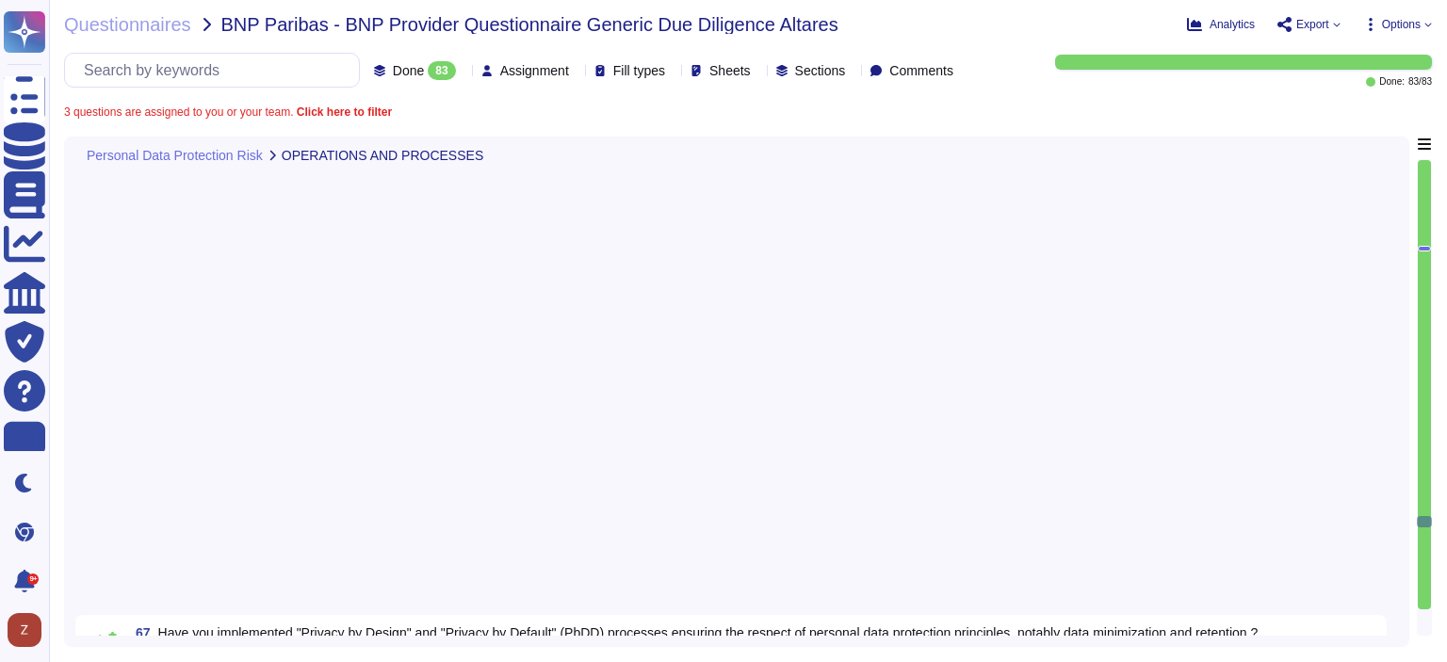
type textarea "D&B has established protocols for reporting data breaches, including a comprehe…"
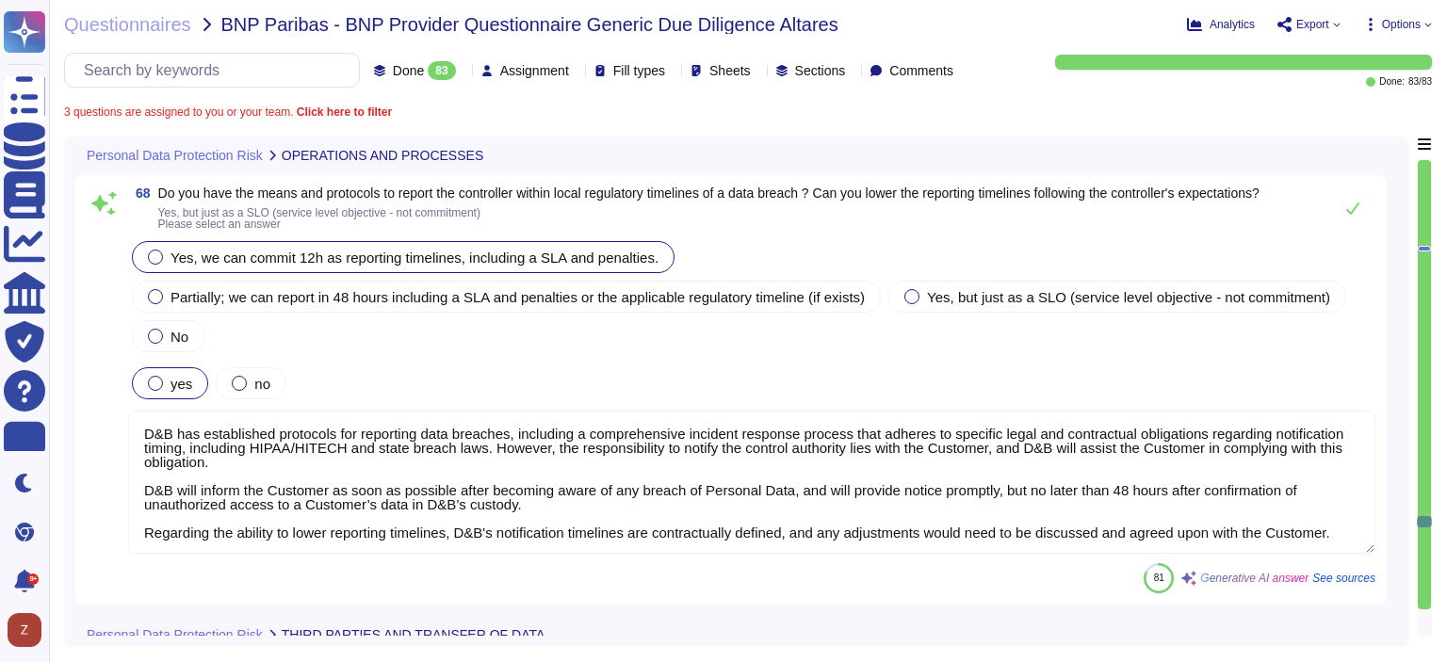
type textarea "Yes, we engage sub-processors to carry out specific processing activities, and …"
type textarea "Yes, some of the collected personal data may be communicated to third parties o…"
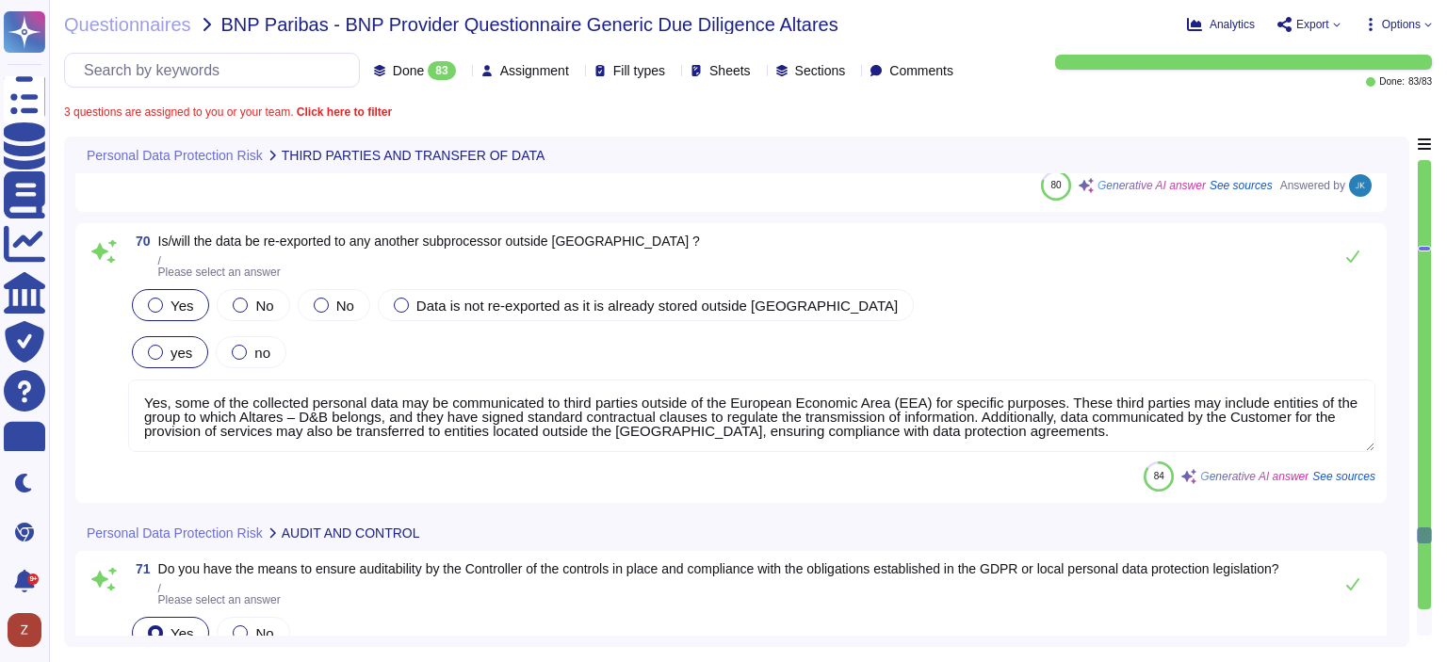
type textarea "Yes, we have the means to ensure auditability by the Controller regarding the c…"
type textarea "- Company Name: [PERSON_NAME] and Bradstreet (D&B) - Headquarters: [GEOGRAPHIC_…"
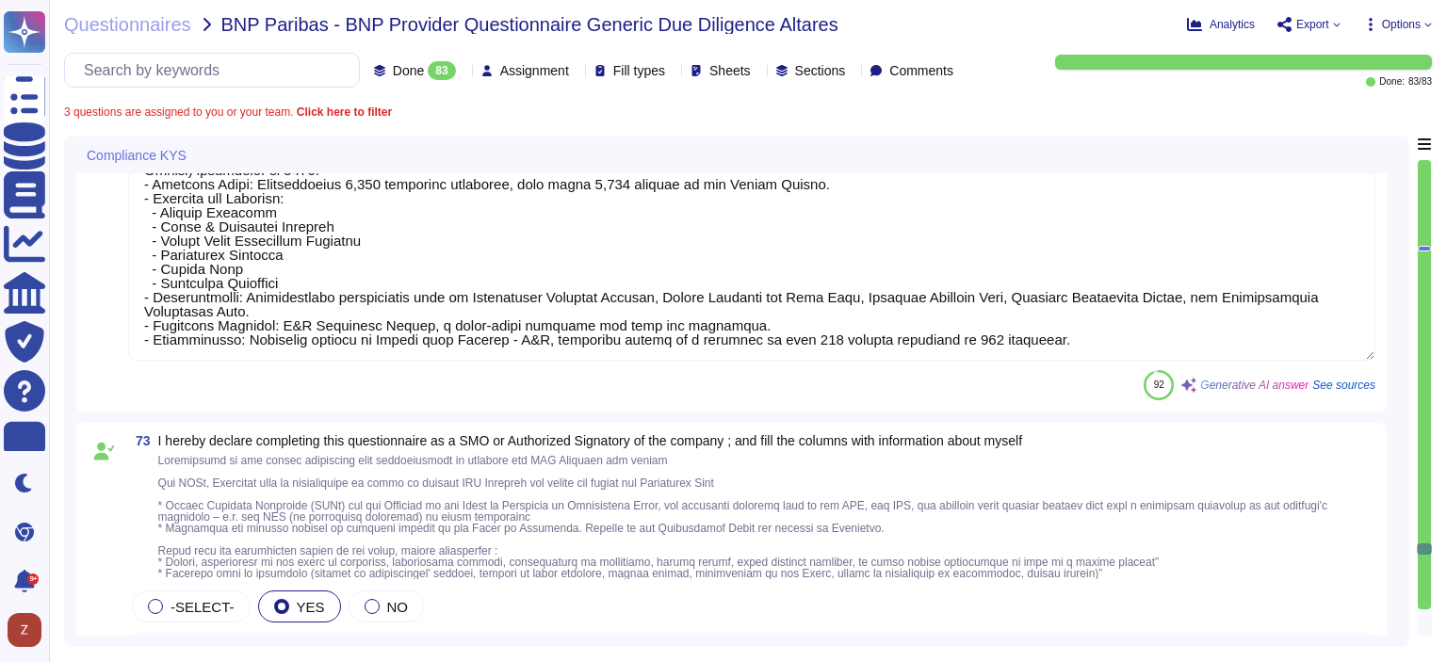
type textarea "[PERSON_NAME] [PERSON_NAME] [PERSON_NAME], [PERSON_NAME]"
type textarea "Altares BV Newco Altares SAS Newco Altares Group SAS Naxicap"
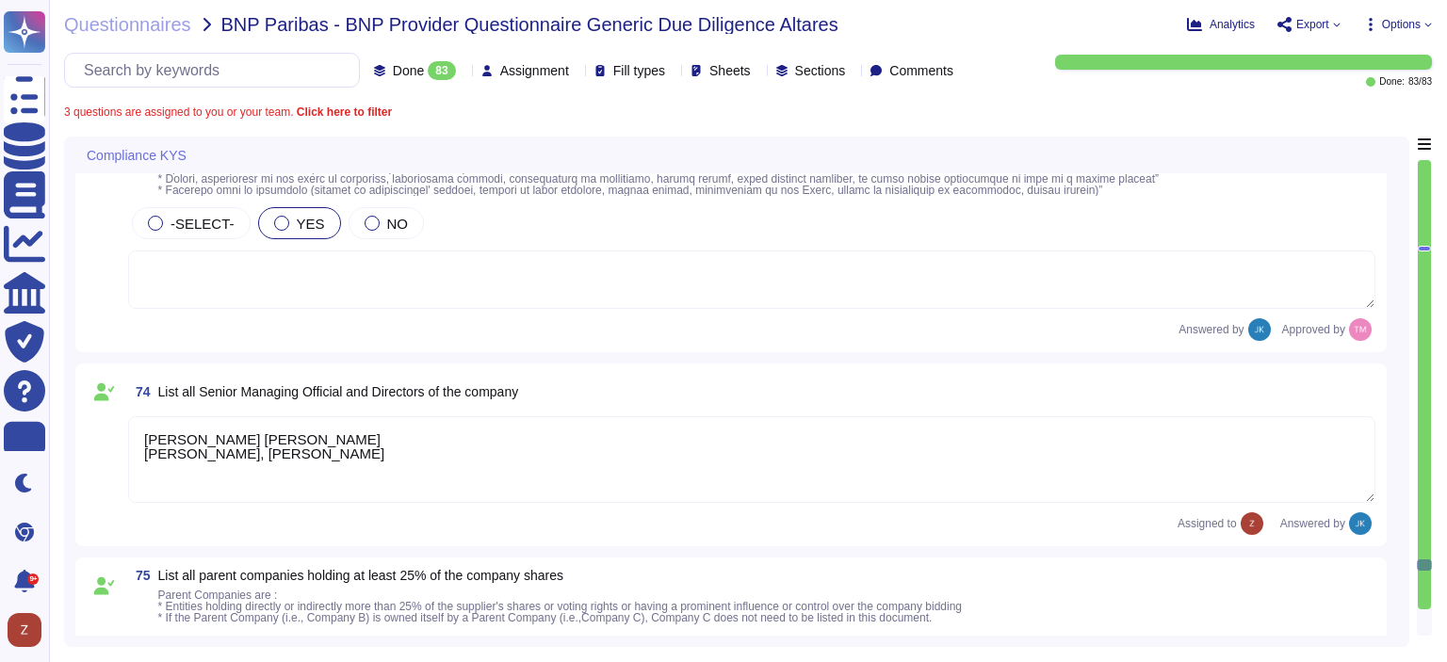
type textarea "Registered in the UBO register in [GEOGRAPHIC_DATA]: [PERSON_NAME] J Querton [P…"
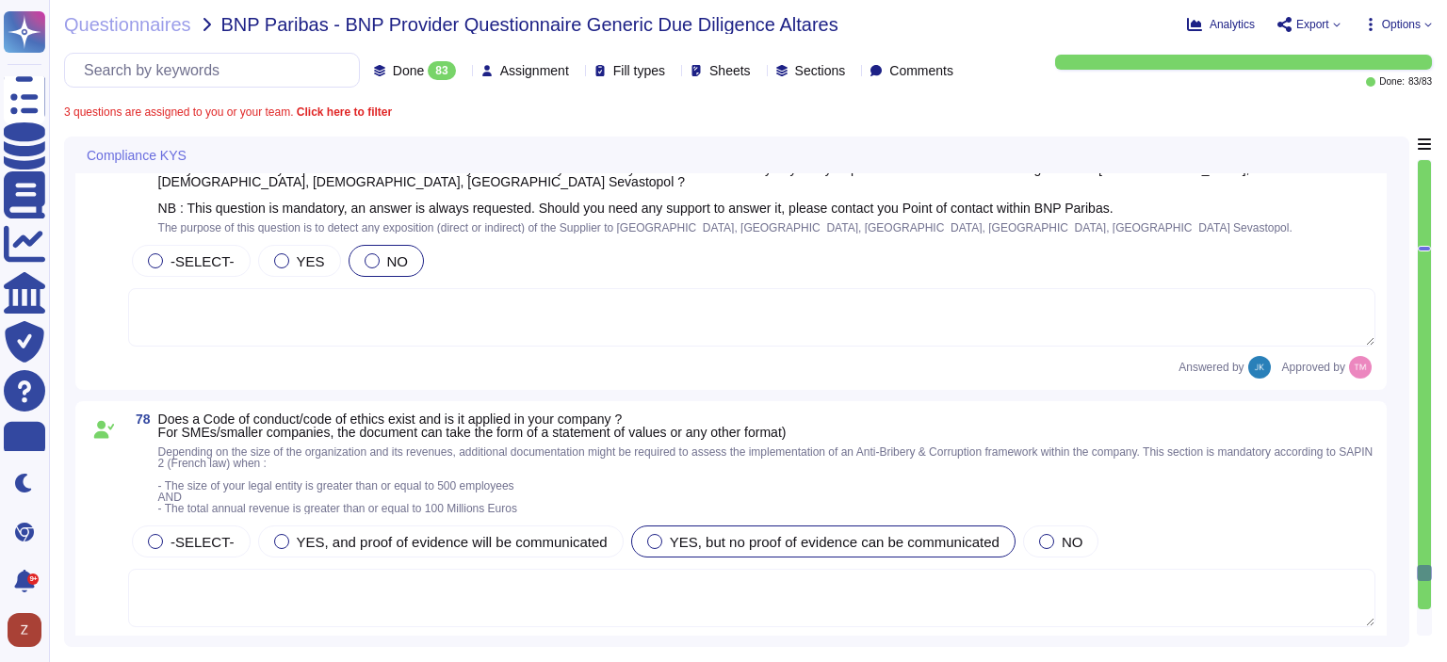
scroll to position [31740, 0]
type textarea "Altares BV Newco Altares SAS Newco Altares Group SAS Naxicap"
type textarea "Registered in the UBO register in [GEOGRAPHIC_DATA]: [PERSON_NAME] J Querton [P…"
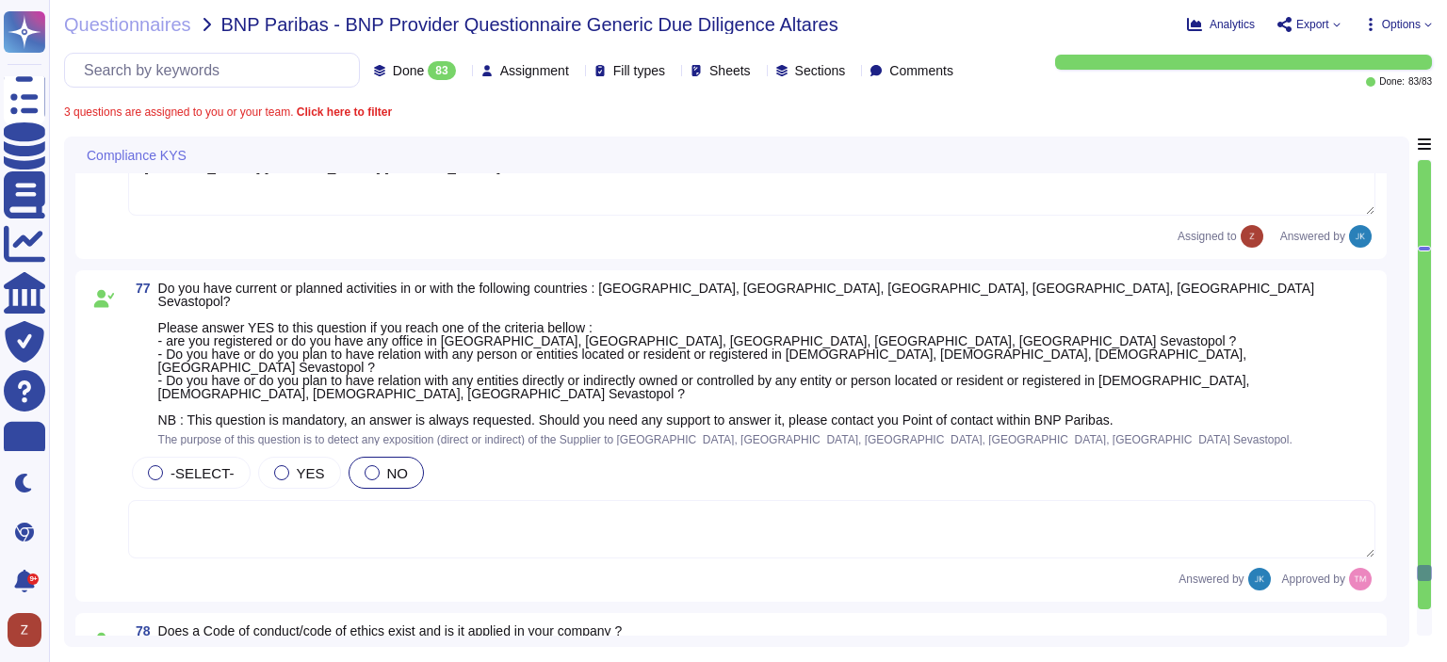
drag, startPoint x: 1427, startPoint y: 602, endPoint x: 1433, endPoint y: 512, distance: 89.7
click at [1433, 512] on div "Questionnaires BNP Paribas - BNP Provider Questionnaire Generic Due Diligence A…" at bounding box center [748, 331] width 1398 height 662
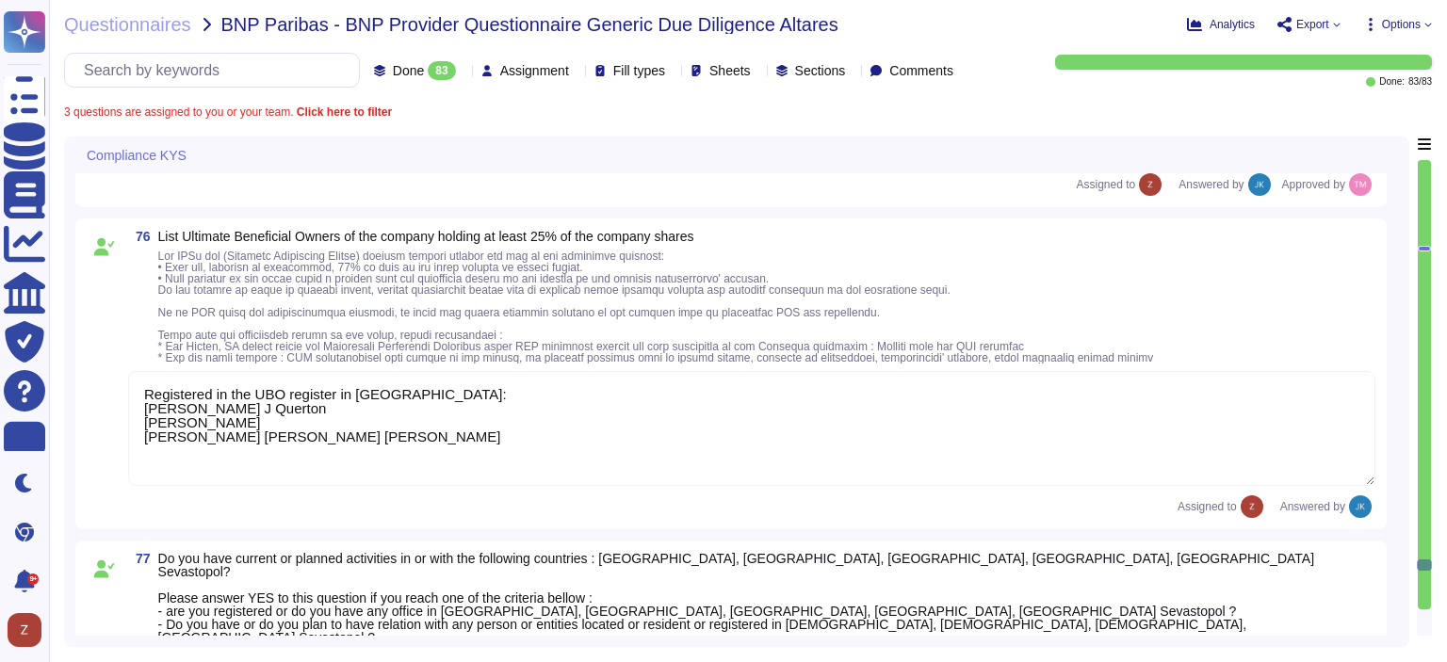
type textarea "[PERSON_NAME] [PERSON_NAME] [PERSON_NAME], [PERSON_NAME]"
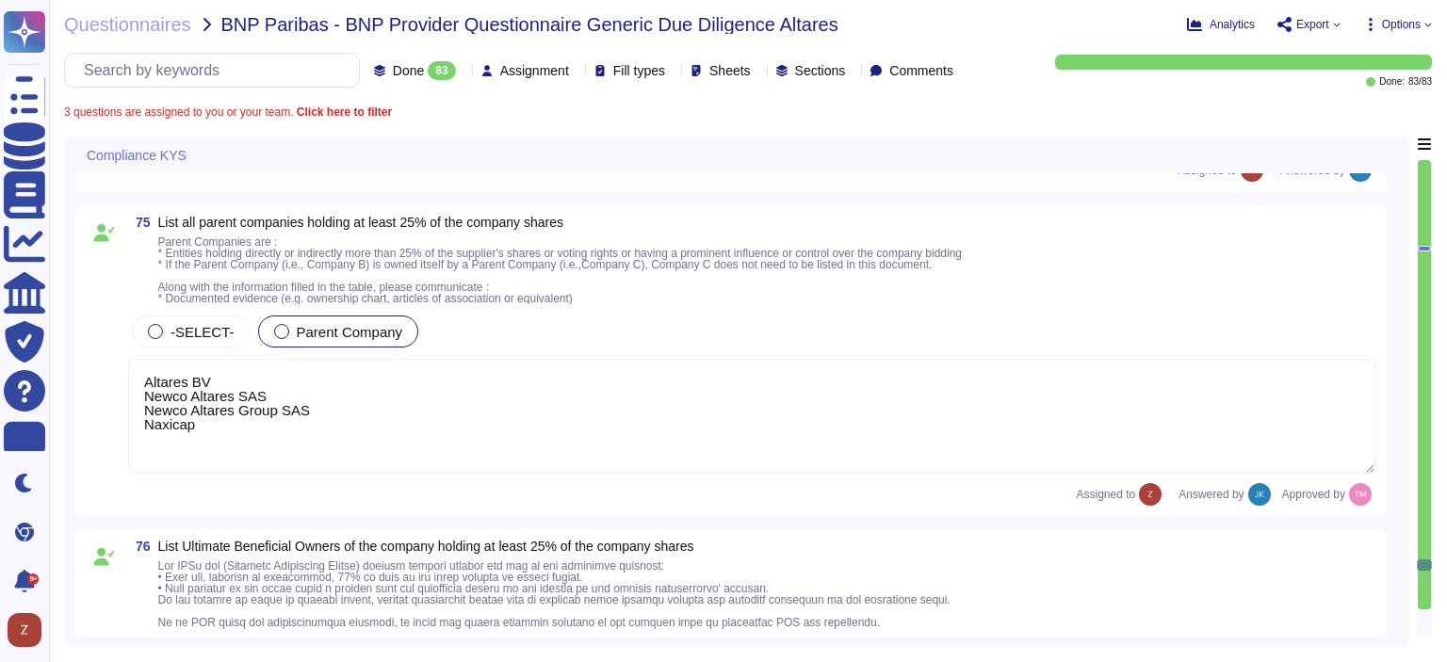
scroll to position [31111, 0]
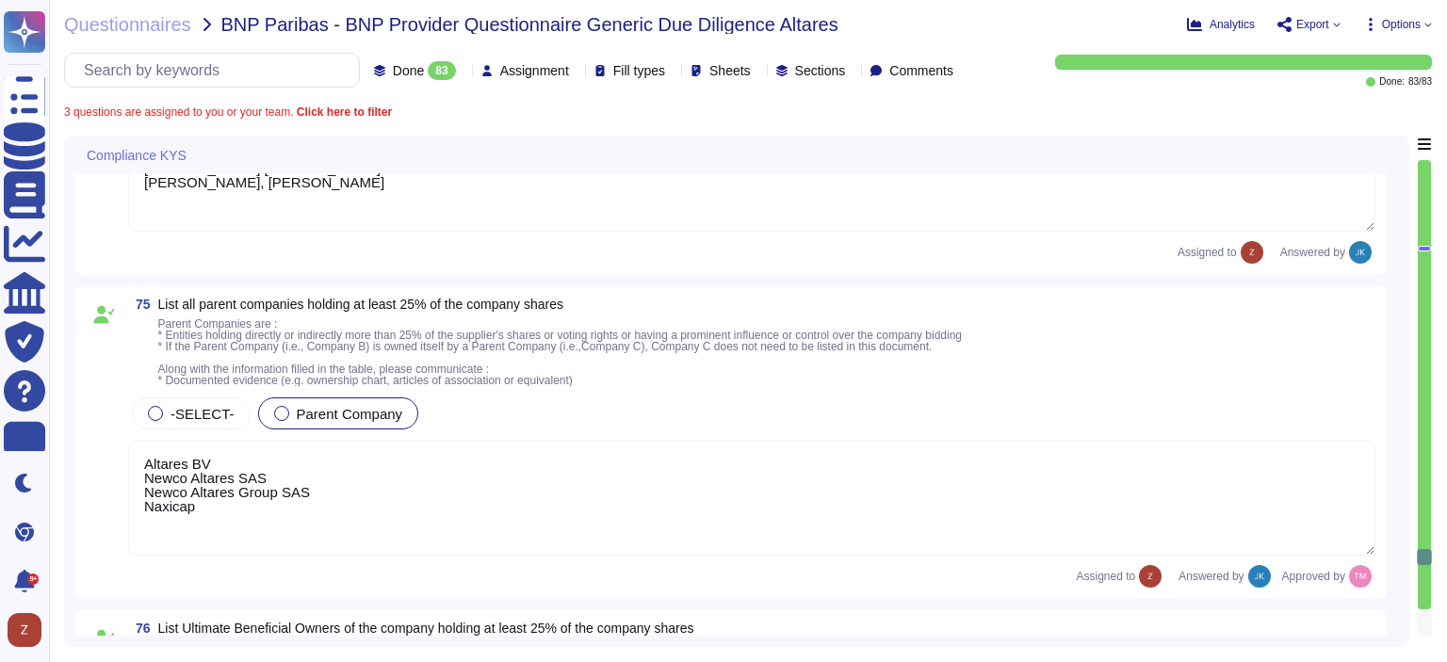
type textarea "- Company Name: [PERSON_NAME] and Bradstreet (D&B) - Headquarters: [GEOGRAPHIC_…"
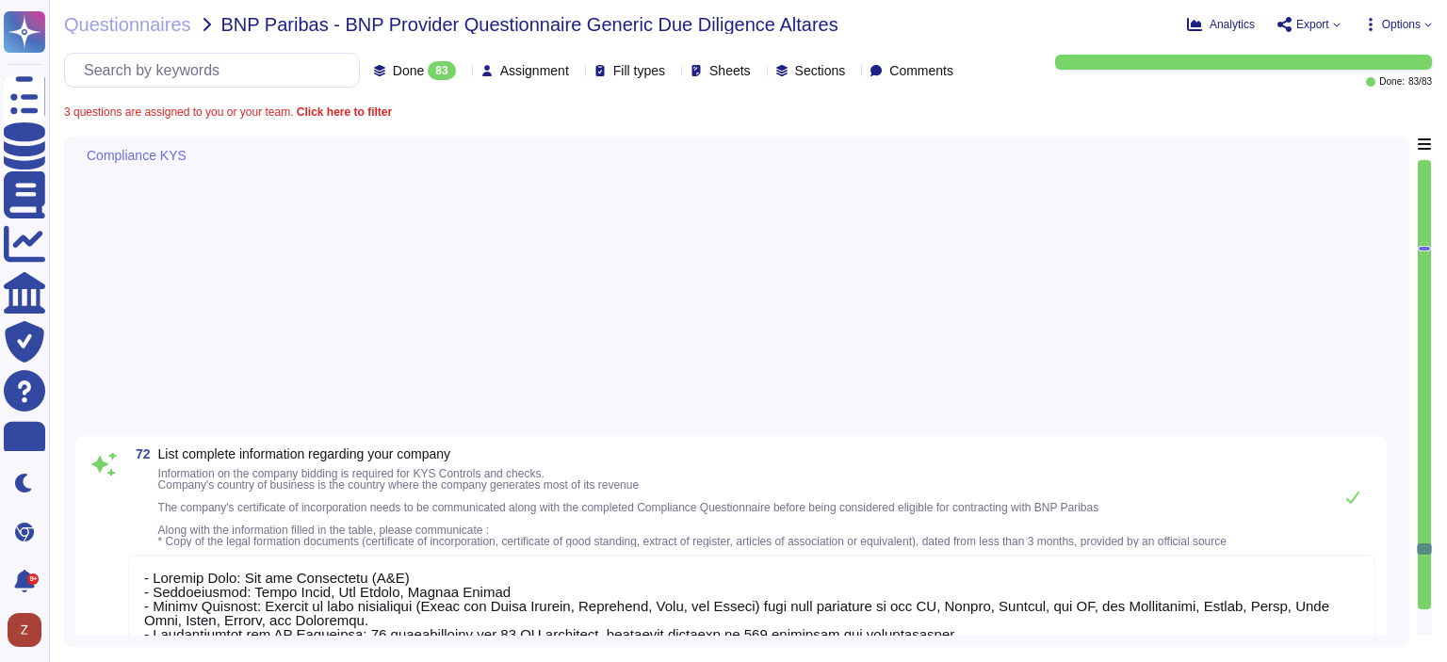
scroll to position [29856, 0]
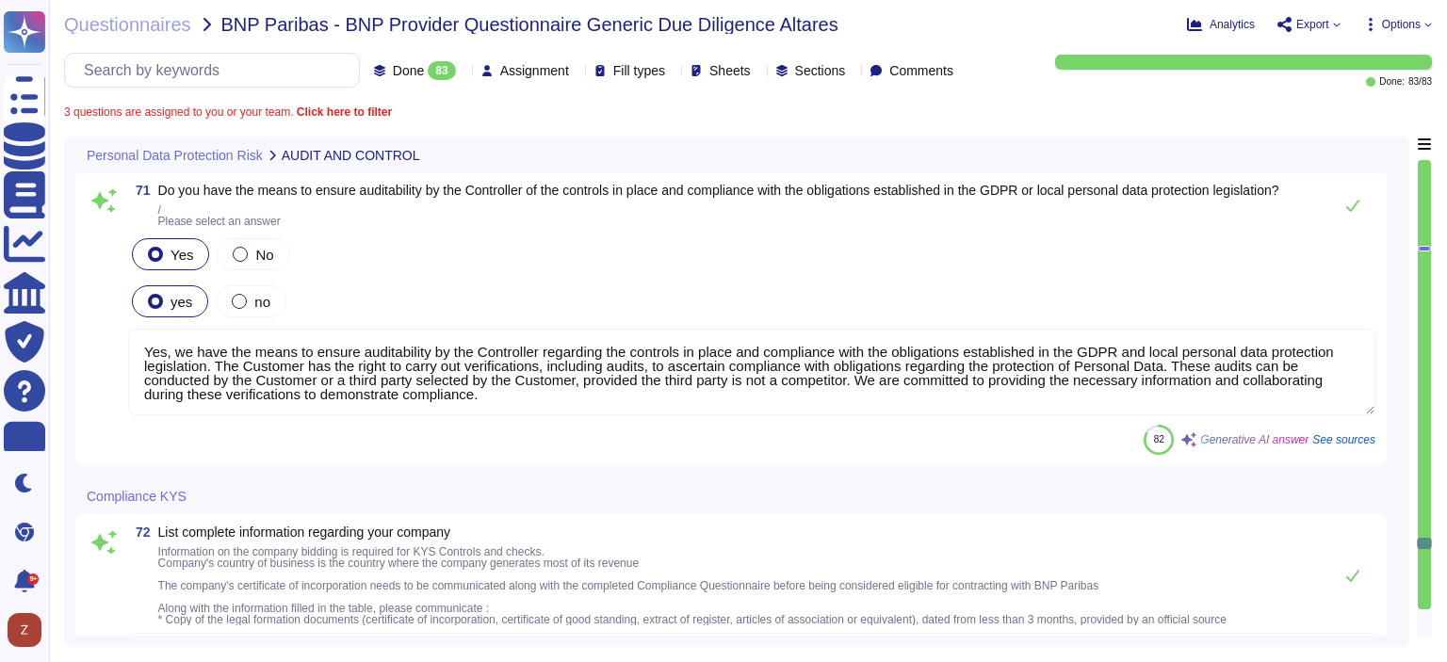
type textarea "Yes, we have the means to ensure auditability by the Controller regarding the c…"
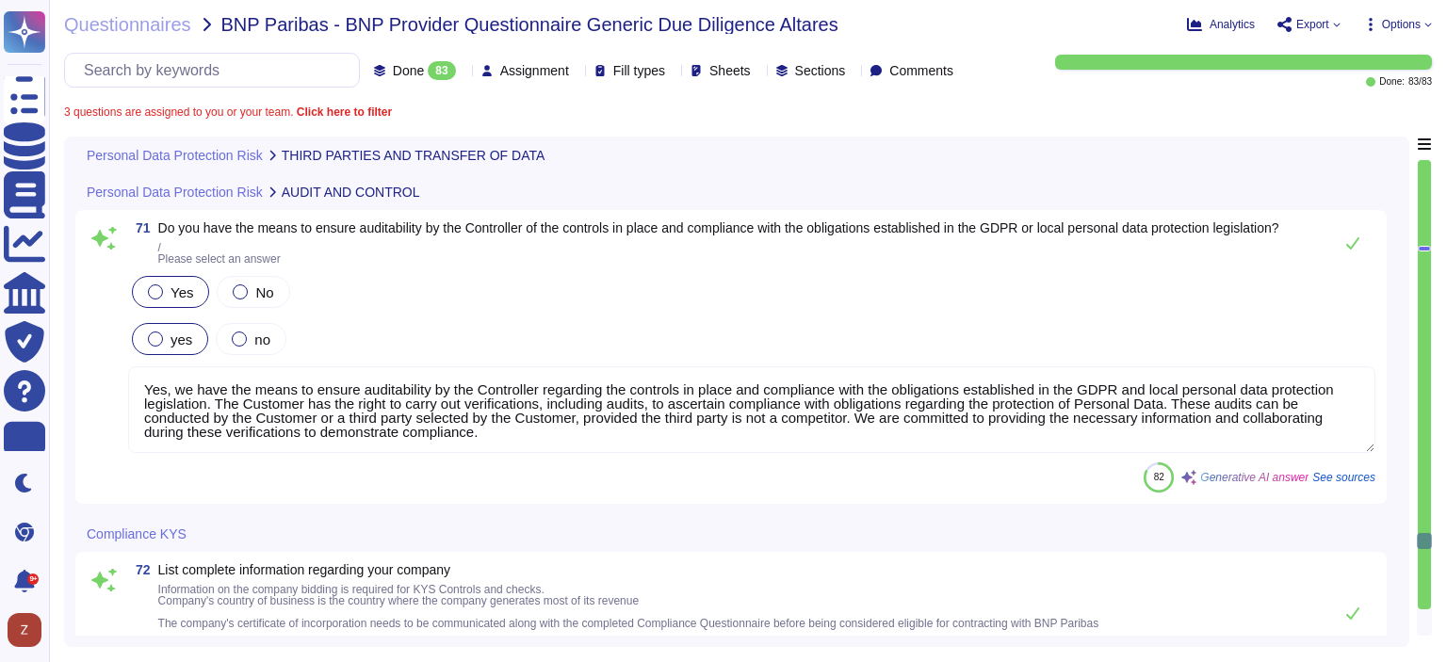
type textarea "Yes, we engage sub-processors to carry out specific processing activities, and …"
type textarea "Yes, some of the collected personal data may be communicated to third parties o…"
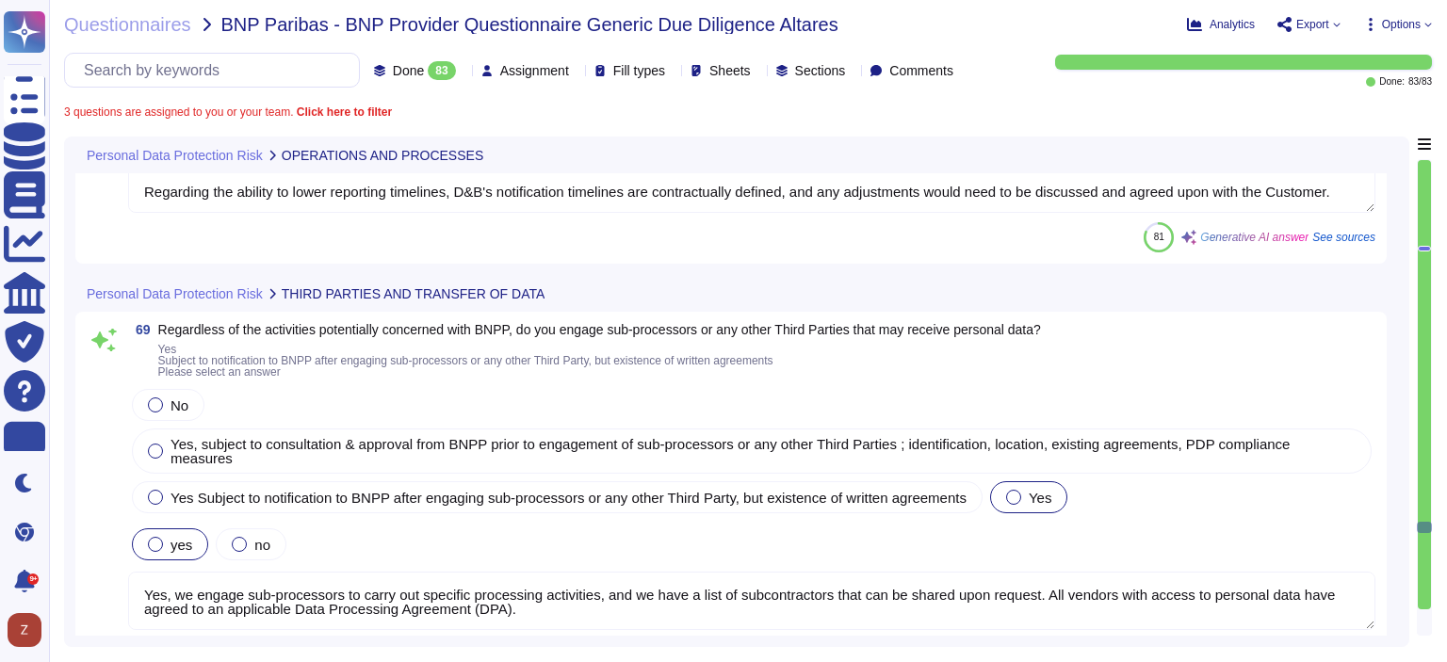
type textarea "Yes, we have implemented processes that align with "Privacy by Design" and "Pri…"
type textarea "D&B has established protocols for reporting data breaches, including a comprehe…"
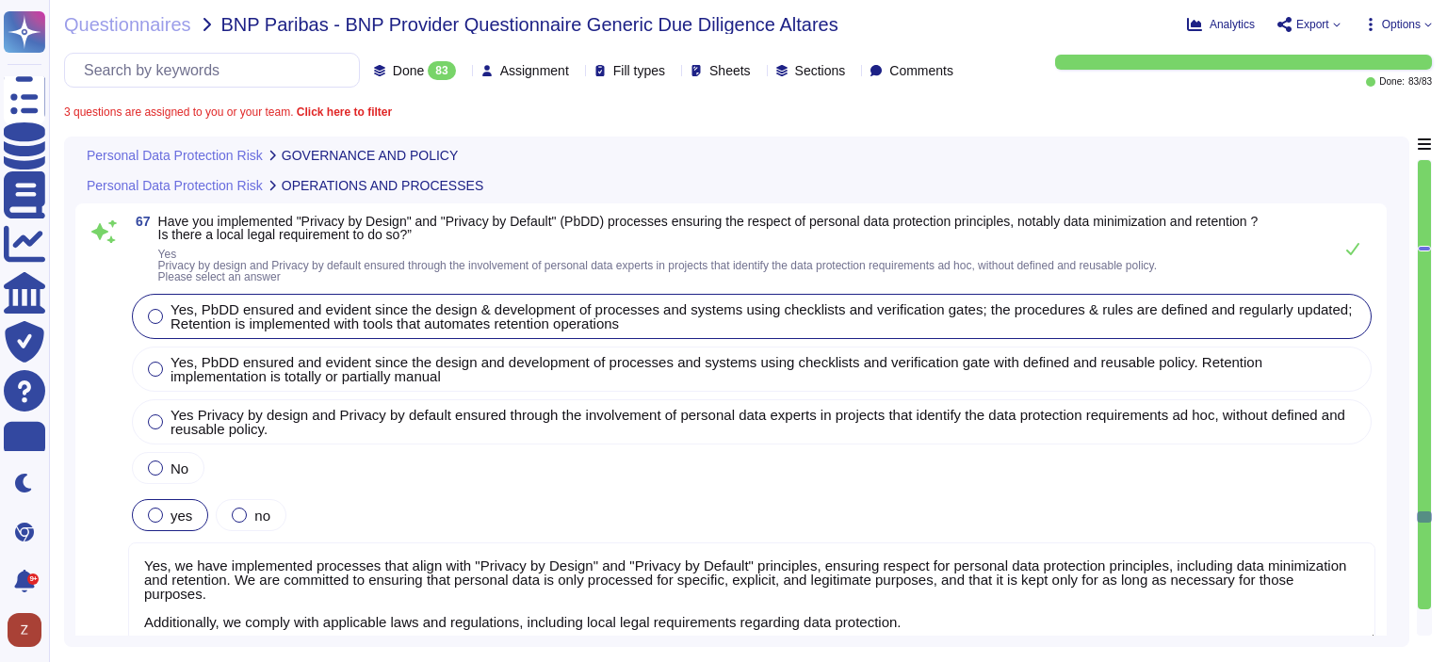
type textarea "The new D&B EU Data Processing Agreement (DPA) – Customer FAQ The introduction …"
type textarea "We maintain a written record of the processing activities carried out on behalf…"
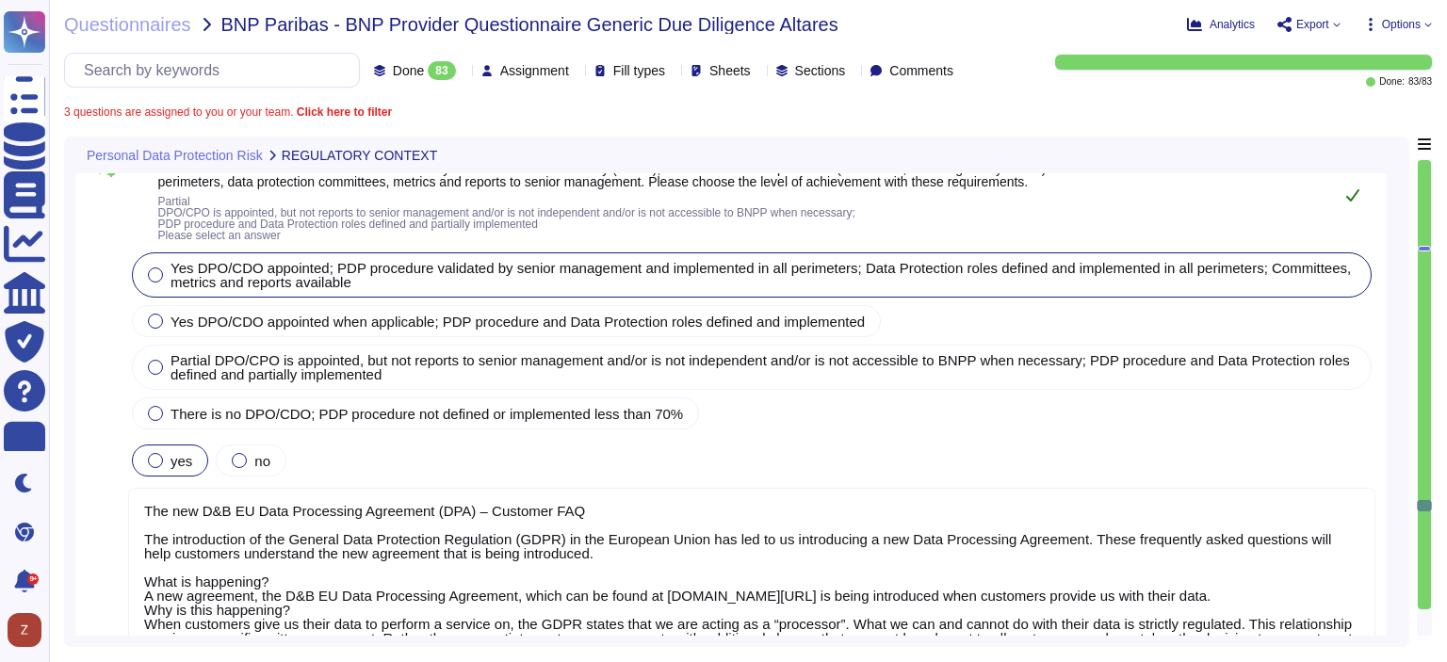
type textarea "We are committed to ensuring compliance with all applicable laws and regulation…"
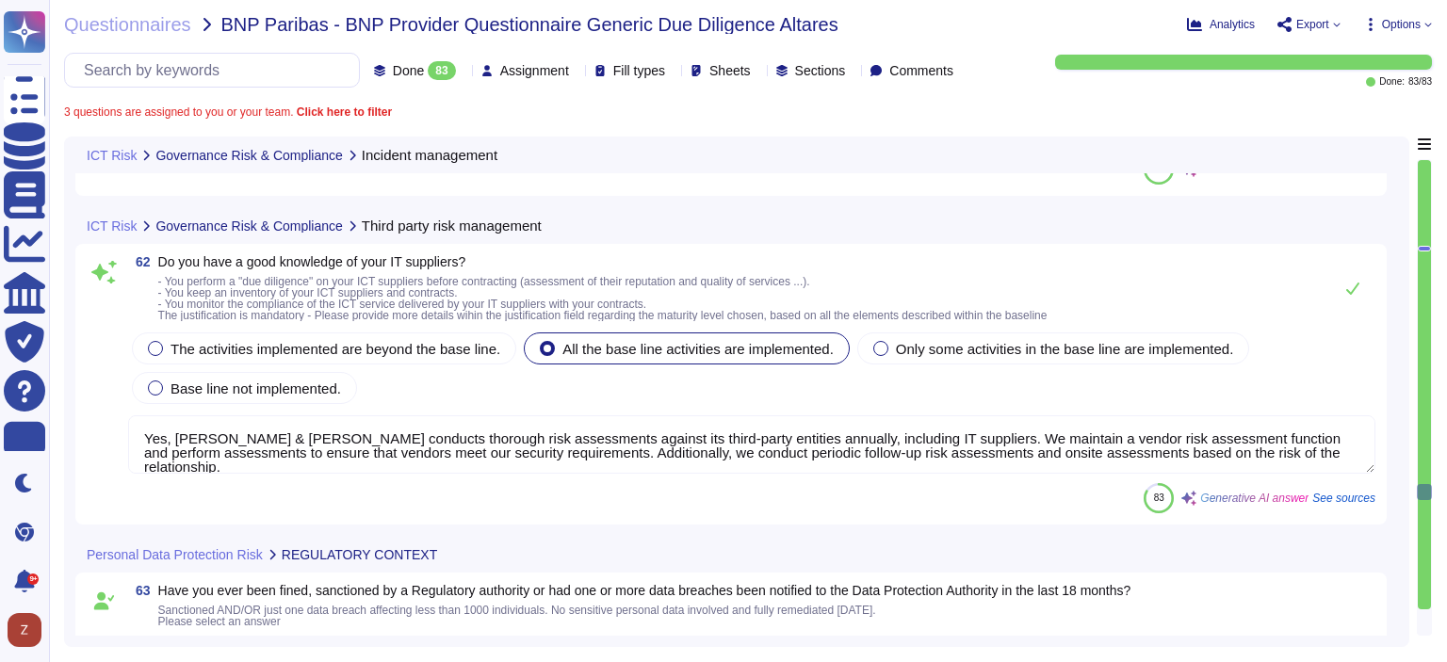
type textarea "Yes, we have implemented several measures to ensure an appropriate response in …"
type textarea "Yes, [PERSON_NAME] & [PERSON_NAME] conducts thorough risk assessments against i…"
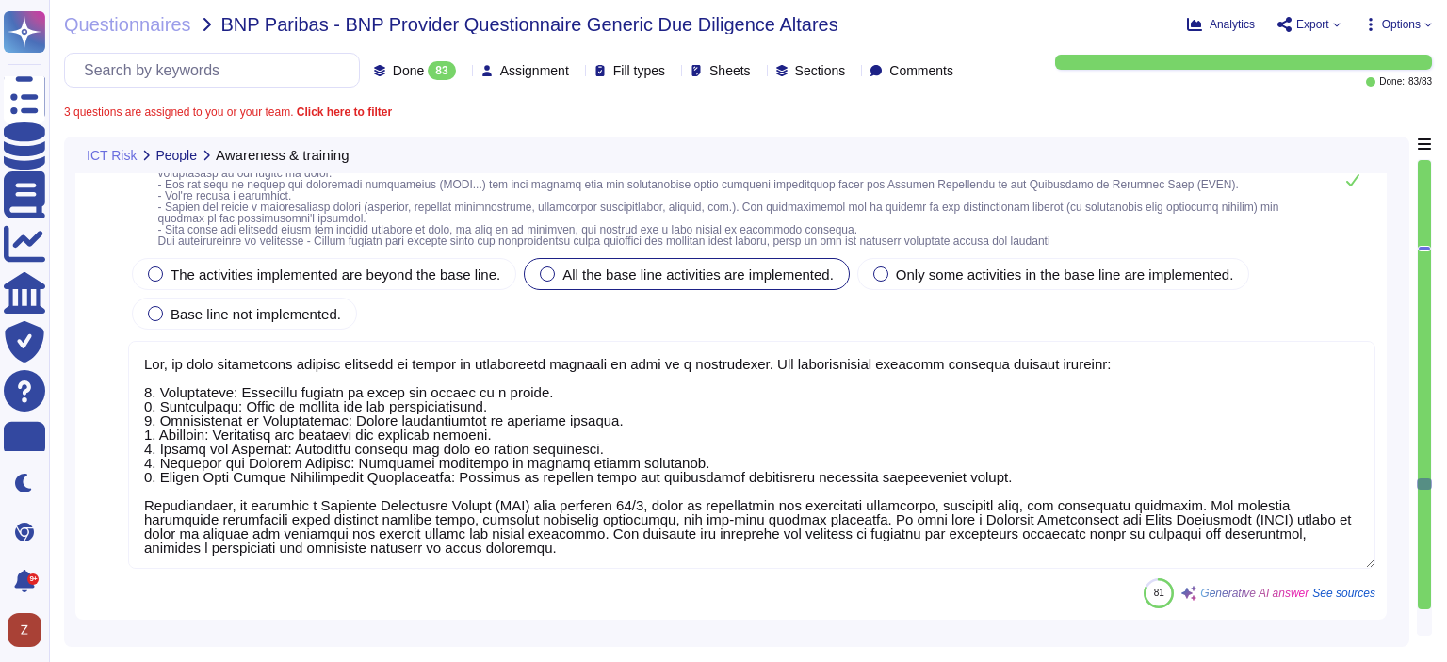
type textarea "We raise awareness among our employees through a comprehensive security awarene…"
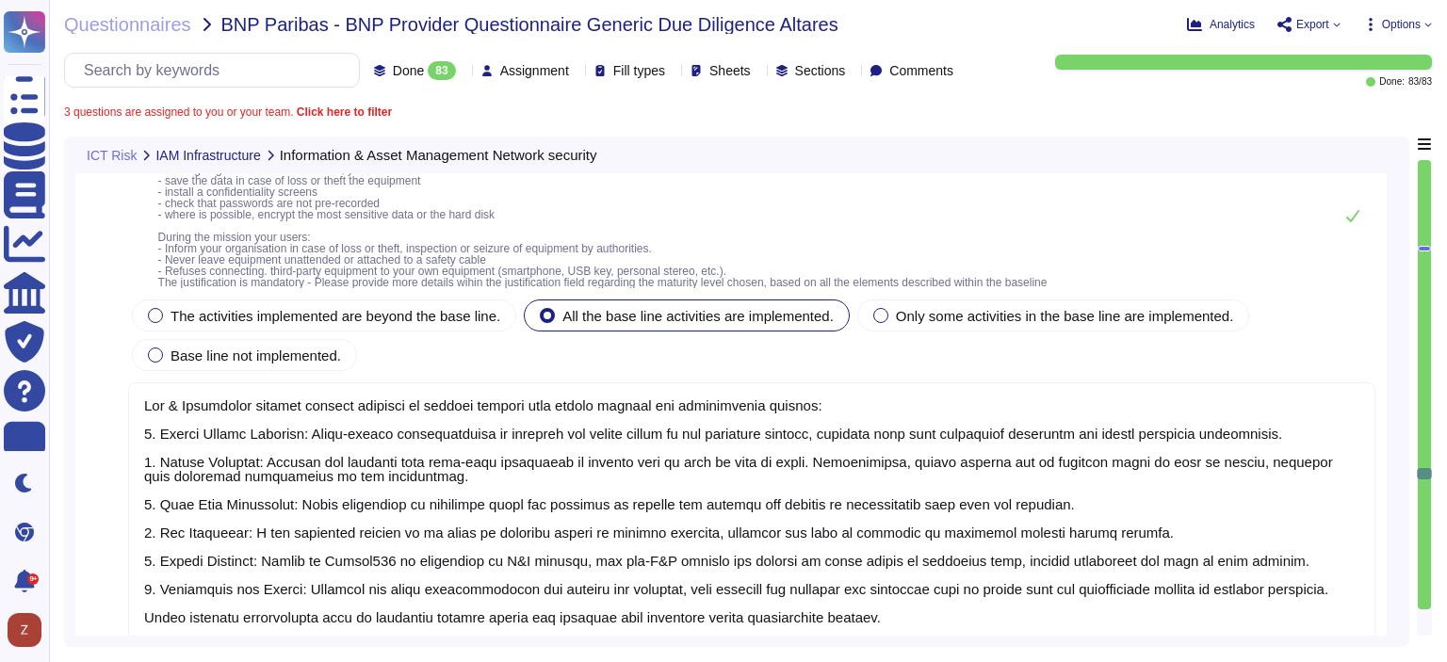
type textarea "Yes, we compartmentalize our IT usages by logically segmenting the development,…"
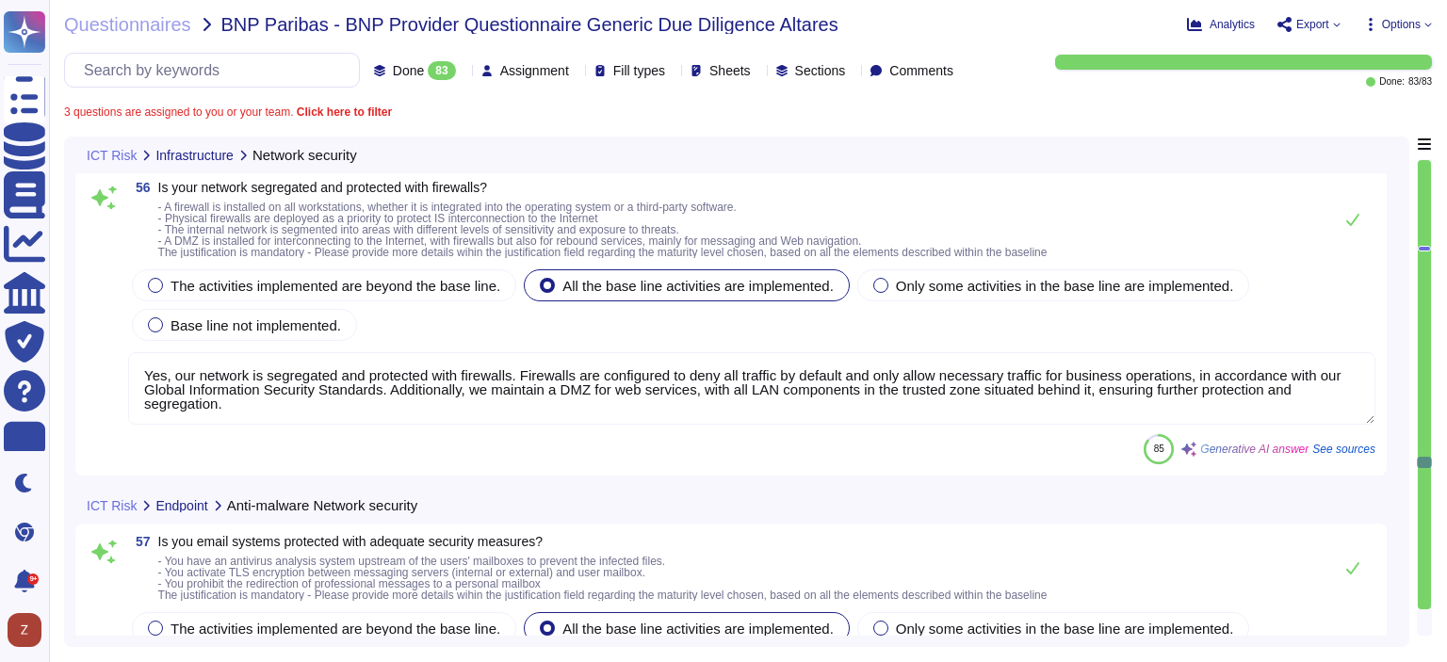
type textarea "Yes, our network is segregated and protected with firewalls. Firewalls are conf…"
type textarea "Yes, our email systems are protected with adequate security measures. We have M…"
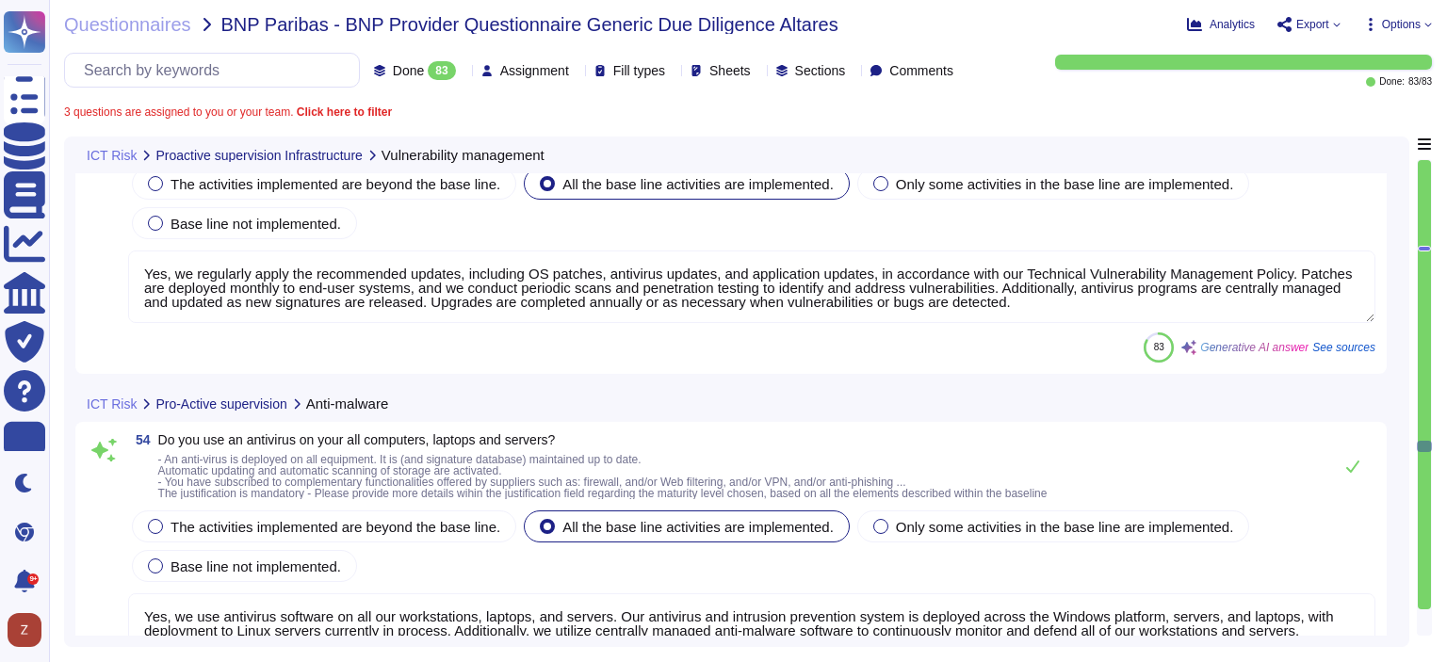
type textarea "Yes, we regularly apply the recommended updates, including OS patches, antiviru…"
type textarea "Yes, we use antivirus software on all our workstations, laptops, and servers. O…"
type textarea "Yes, we have implemented a robust password management policy that includes the …"
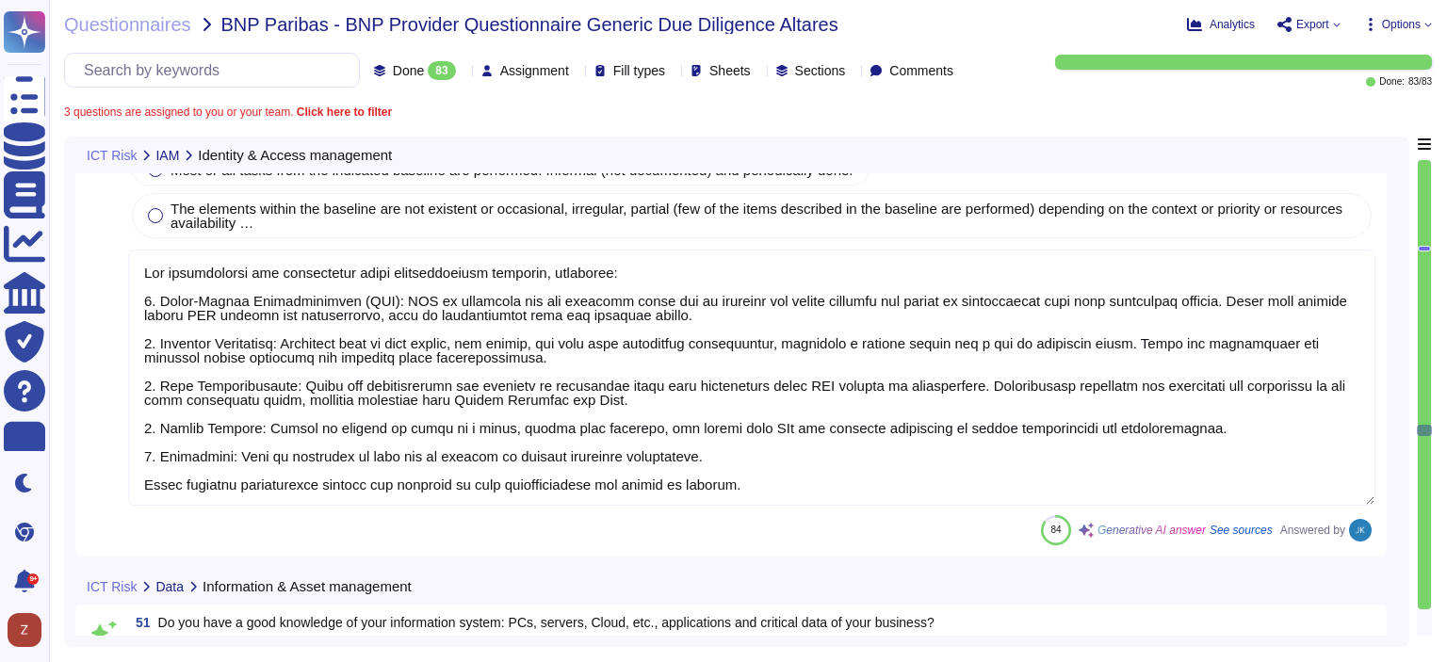
type textarea "Measures are in place to manage accounts and grant access to information and as…"
type textarea "The organization has implemented sound authentication measures, including: 1. M…"
type textarea "Yes, D&B has a comprehensive inventory of information technology components rel…"
type textarea "Yes, backups are performed regularly using NetBackup software, with retention t…"
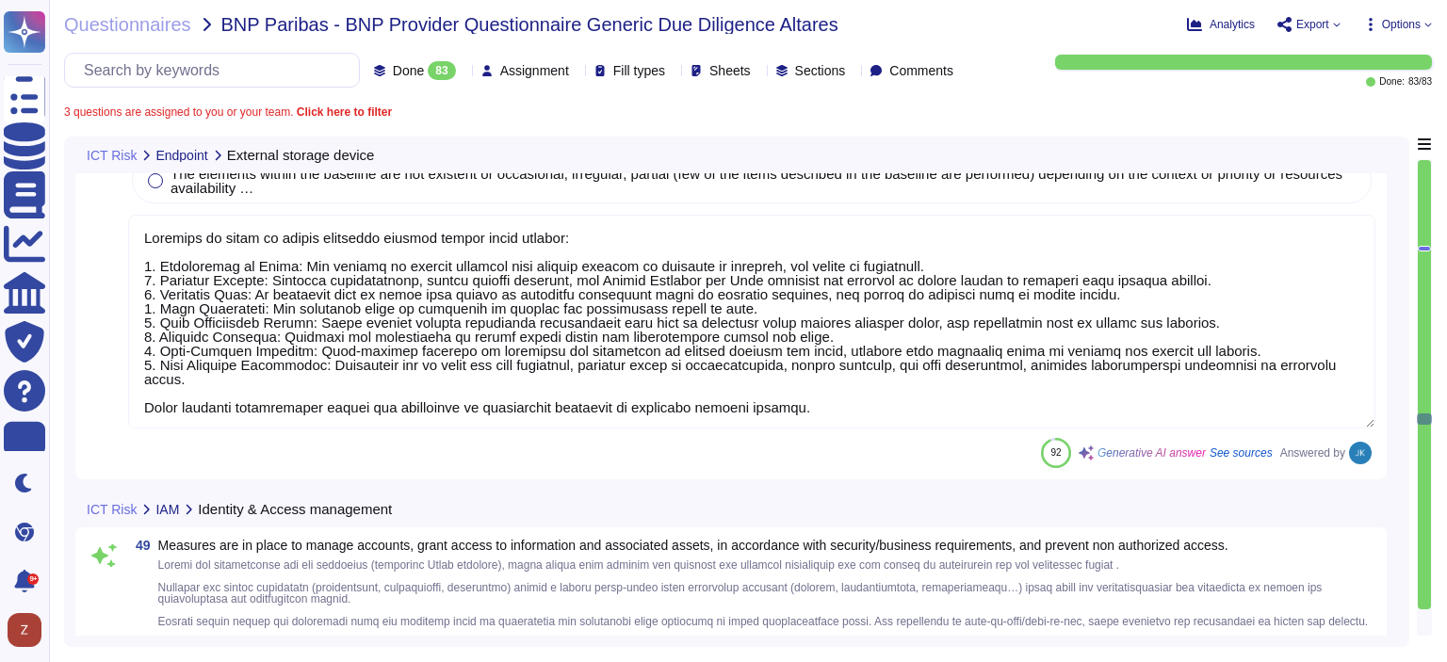
type textarea "Measures in place to manage removable storage device usage include: 1. Restrict…"
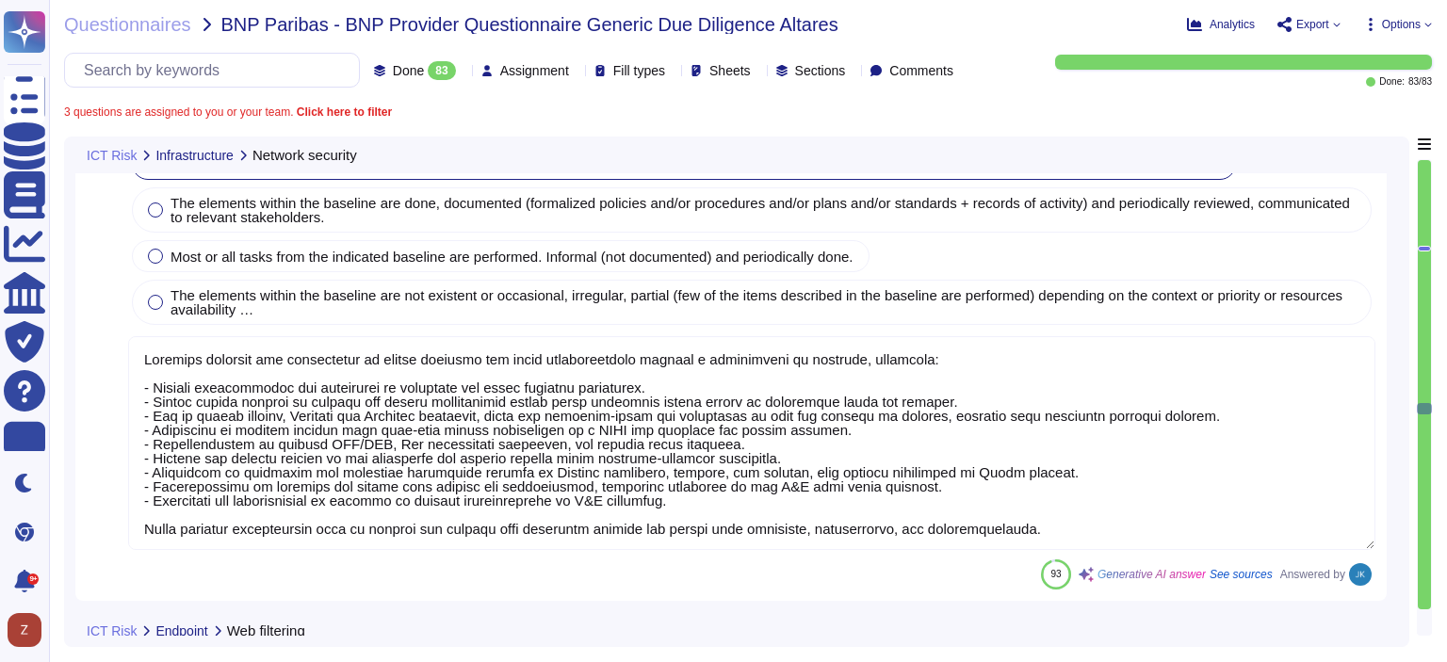
type textarea "Security measures are implemented to secure networks and their infrastructure t…"
type textarea "Access to external websites is controlled through the use of a Web Proxy that b…"
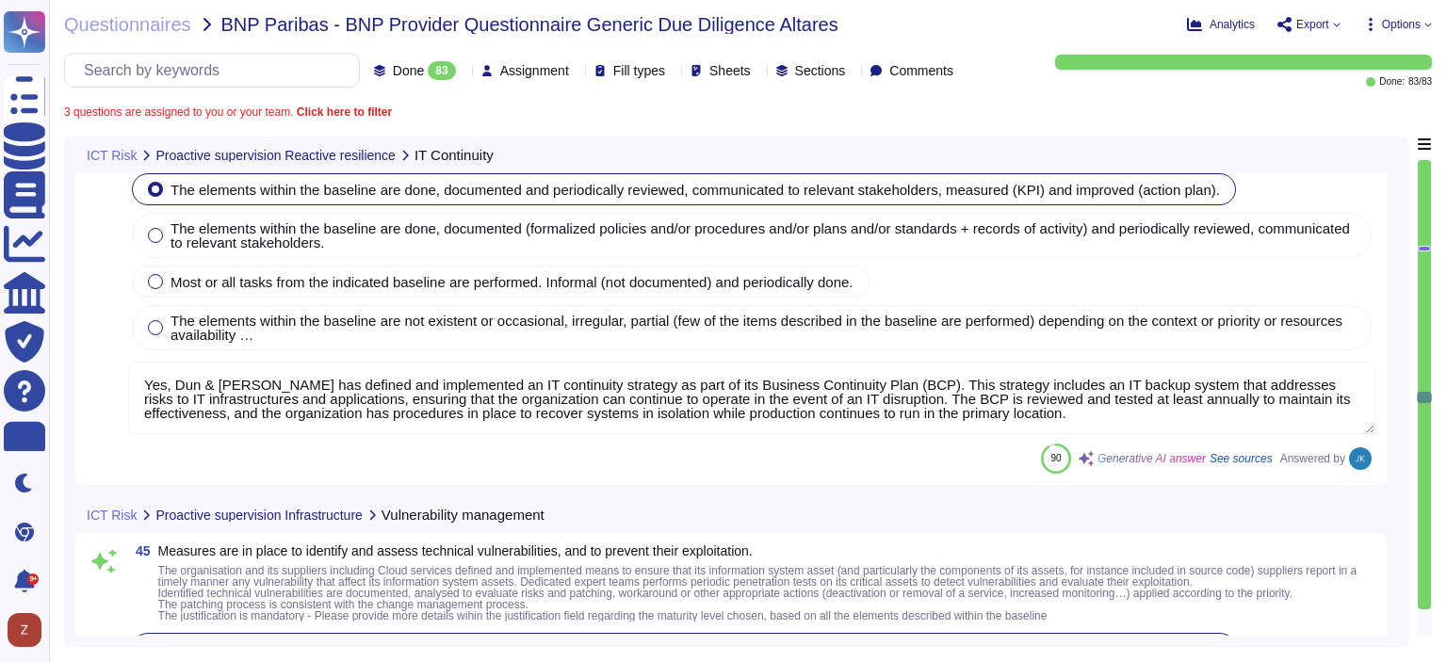
type textarea "Yes, Dun & [PERSON_NAME] has defined and implemented an IT continuity strategy …"
type textarea "D&B has established a comprehensive Vulnerability Management process that inclu…"
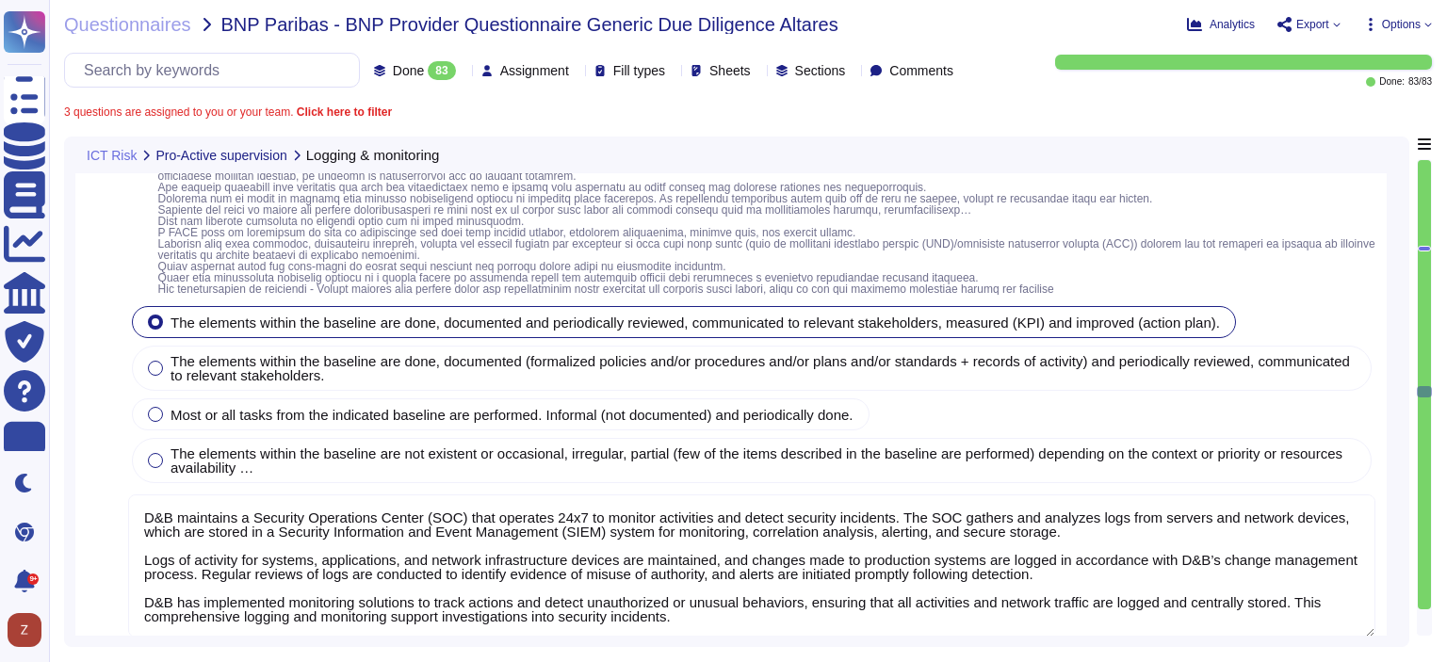
type textarea "D&B maintains a Security Operations Center (SOC) that operates 24x7 to monitor …"
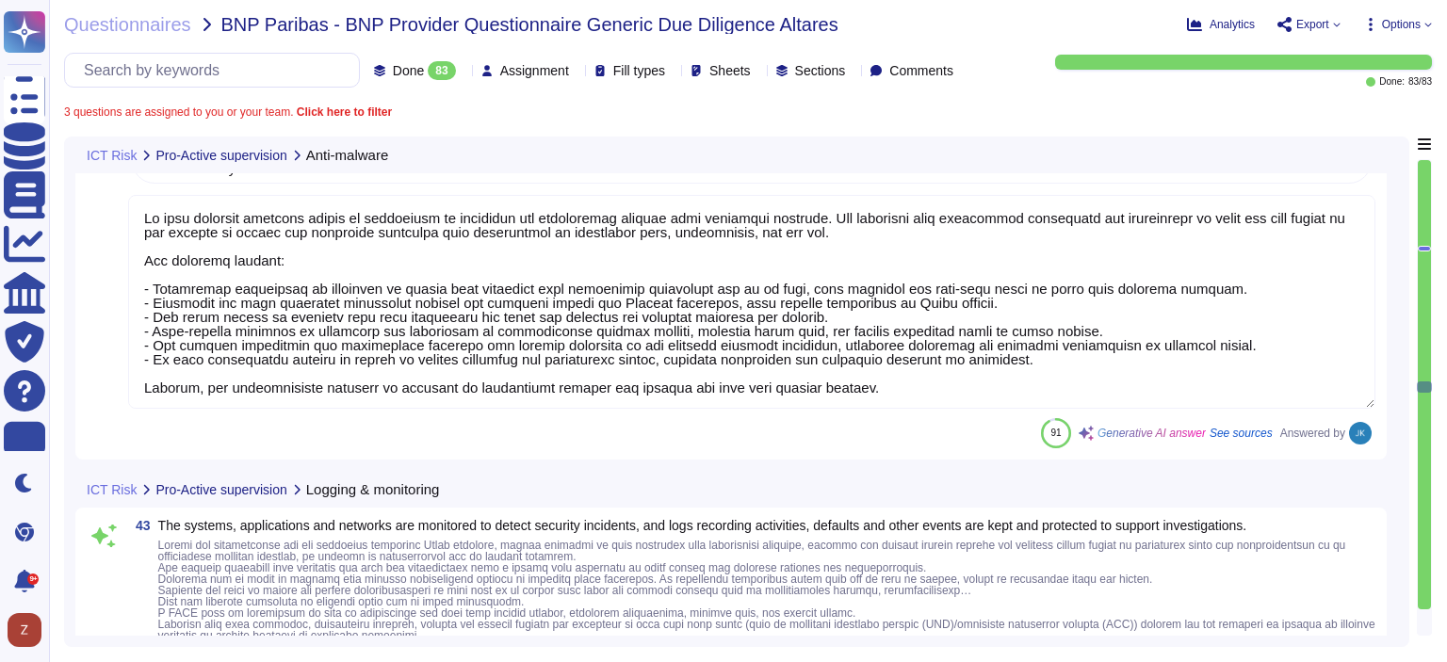
type textarea "We have deployed multiple layers of protection to safeguard our information sys…"
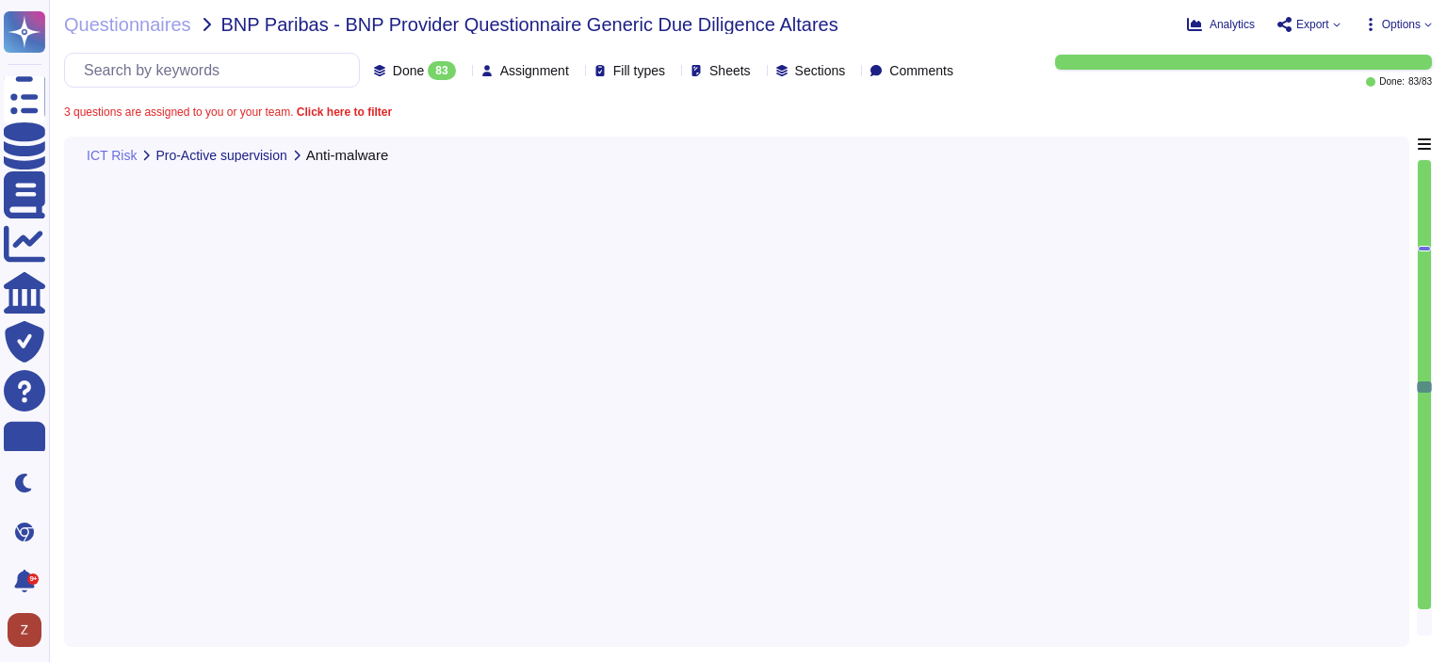
scroll to position [15098, 0]
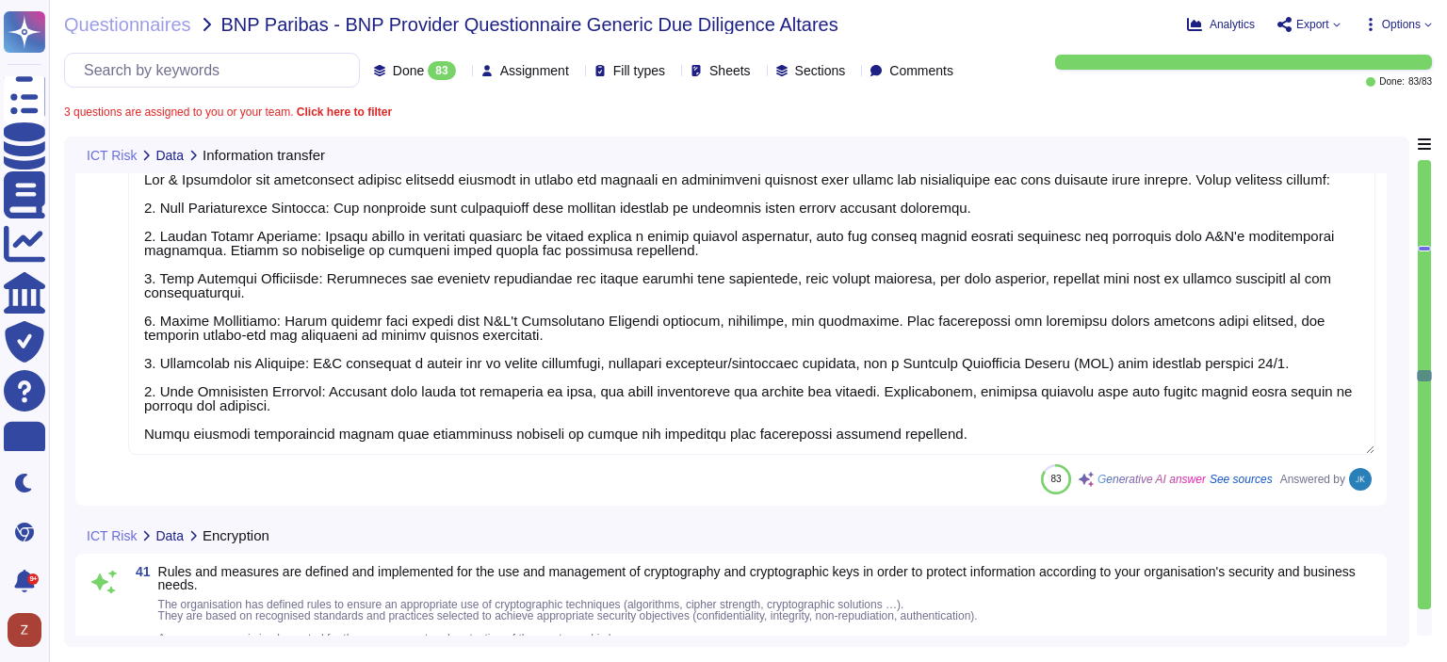
type textarea "Dun & [PERSON_NAME] has established various security measures to ensure the sec…"
type textarea "Lor, ips dolorsitamet con adipiscinge seddo eiu temporin utl etd mag ali enimad…"
click at [150, 26] on span "Questionnaires" at bounding box center [127, 24] width 127 height 19
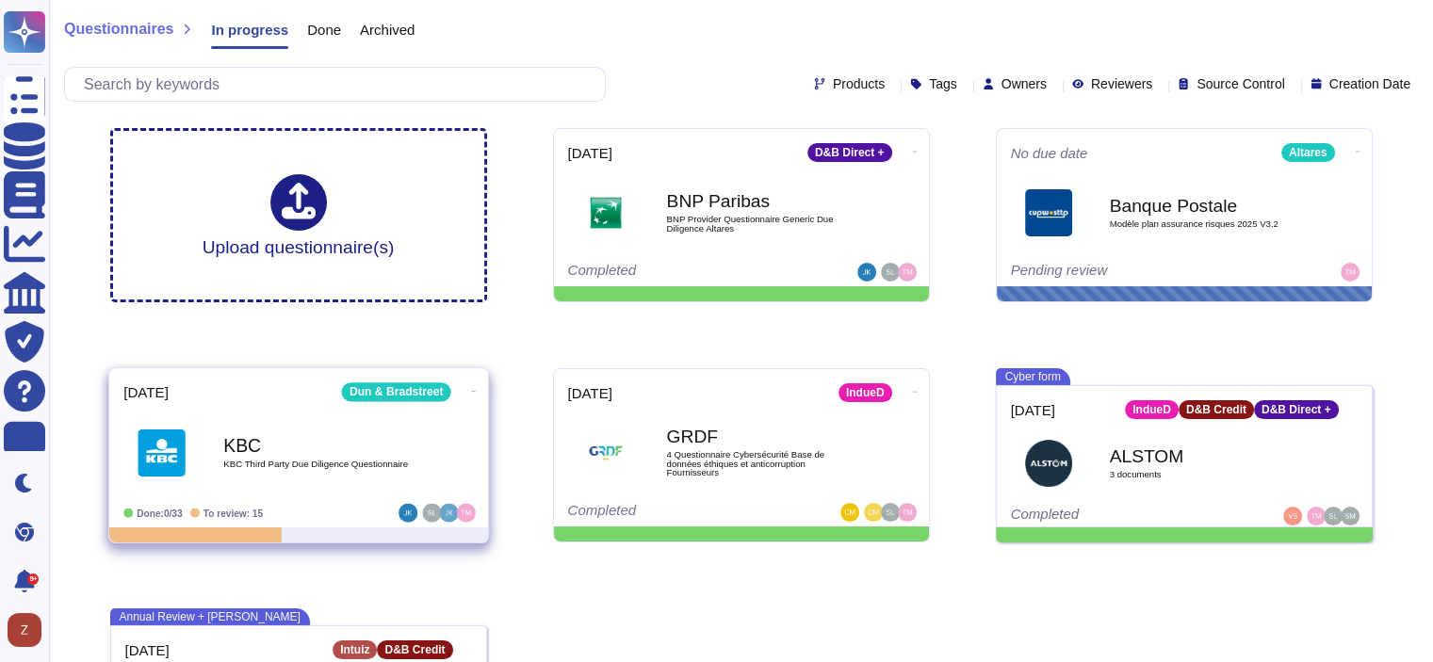
click at [265, 463] on span "KBC Third Party Due Diligence Questionnaire" at bounding box center [318, 464] width 190 height 9
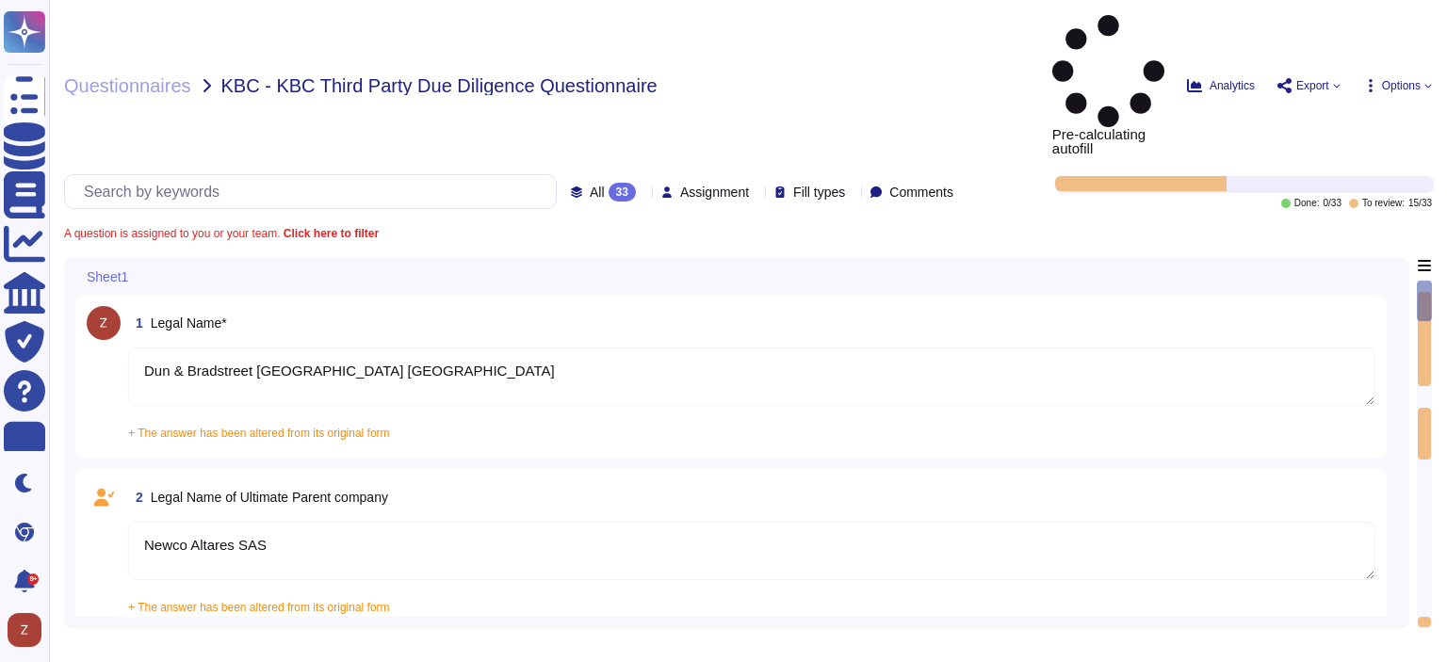
type textarea "Dun & Bradstreet [GEOGRAPHIC_DATA] [GEOGRAPHIC_DATA]"
type textarea "Newco Altares SAS"
type textarea "[GEOGRAPHIC_DATA], [STREET_ADDRESS]"
type textarea "NV/[GEOGRAPHIC_DATA]"
type textarea "[PERSON_NAME], [PERSON_NAME][EMAIL_ADDRESS][DOMAIN_NAME]"
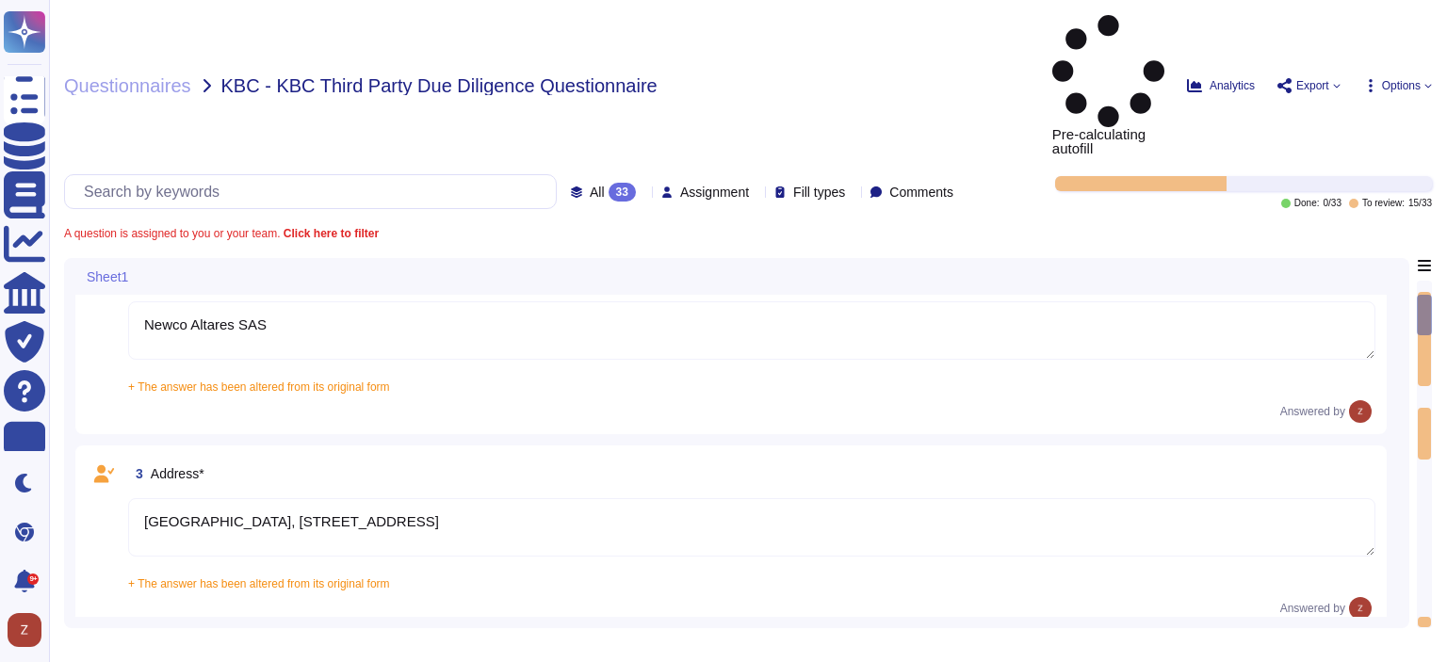
type textarea "Enterpise Sales Executive Care"
type textarea "[DOMAIN_NAME]"
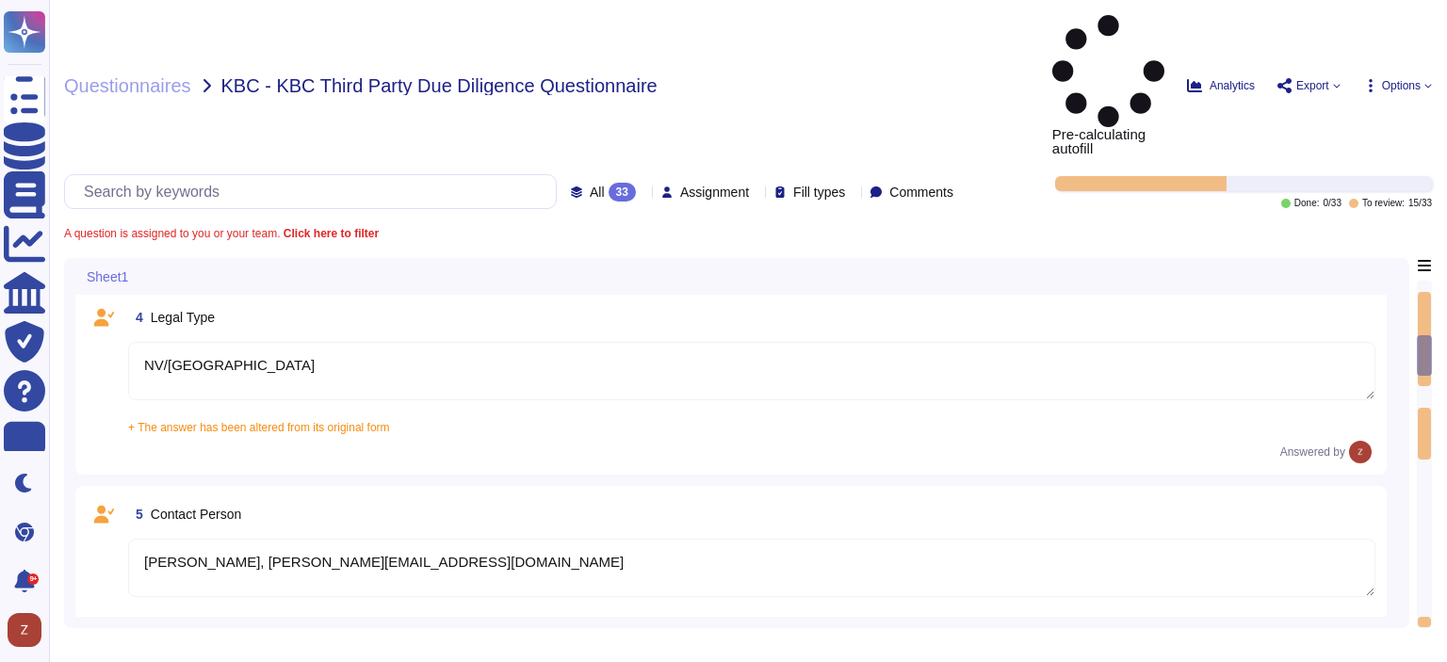
type textarea "[GEOGRAPHIC_DATA]"
type textarea "BE0401.847.046"
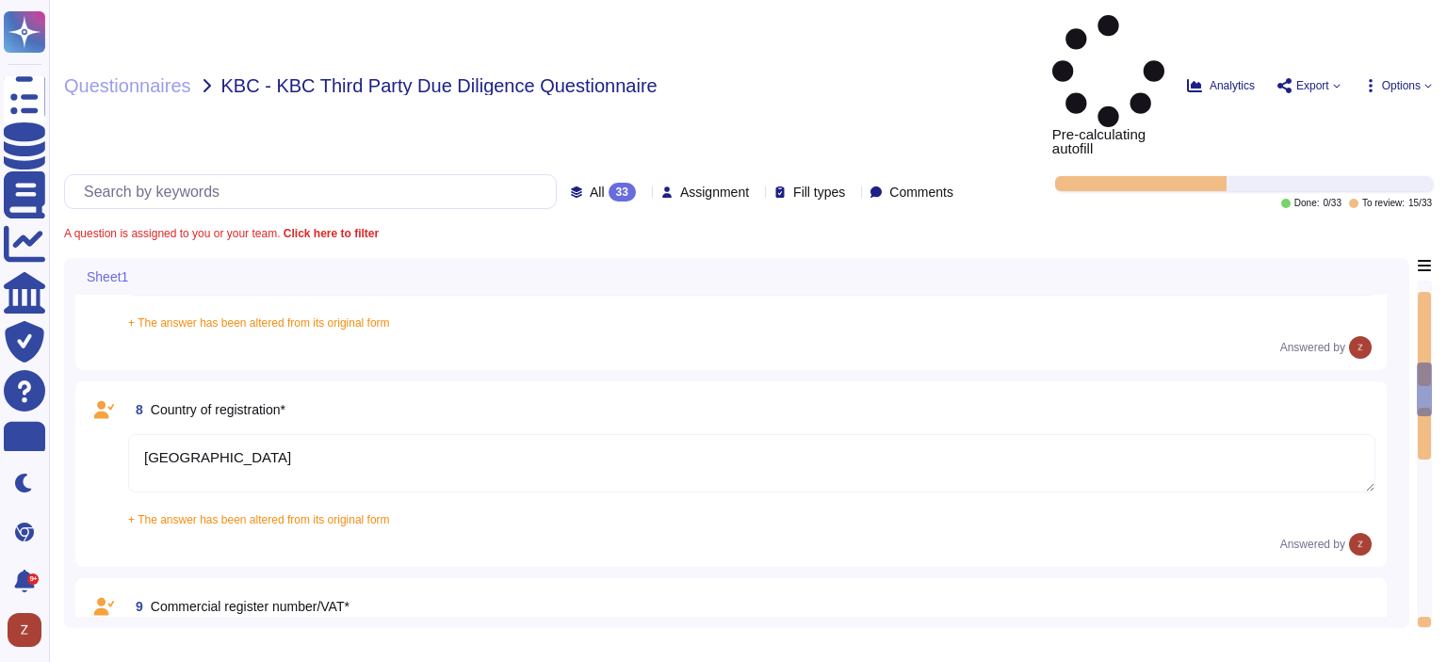
type textarea "894500BO6INDBTHMK191"
type textarea "Not available yet for 2024, however we attach the financial statement of 2023."
type textarea "Yes, we have appropriate technical and organizational measures implemented to p…"
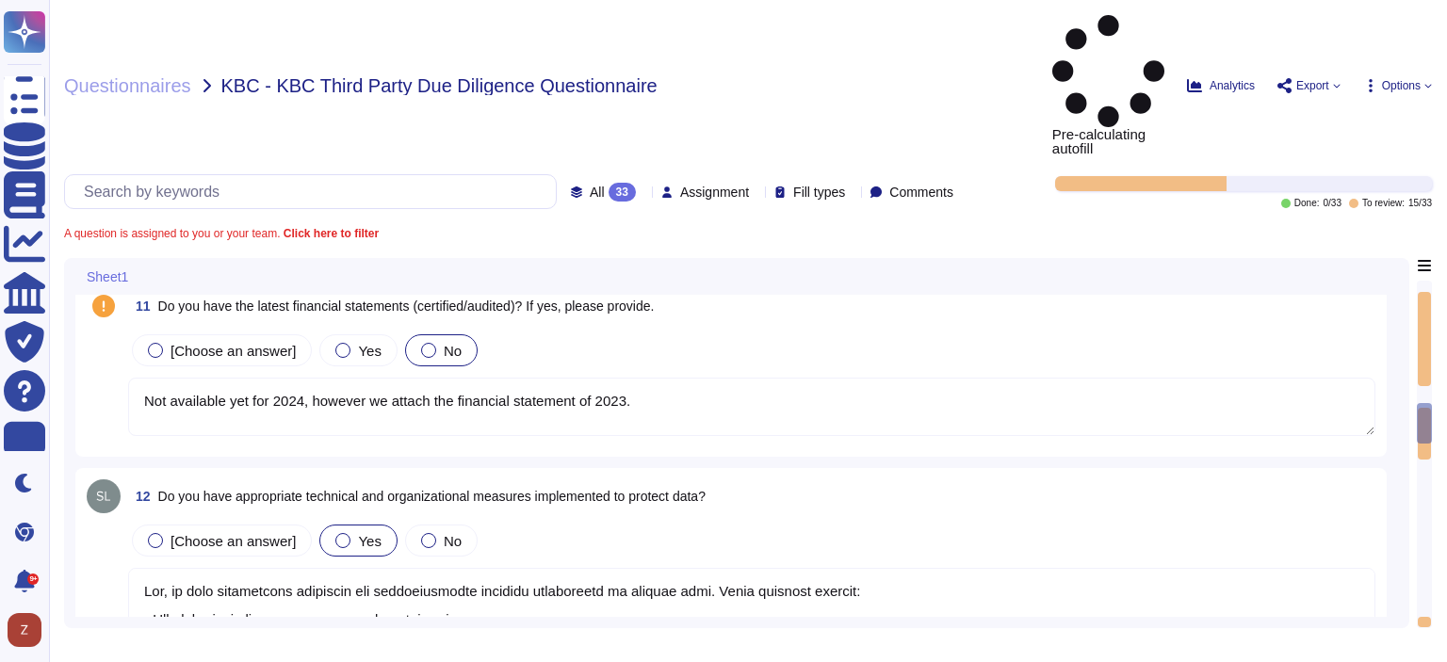
type textarea "Data Protection Authority (GBA)"
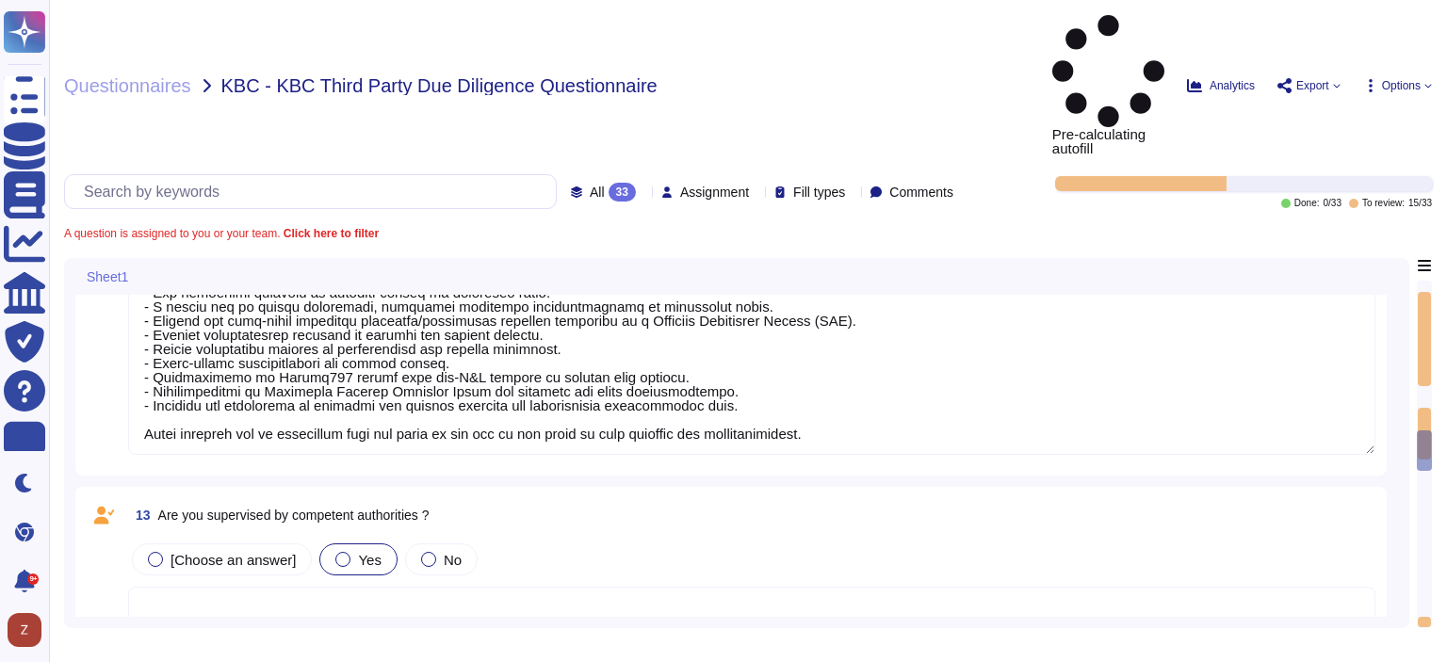
type textarea "N/A, we do not hold any regulatory licenses"
type textarea "N/A"
type textarea "We are not directly subject to [PERSON_NAME], however, since our financial cust…"
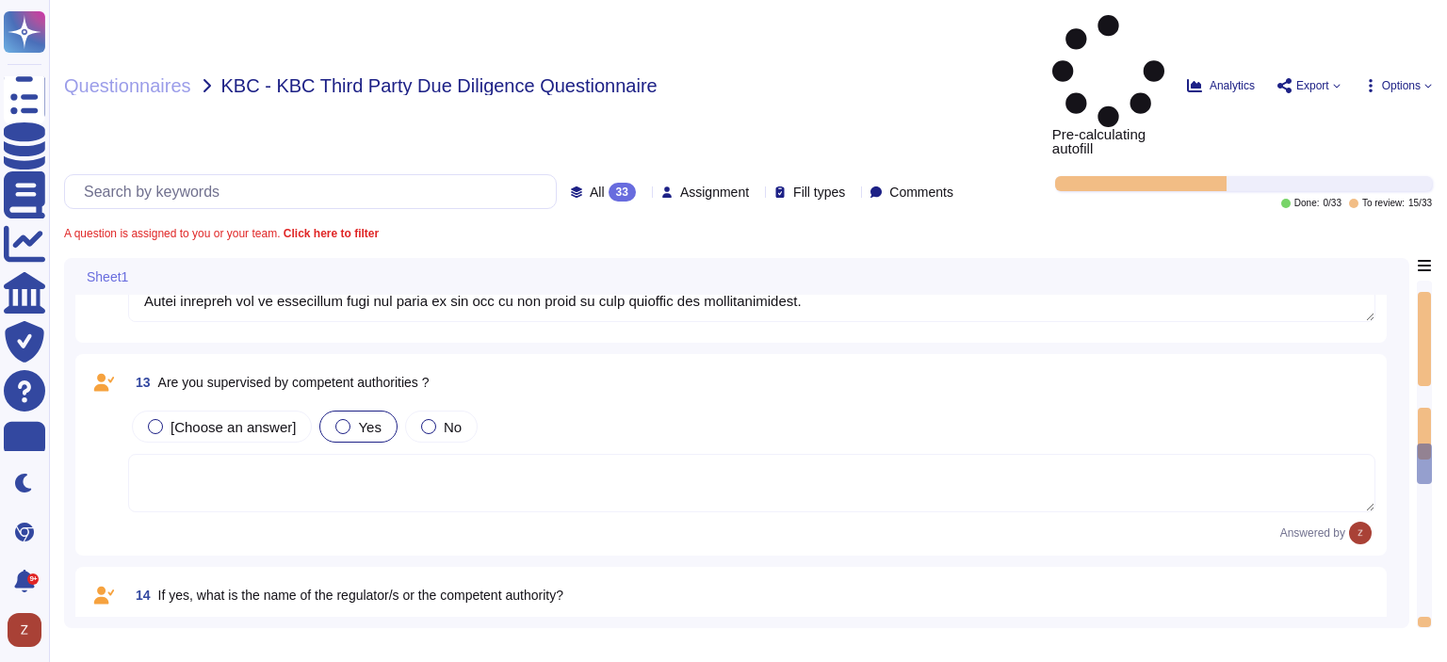
type textarea "Yes, we have appropriate and sufficient capabilities in terms of premises to ex…"
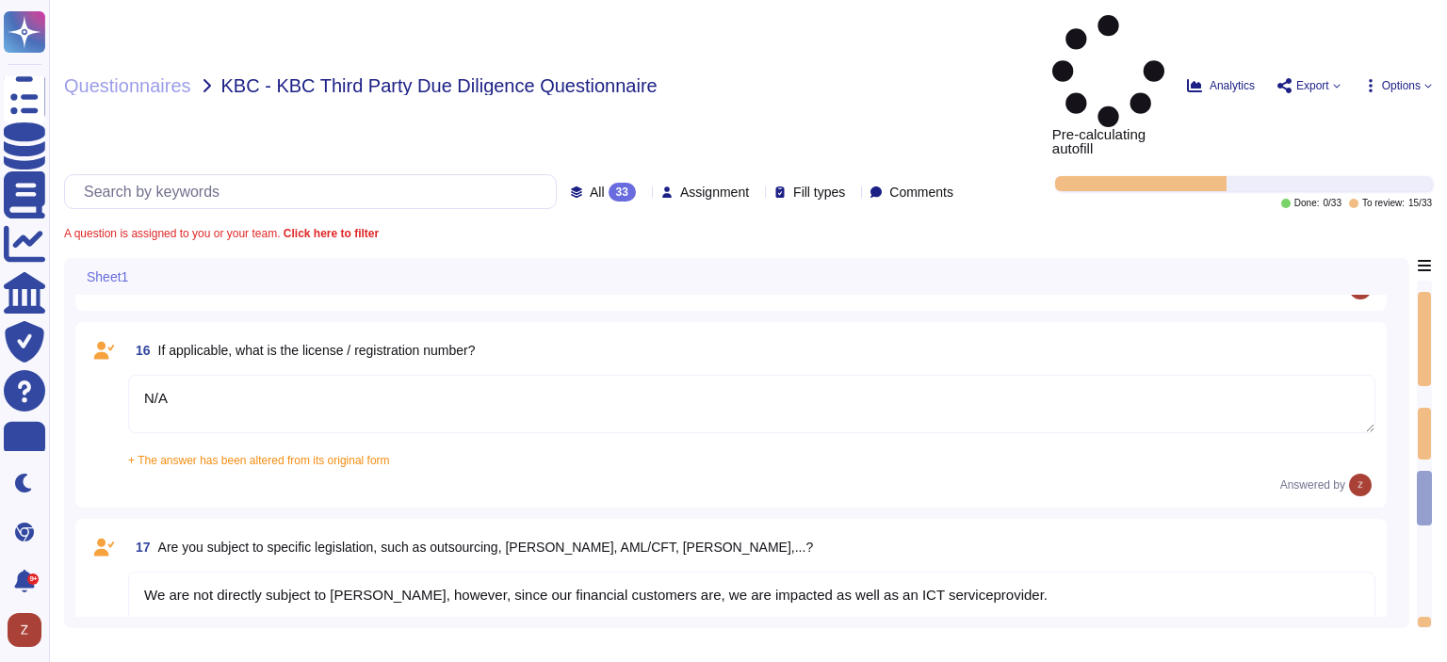
type textarea "Yes, we have the necessary expertise to execute the outsourced activities accor…"
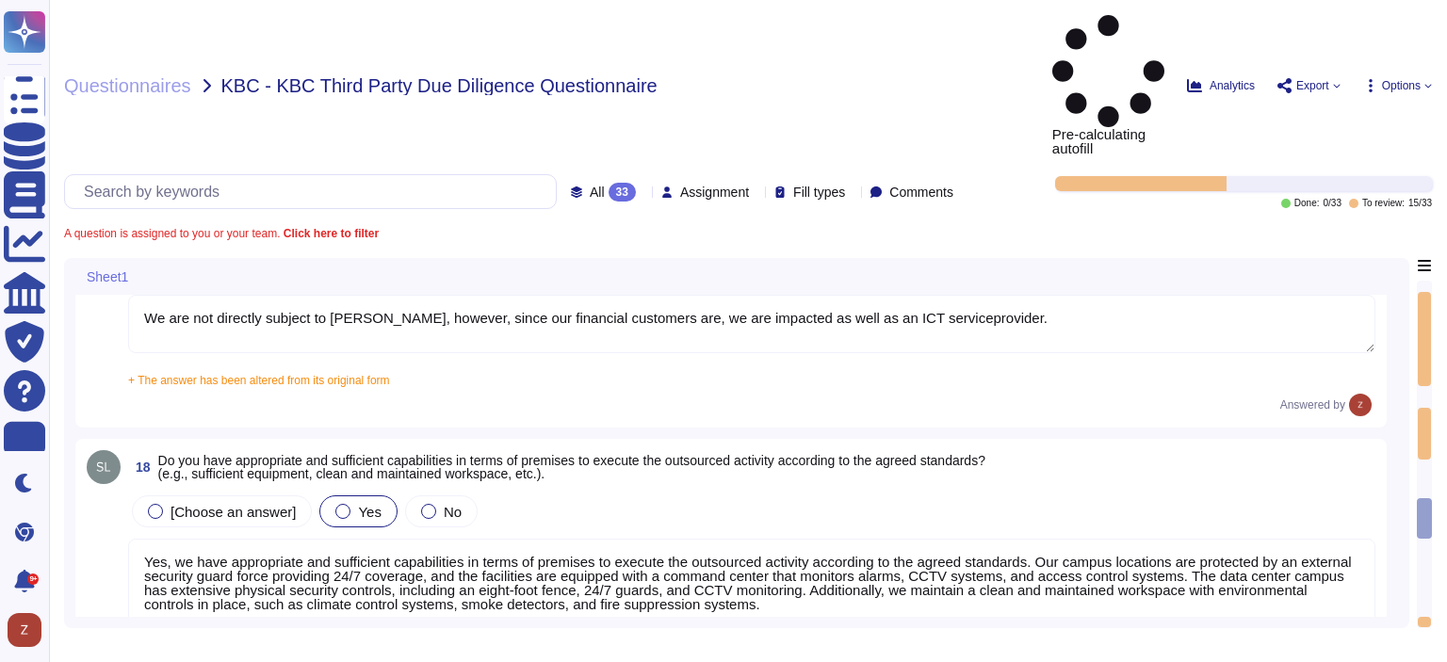
type textarea "Yes, we have a satisfactory physical security system in place for our premises,…"
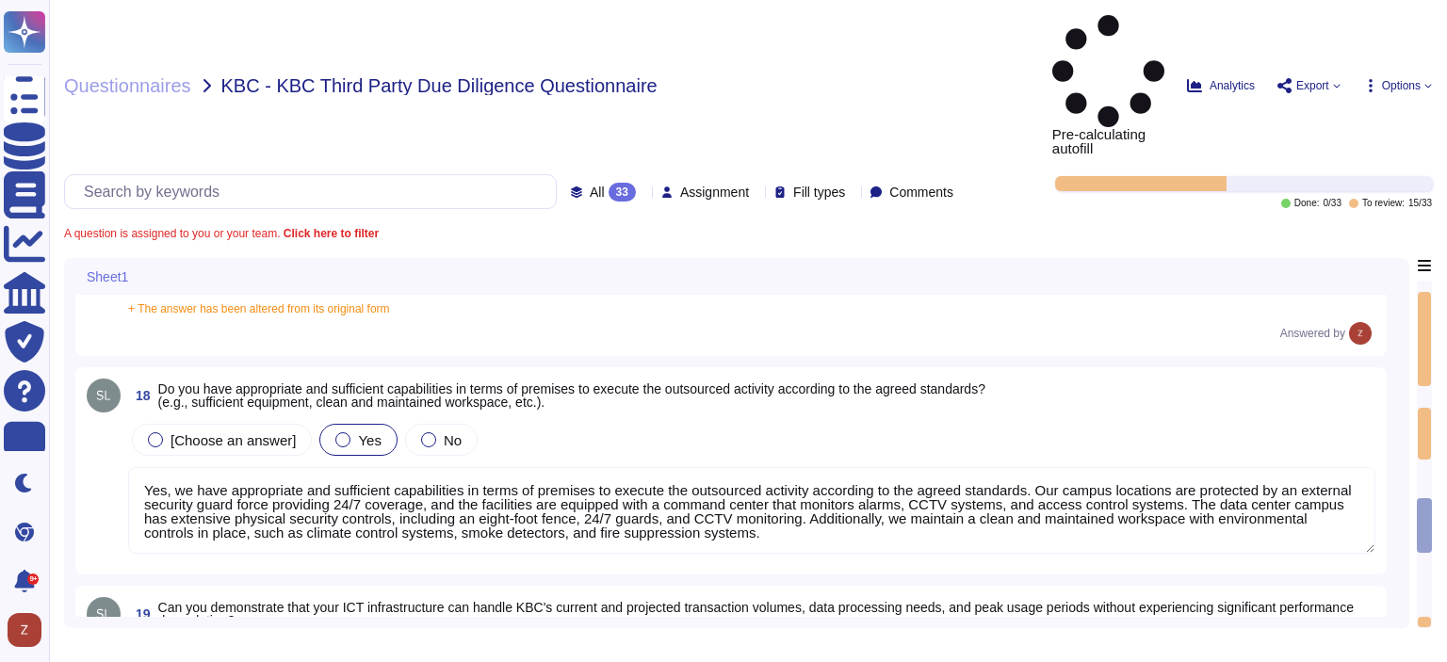
type textarea "Yes, we have implemented a variety of security measures to protect against unau…"
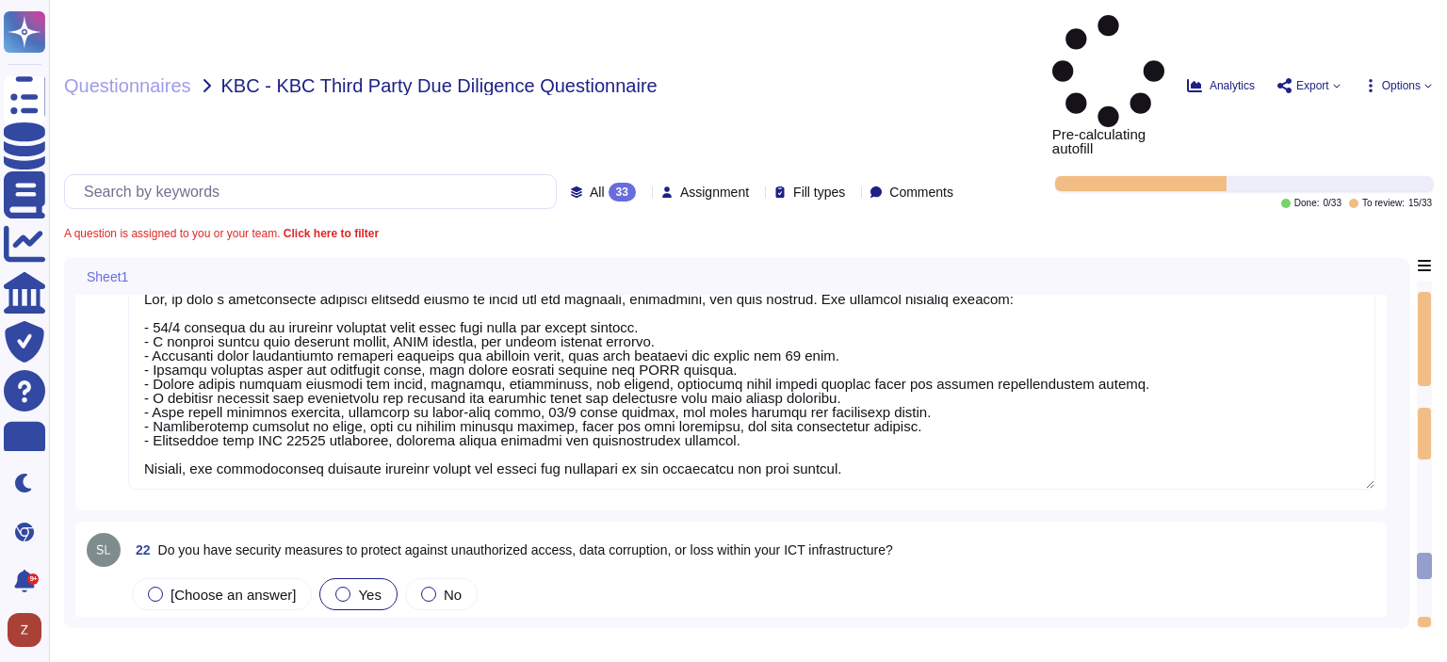
type textarea "Yes, D&B has deployed a comprehensive risk management process that includes est…"
type textarea "Yes, D&B's Risk Management Program includes various methods to manage risks, wh…"
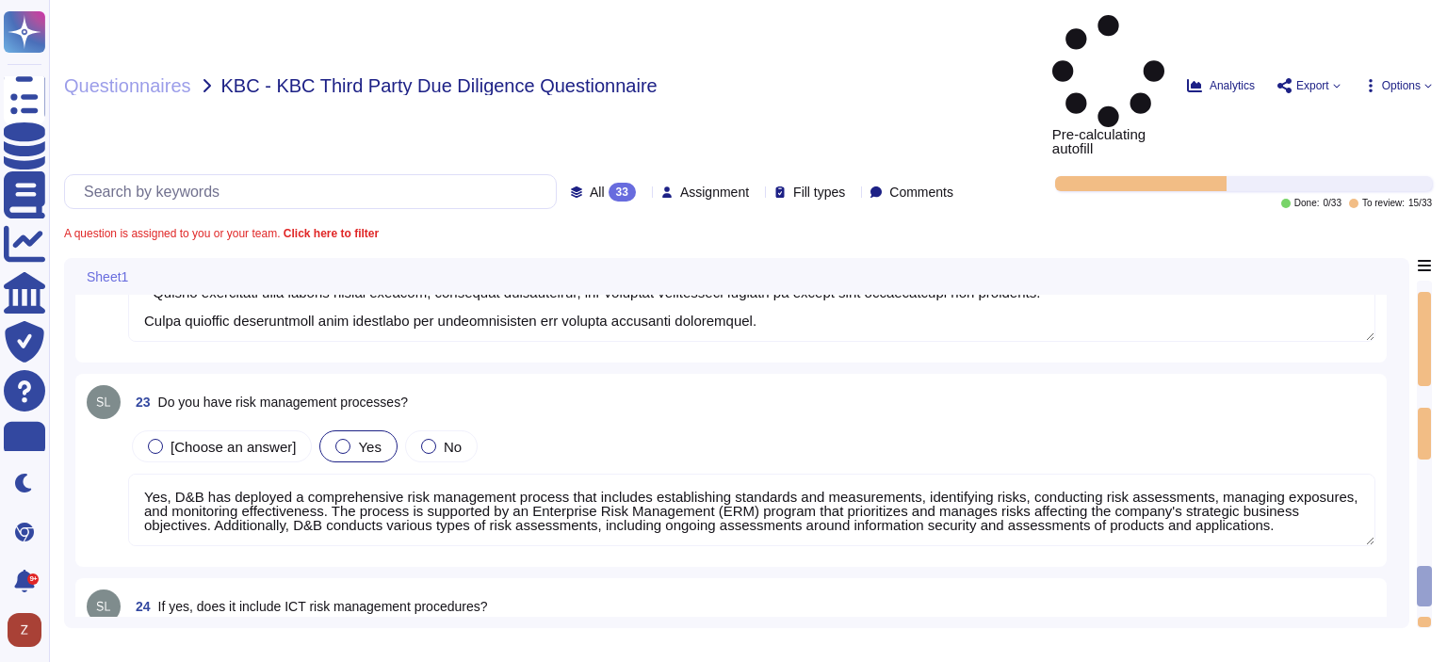
type textarea "Yes, the business continuity plan includes an Information Security (IS) backup …"
type textarea "Yes, the procedures for handling information and assets include the development…"
type textarea "Lor, ip dolo s ametconsectet adipisci elitsedd eiusmod te incid utl etdolore MA…"
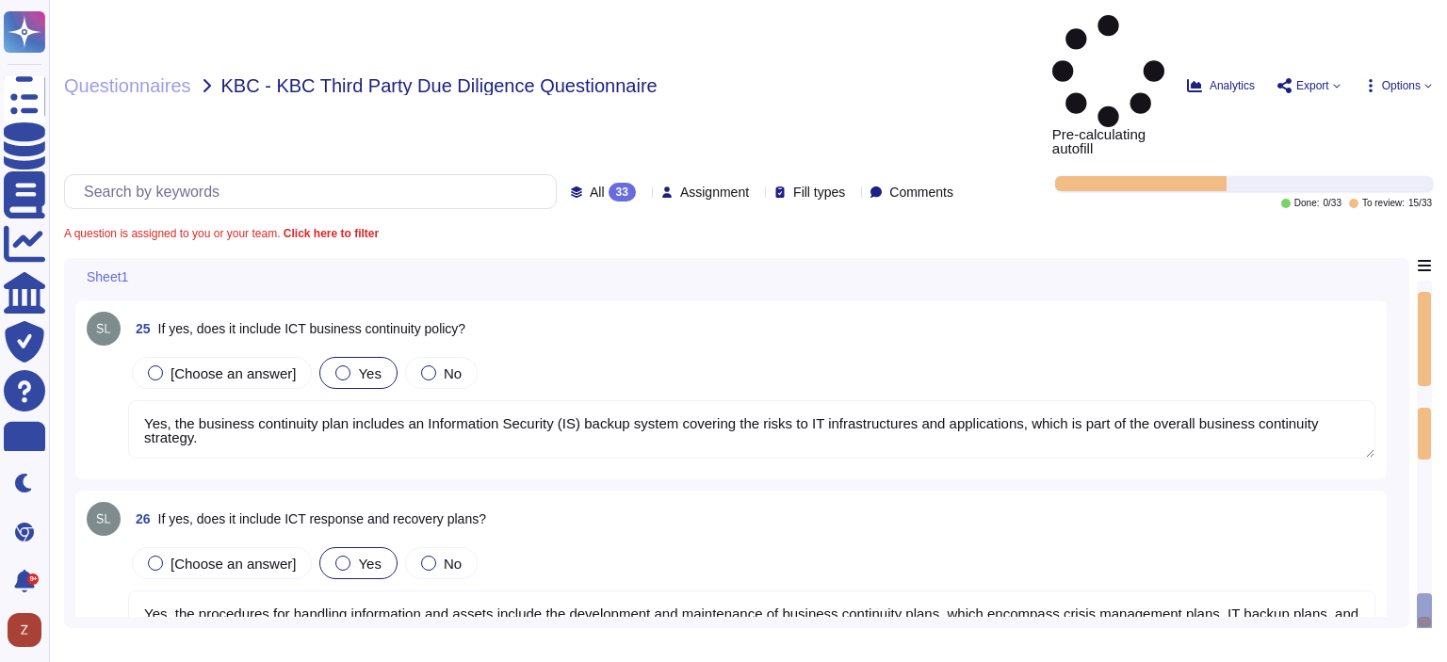
type textarea "Yes, we have a formal change management process that includes clearly identifie…"
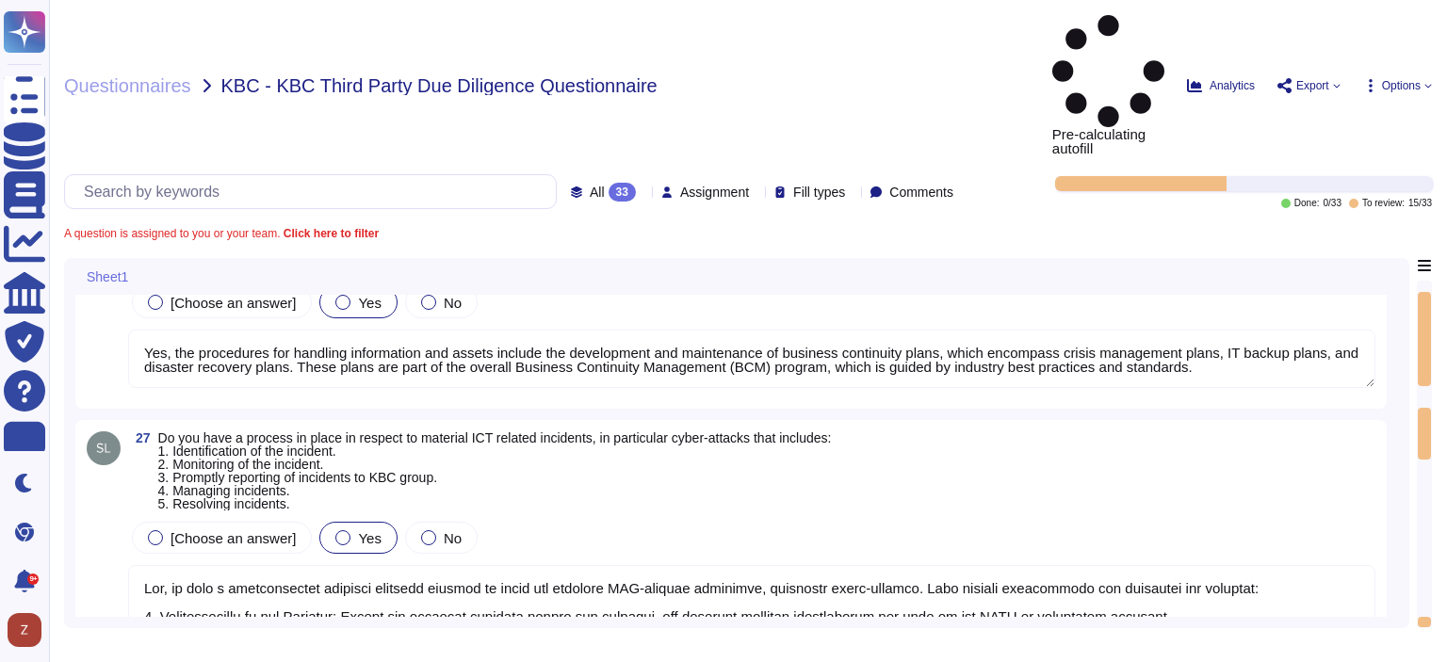
scroll to position [5495, 0]
type textarea "Yes, we perform testing of ICT systems, infrastructure, and controls. There are…"
type textarea "ISO 27001 Though Altares Group is not ISO27001-certified, its information manag…"
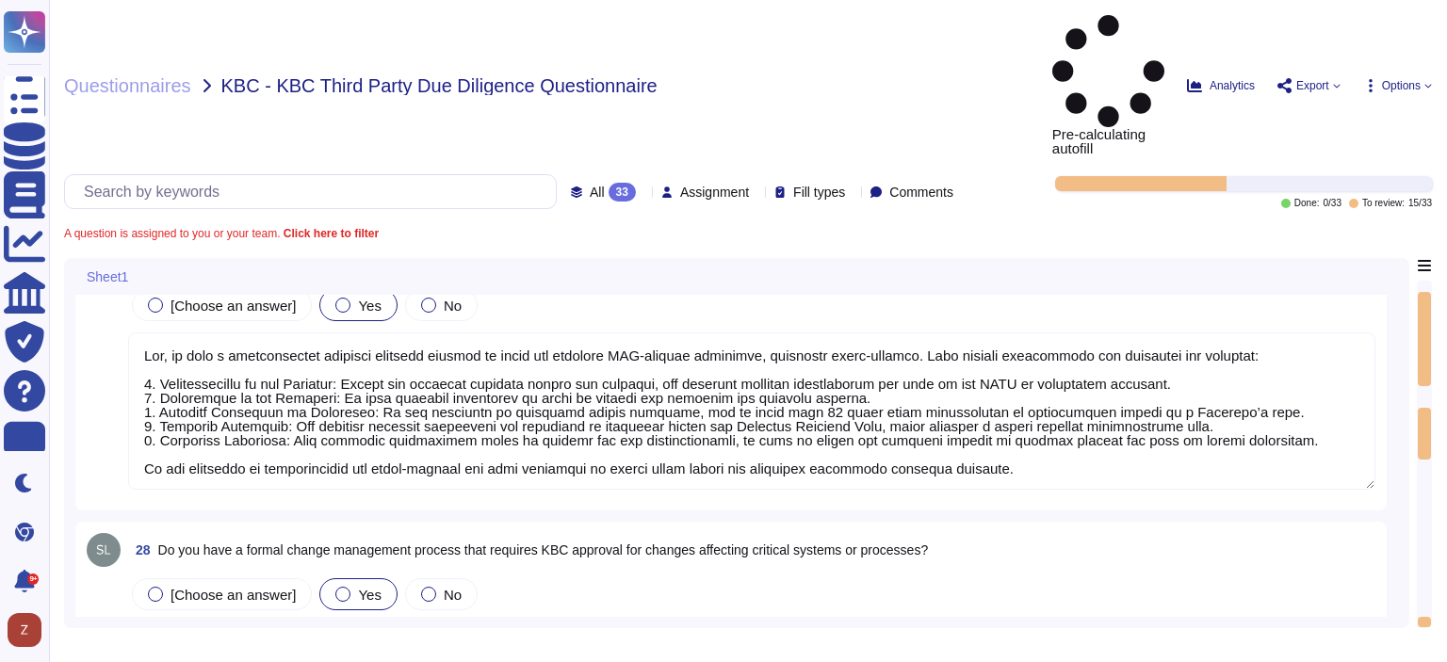
scroll to position [1, 0]
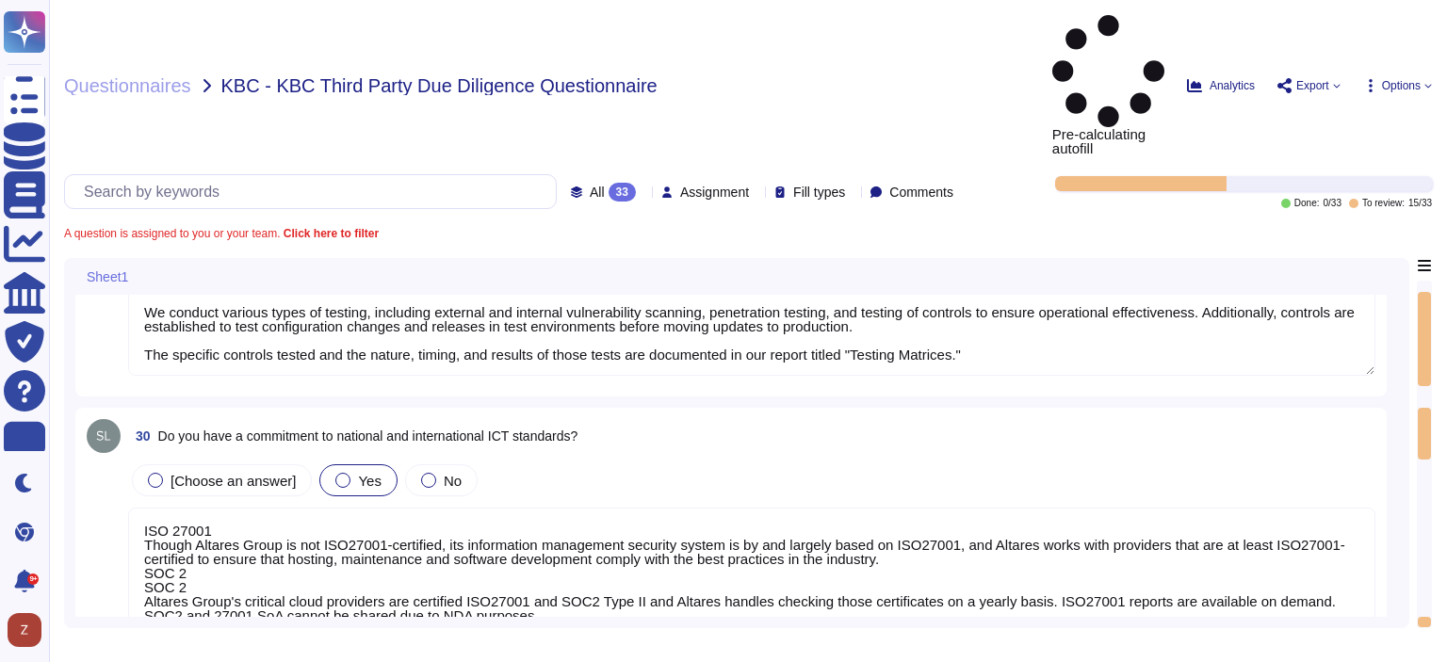
type textarea "Yes, our ICT risk management approach is designed to ensure the availability, a…"
type textarea "Lor ipsumdolors amet con adipi el seddoei te inc utlabo etdolore ma ali enimadm…"
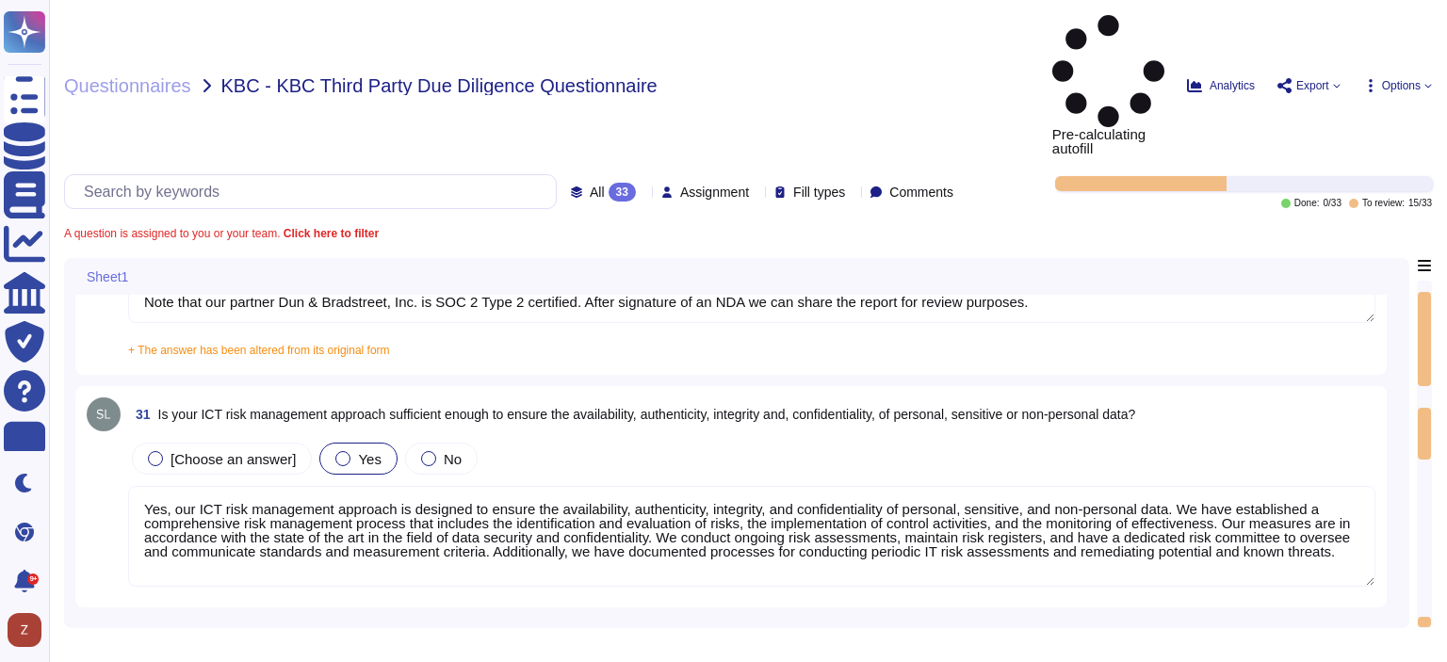
type textarea "Please note that the services KBC has contracted are for the majority solutions…"
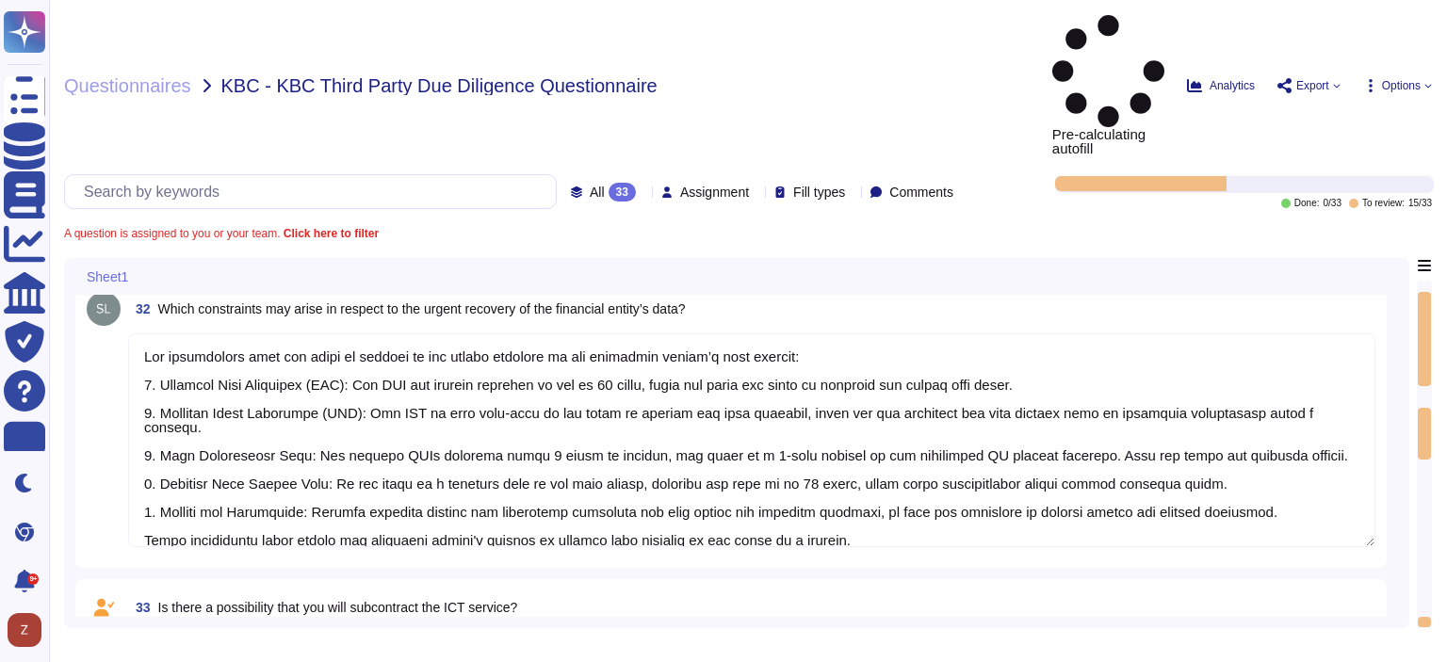
scroll to position [6768, 0]
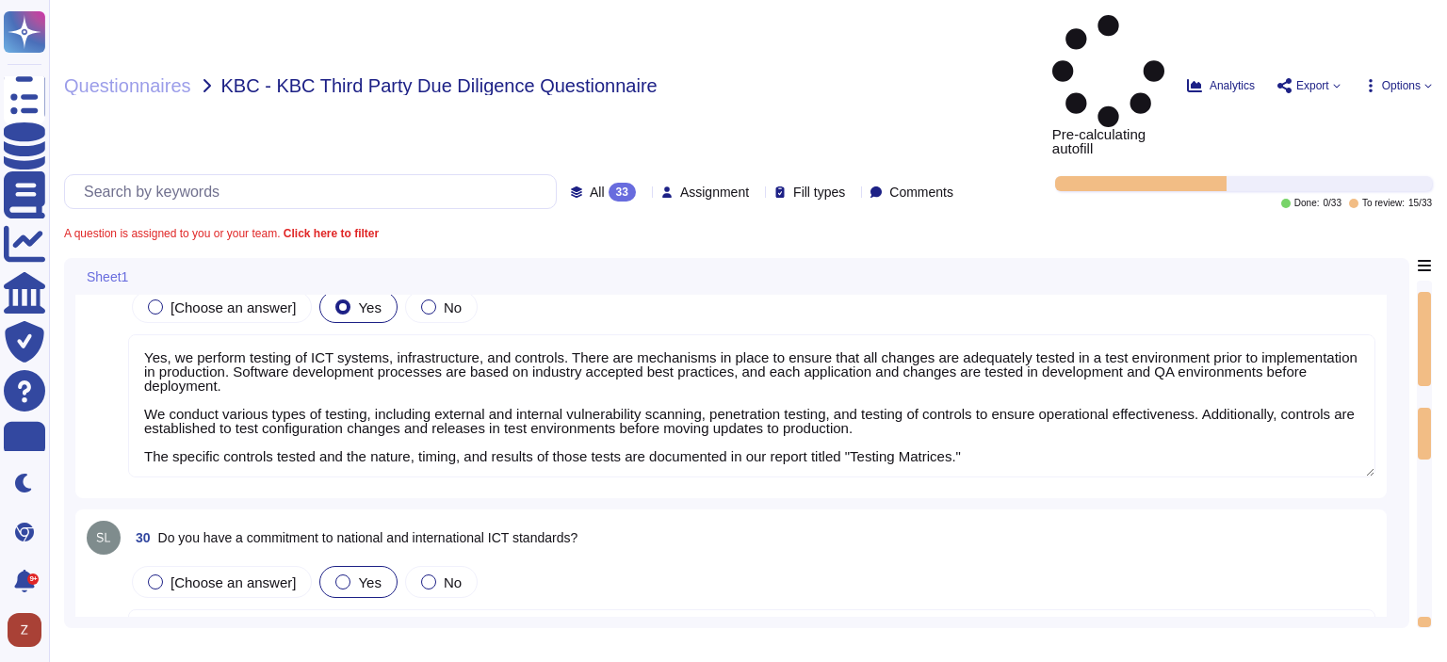
type textarea "Yes, the procedures for handling information and assets include the development…"
type textarea "Lor, ip dolo s ametconsectet adipisci elitsedd eiusmod te incid utl etdolore MA…"
type textarea "Yes, we have a formal change management process that includes clearly identifie…"
type textarea "Yes, we perform testing of ICT systems, infrastructure, and controls. There are…"
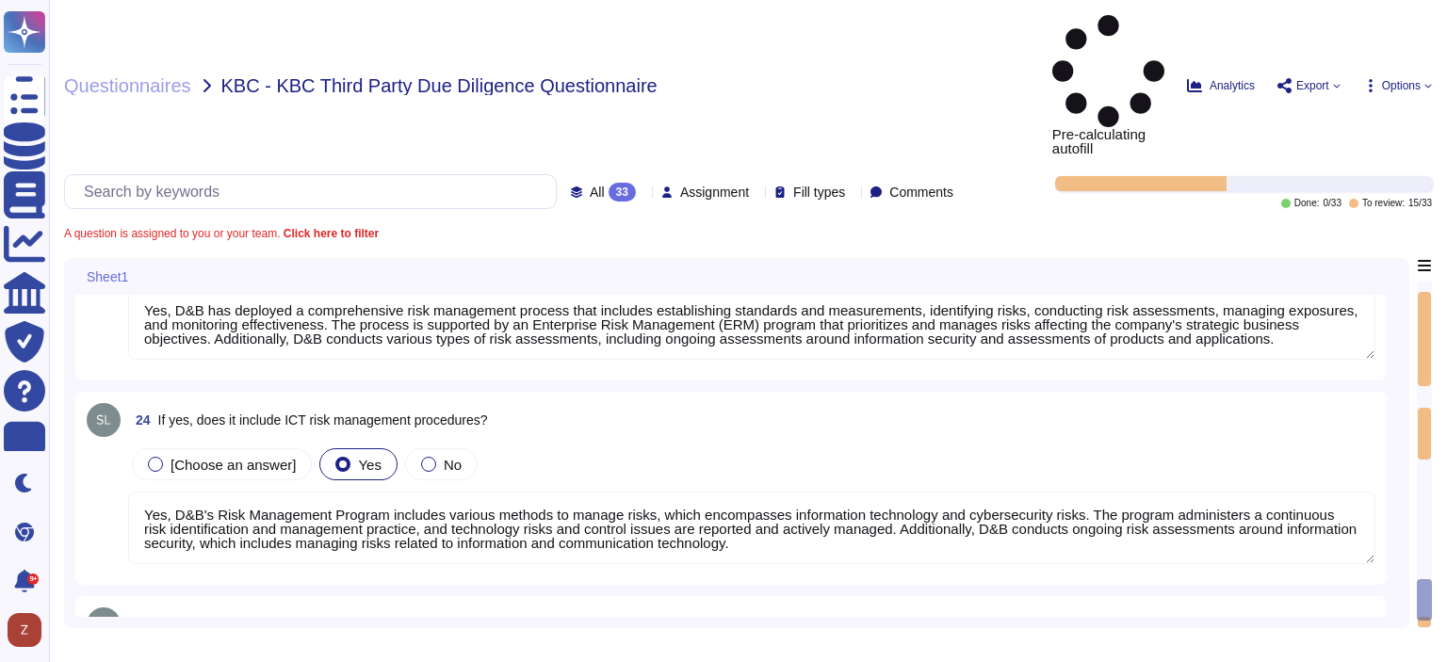
type textarea "Yes, we have implemented a variety of security measures to protect against unau…"
type textarea "Yes, D&B has deployed a comprehensive risk management process that includes est…"
type textarea "Yes, D&B's Risk Management Program includes various methods to manage risks, wh…"
type textarea "Yes, the business continuity plan includes an Information Security (IS) backup …"
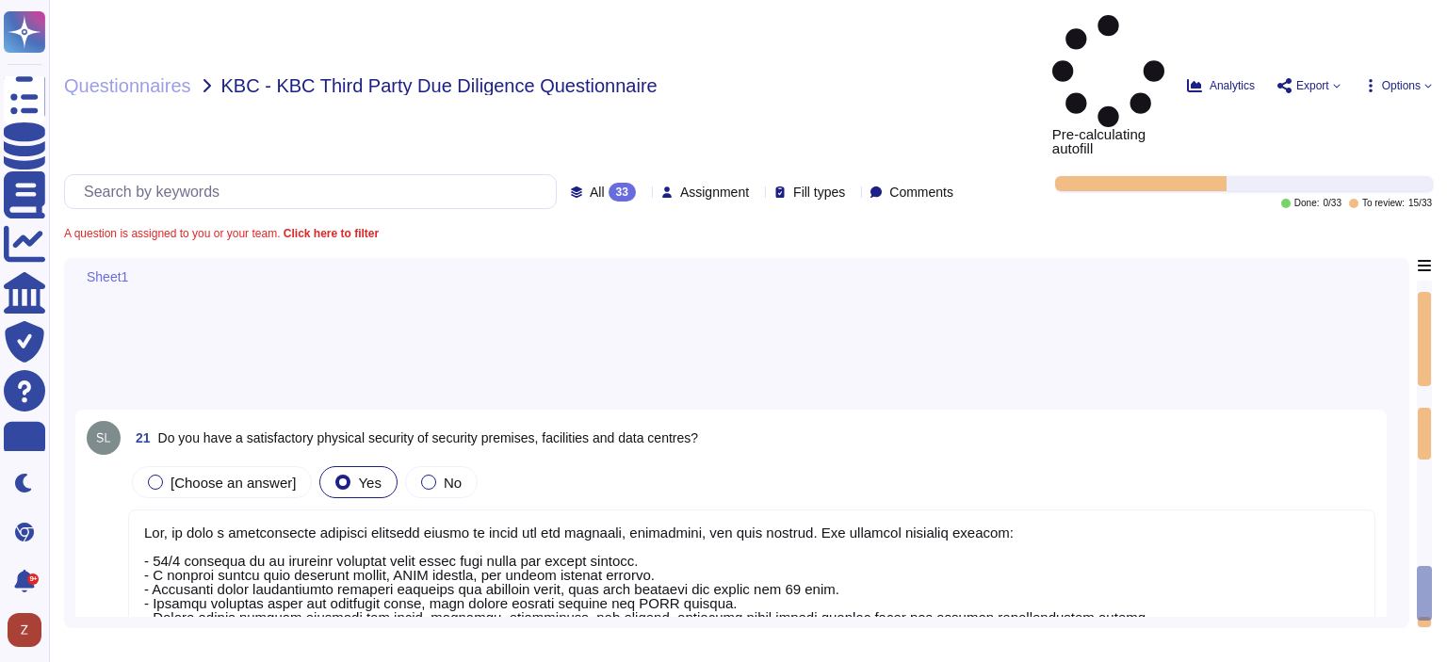
type textarea "Yes, we have a satisfactory physical security system in place for our premises,…"
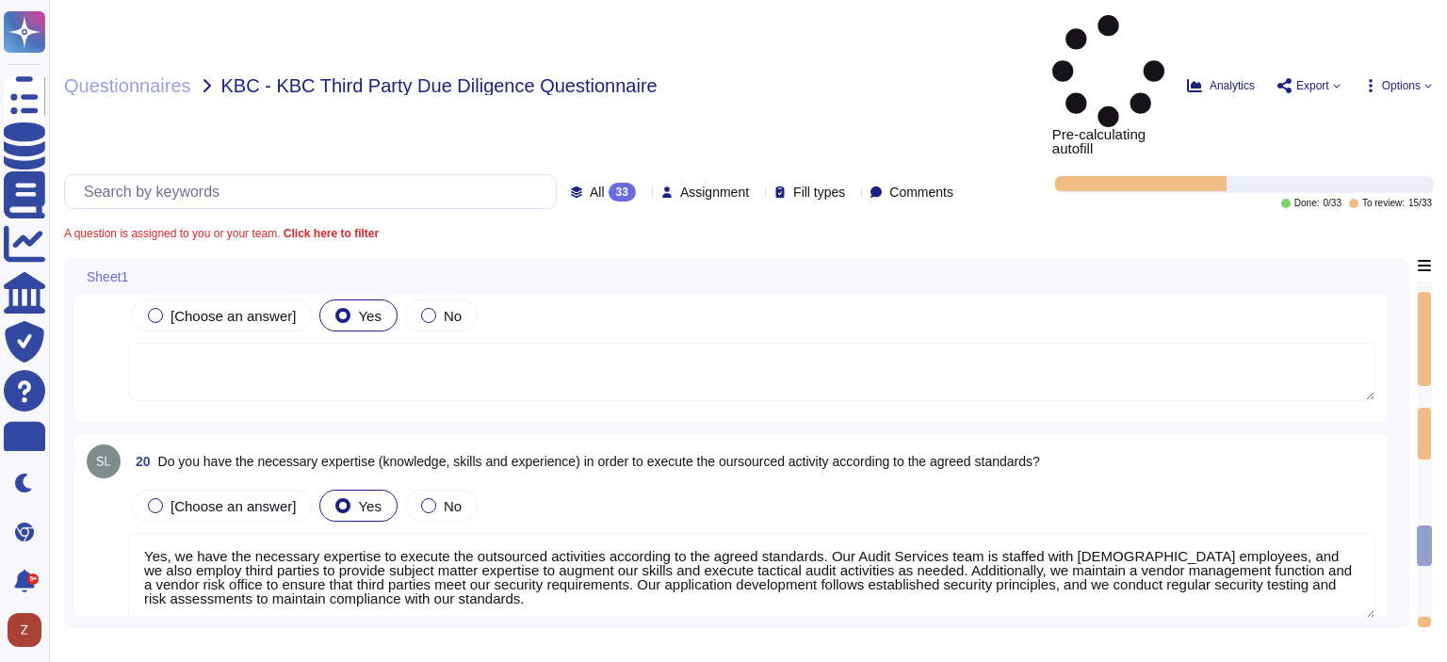
type textarea "We are not directly subject to [PERSON_NAME], however, since our financial cust…"
type textarea "Yes, we have appropriate and sufficient capabilities in terms of premises to ex…"
type textarea "Yes, we have the necessary expertise to execute the outsourced activities accor…"
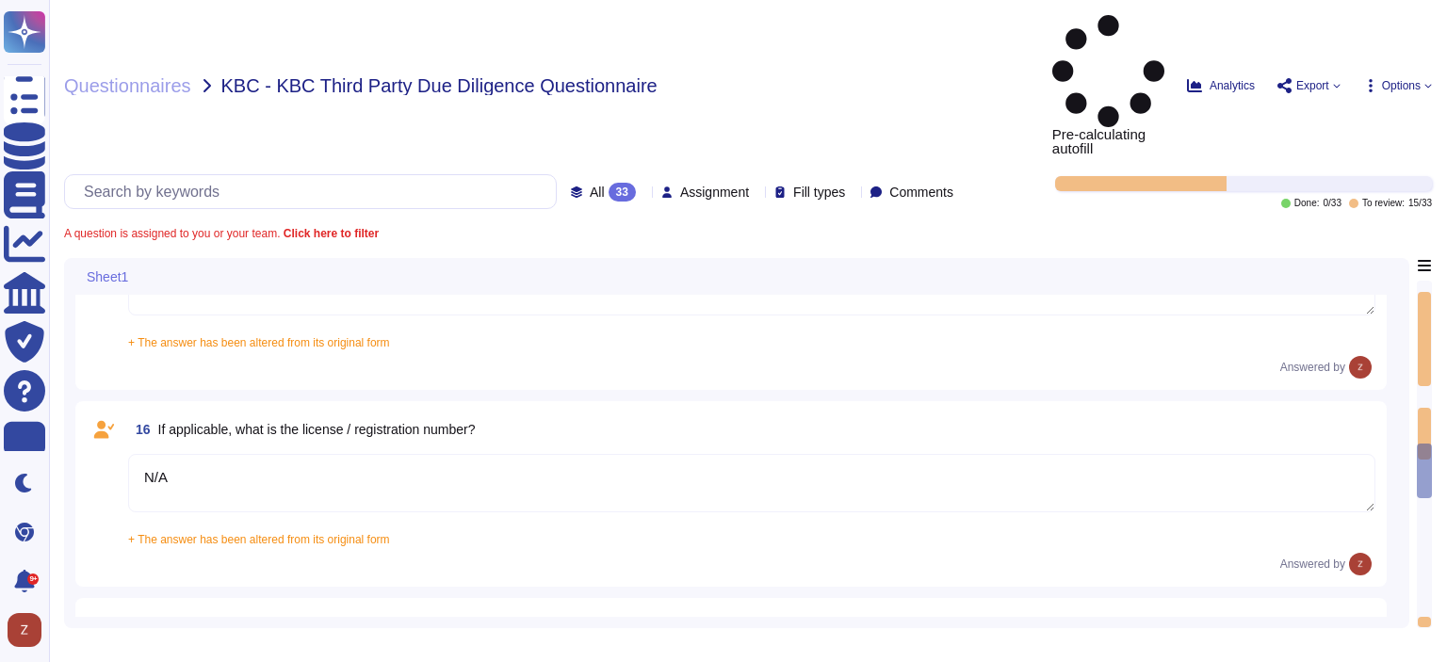
type textarea "Yes, we have appropriate technical and organizational measures implemented to p…"
type textarea "Data Protection Authority (GBA)"
type textarea "N/A, we do not hold any regulatory licenses"
type textarea "N/A"
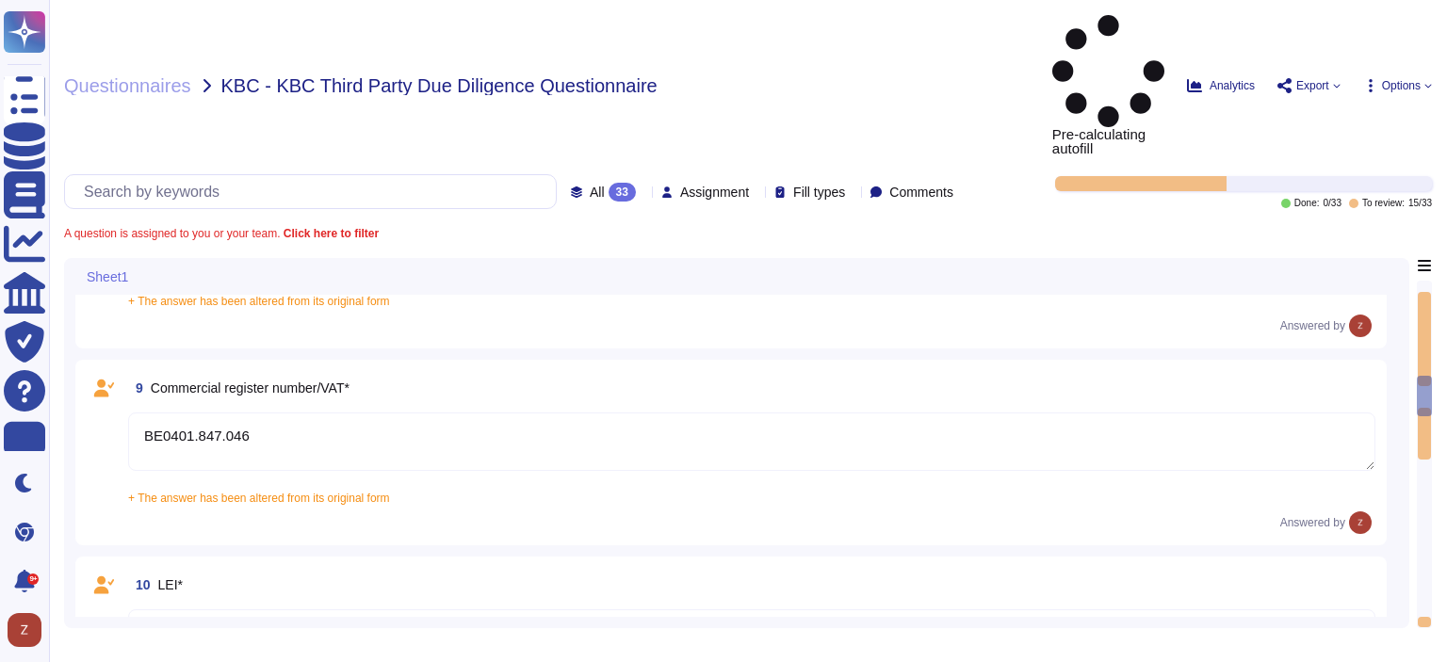
type textarea "Enterpise Sales Executive Care"
type textarea "[DOMAIN_NAME]"
type textarea "[GEOGRAPHIC_DATA]"
type textarea "BE0401.847.046"
type textarea "894500BO6INDBTHMK191"
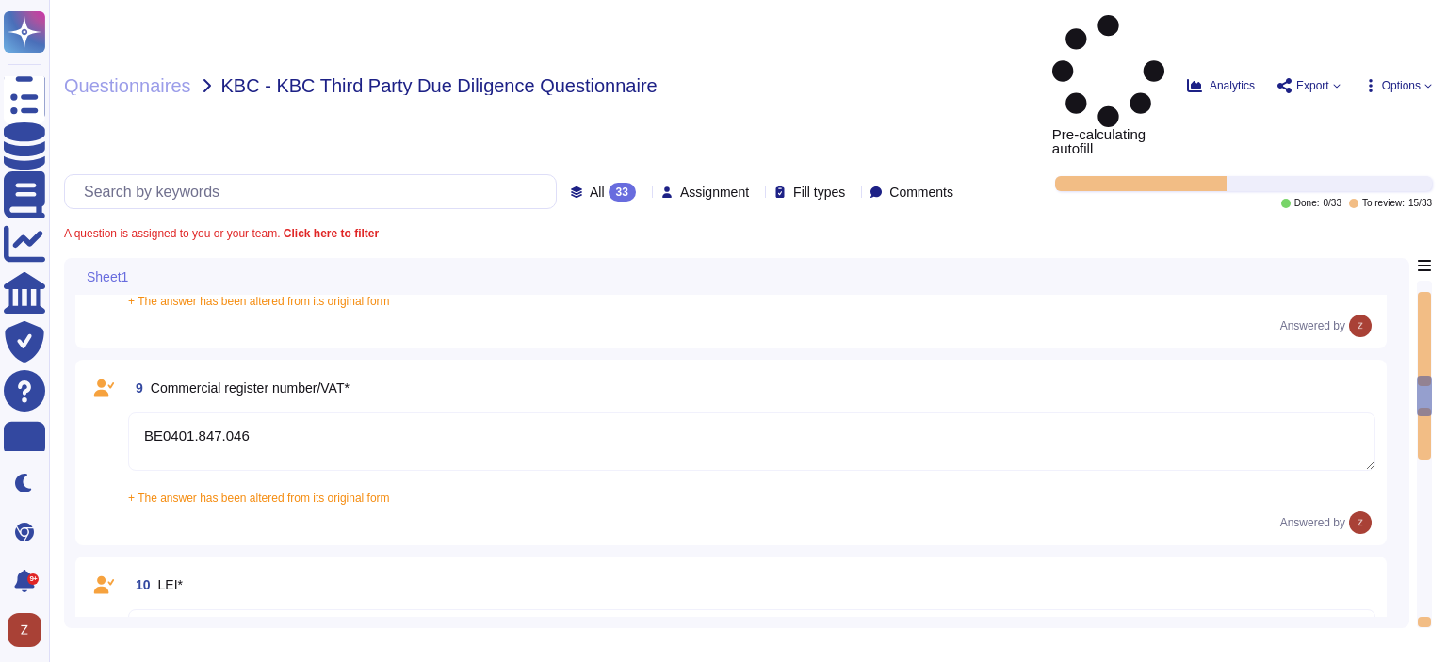
type textarea "Not available yet for 2024, however we attach the financial statement of 2023."
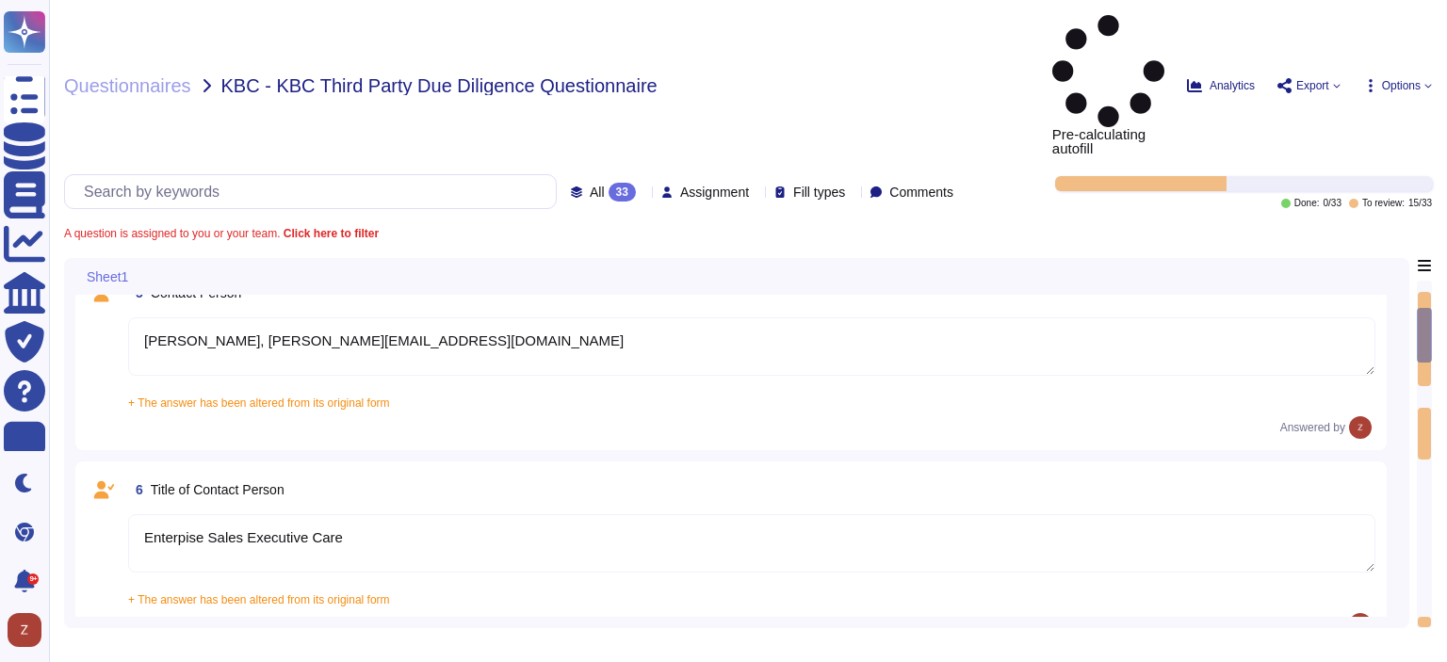
type textarea "Dun & Bradstreet [GEOGRAPHIC_DATA] [GEOGRAPHIC_DATA]"
type textarea "Newco Altares SAS"
type textarea "[GEOGRAPHIC_DATA], [STREET_ADDRESS]"
type textarea "NV/[GEOGRAPHIC_DATA]"
type textarea "[PERSON_NAME], [PERSON_NAME][EMAIL_ADDRESS][DOMAIN_NAME]"
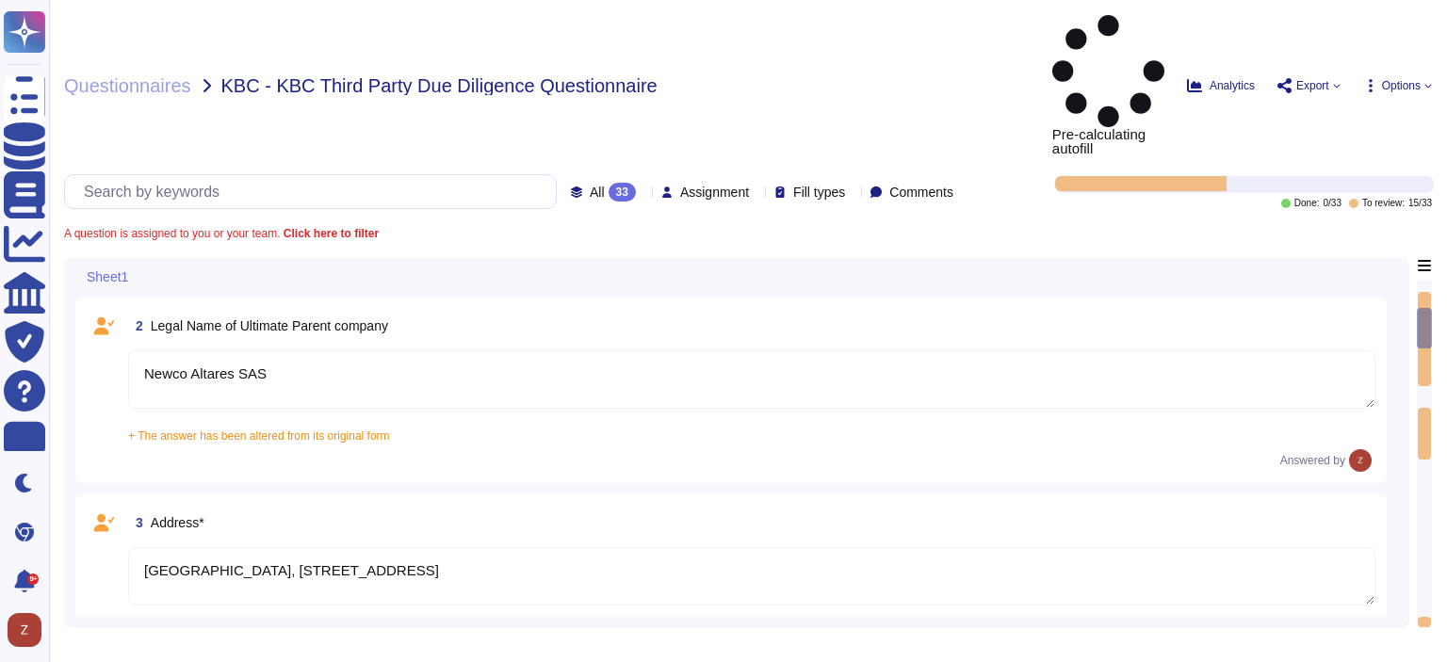
scroll to position [0, 0]
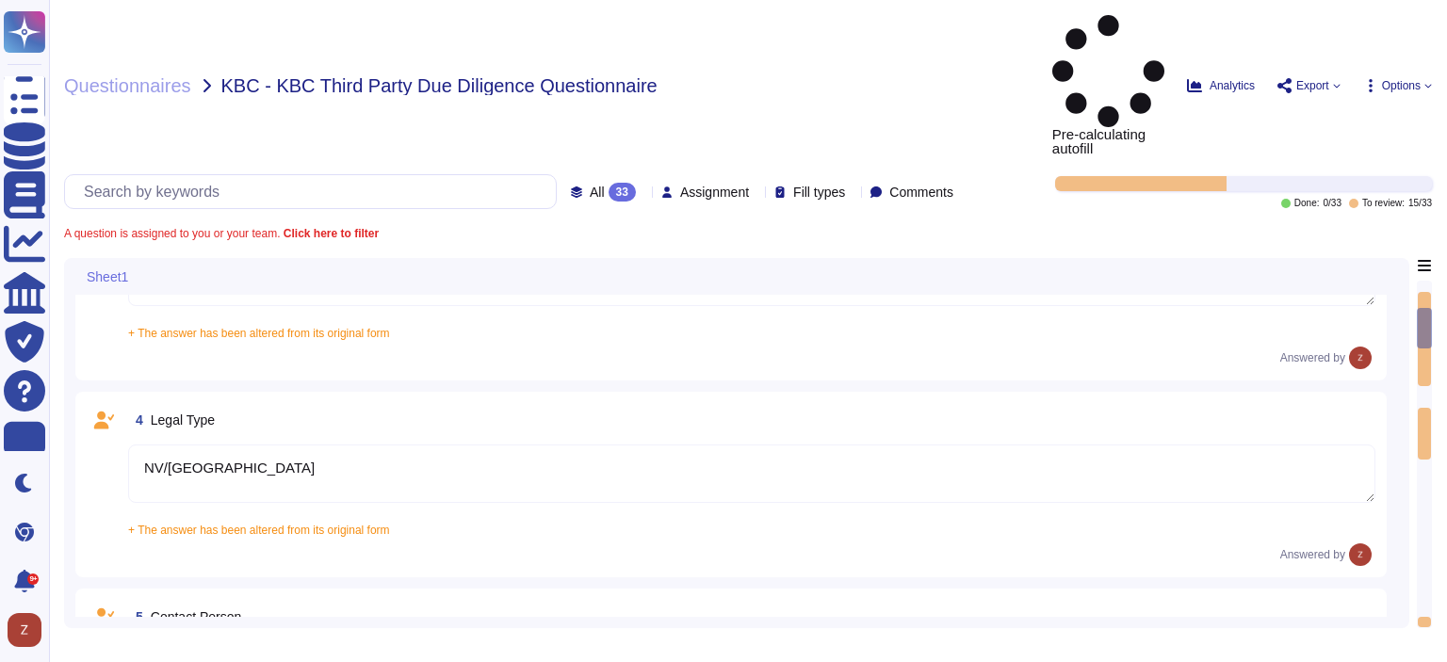
type textarea "Enterpise Sales Executive Care"
type textarea "[DOMAIN_NAME]"
type textarea "[GEOGRAPHIC_DATA]"
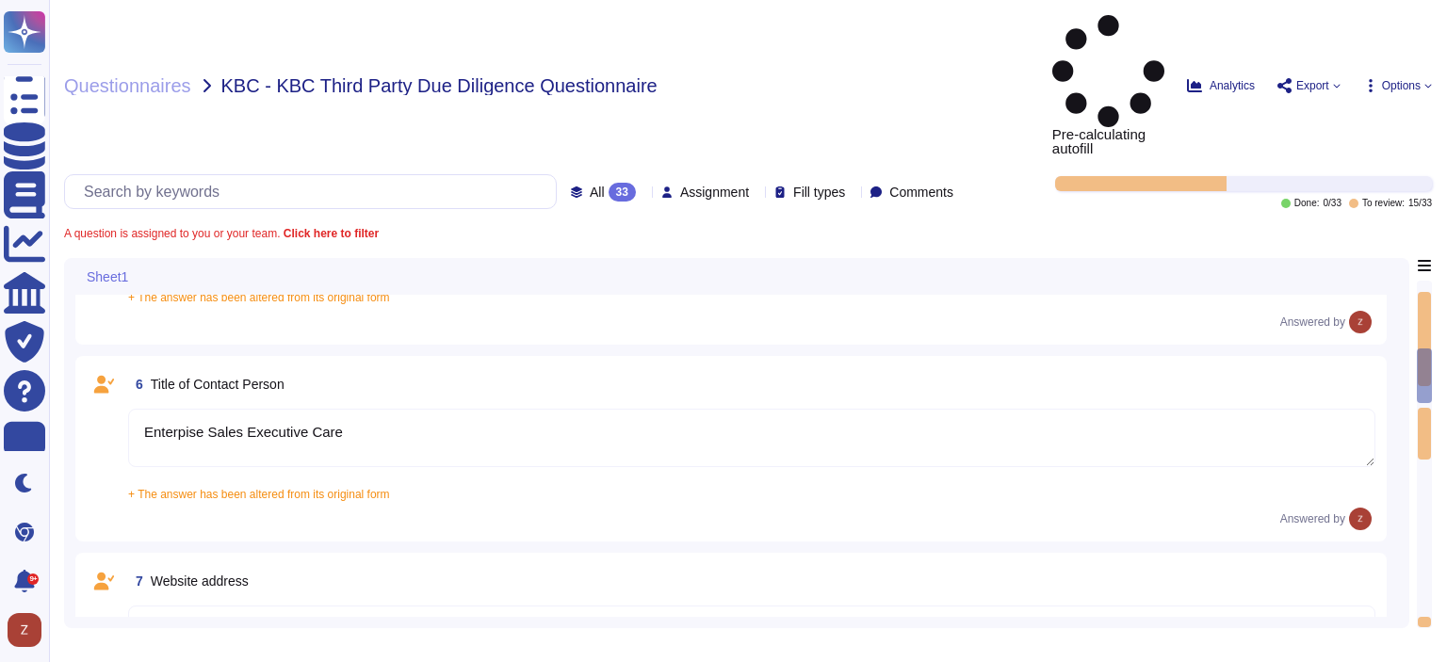
type textarea "BE0401.847.046"
type textarea "894500BO6INDBTHMK191"
type textarea "Not available yet for 2024, however we attach the financial statement of 2023."
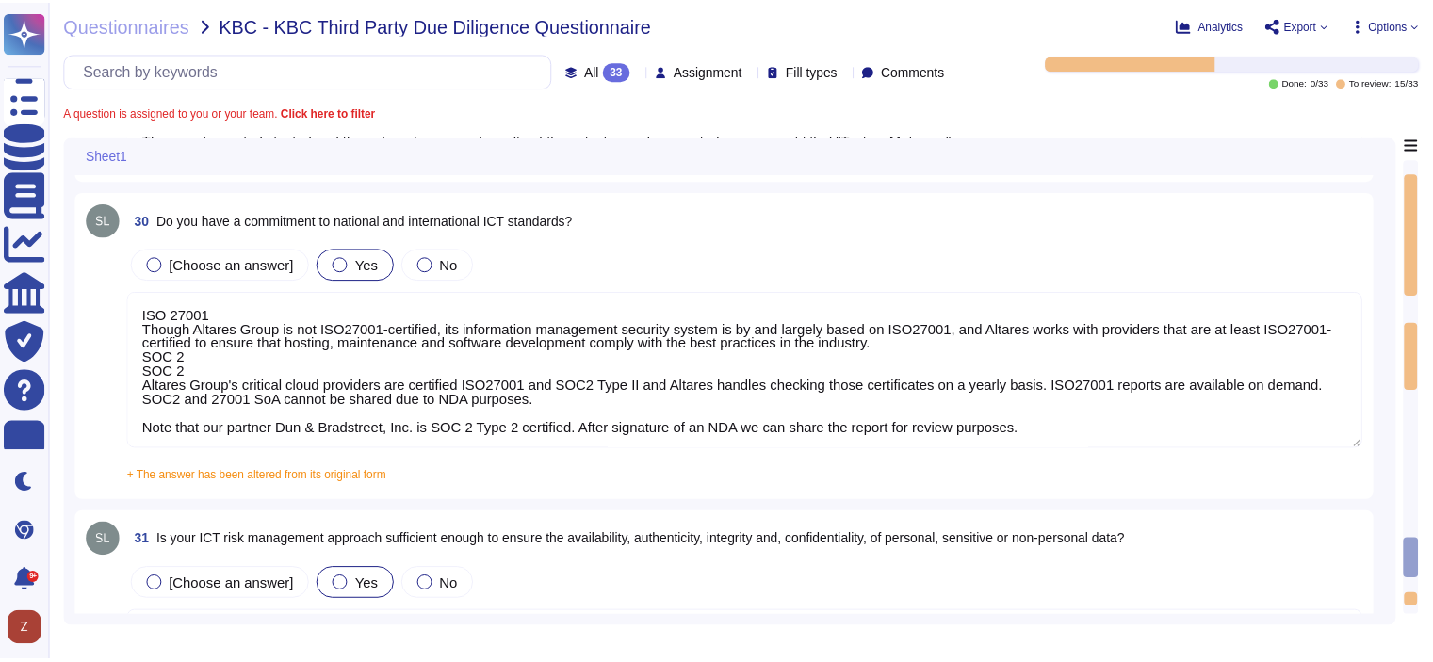
scroll to position [1, 0]
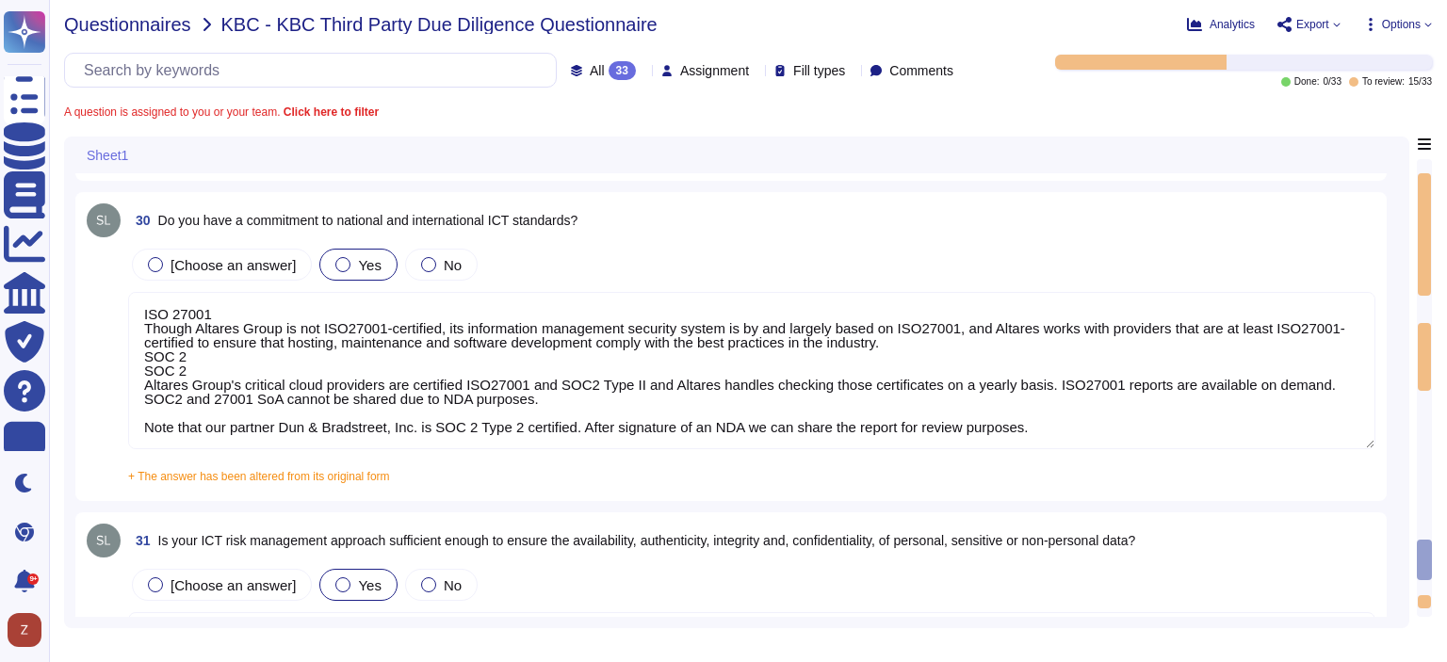
click at [146, 24] on span "Questionnaires" at bounding box center [127, 24] width 127 height 19
